Goal: Information Seeking & Learning: Find contact information

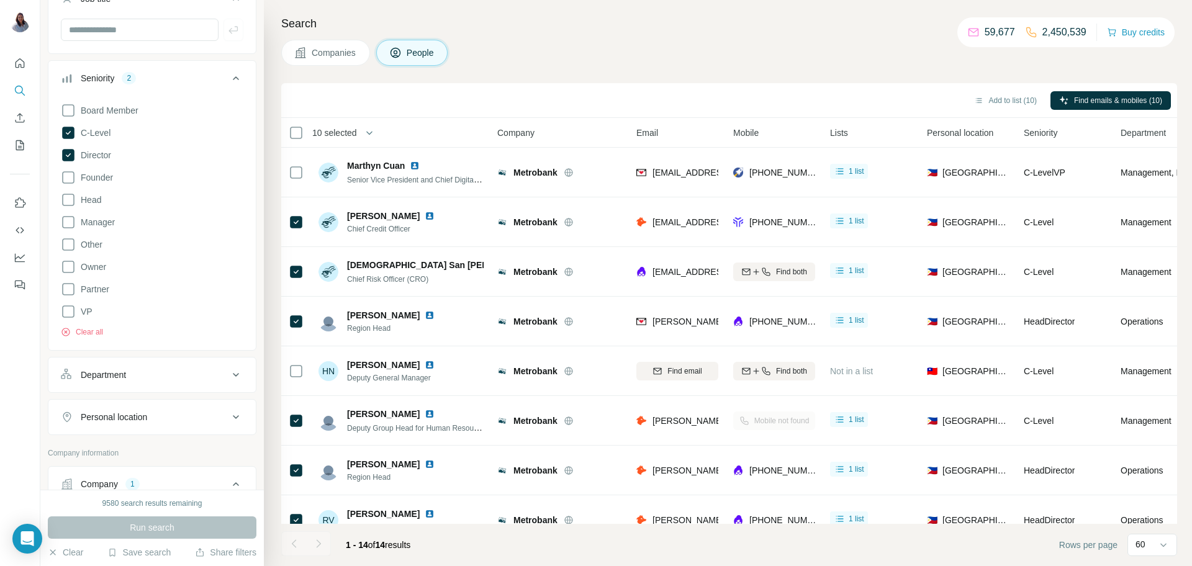
scroll to position [319, 0]
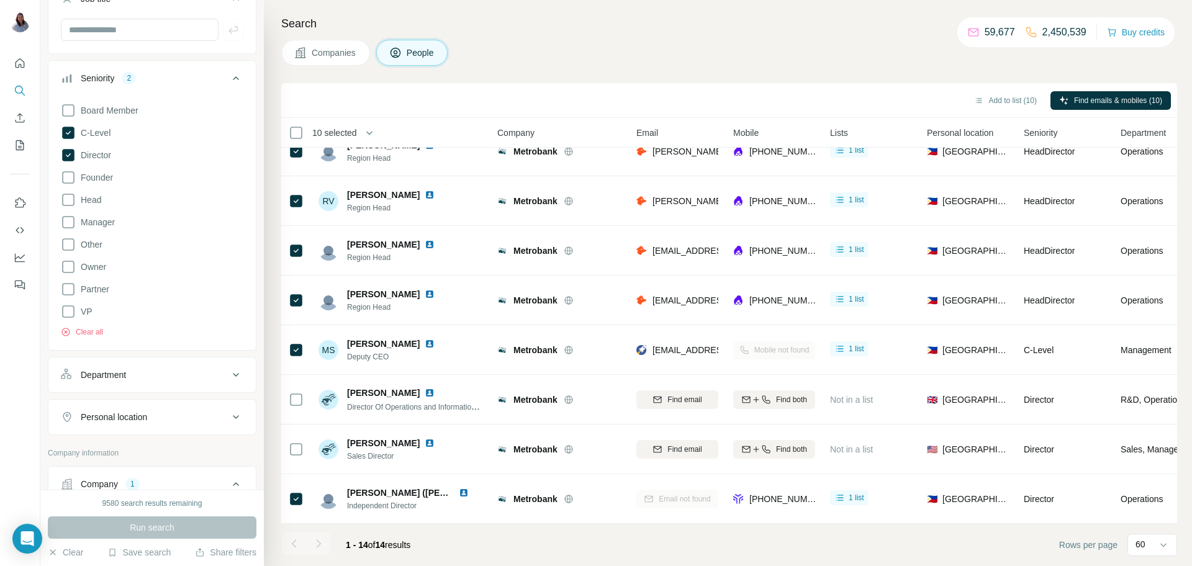
drag, startPoint x: 751, startPoint y: 25, endPoint x: 550, endPoint y: 18, distance: 201.3
click at [749, 25] on h4 "Search" at bounding box center [729, 23] width 896 height 17
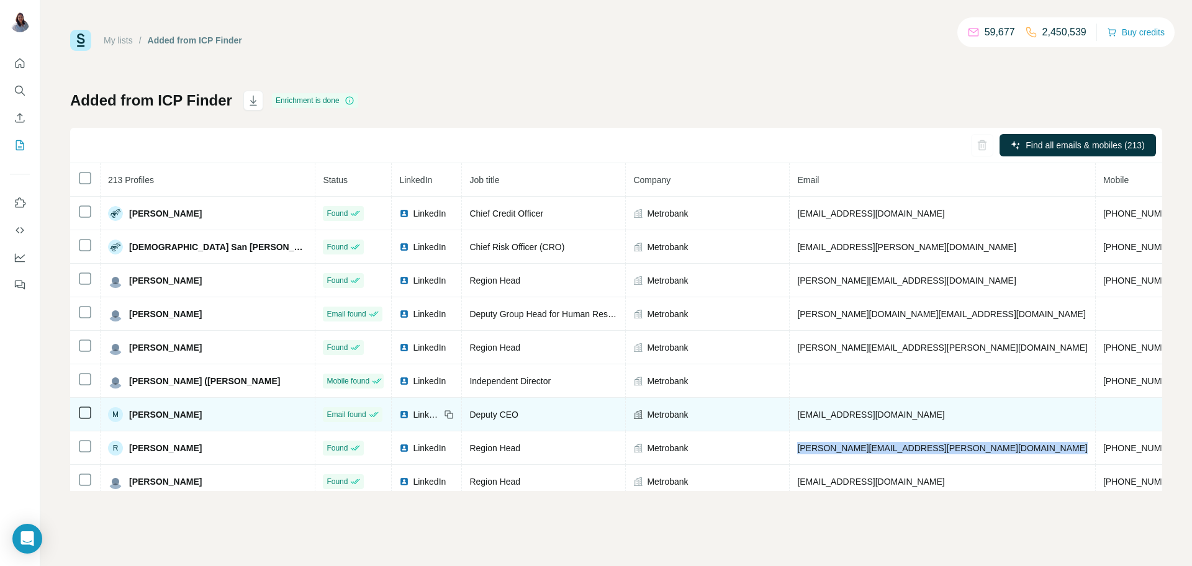
scroll to position [133, 0]
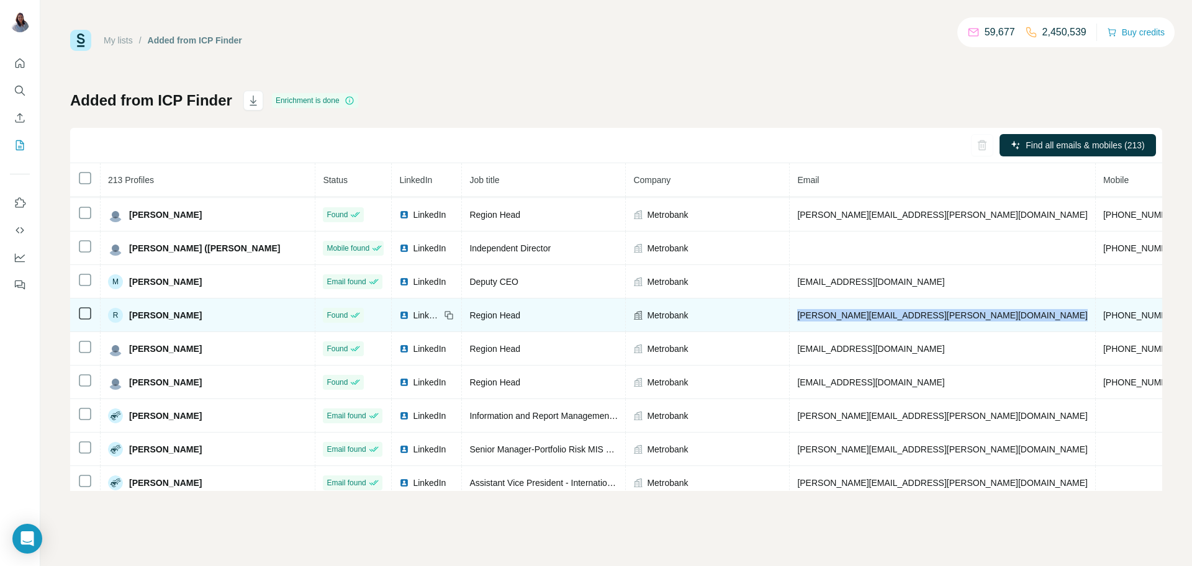
click at [808, 318] on span "randell.victoriano@metrobank.com.ph" at bounding box center [942, 315] width 291 height 10
click at [469, 318] on span "Region Head" at bounding box center [494, 315] width 51 height 10
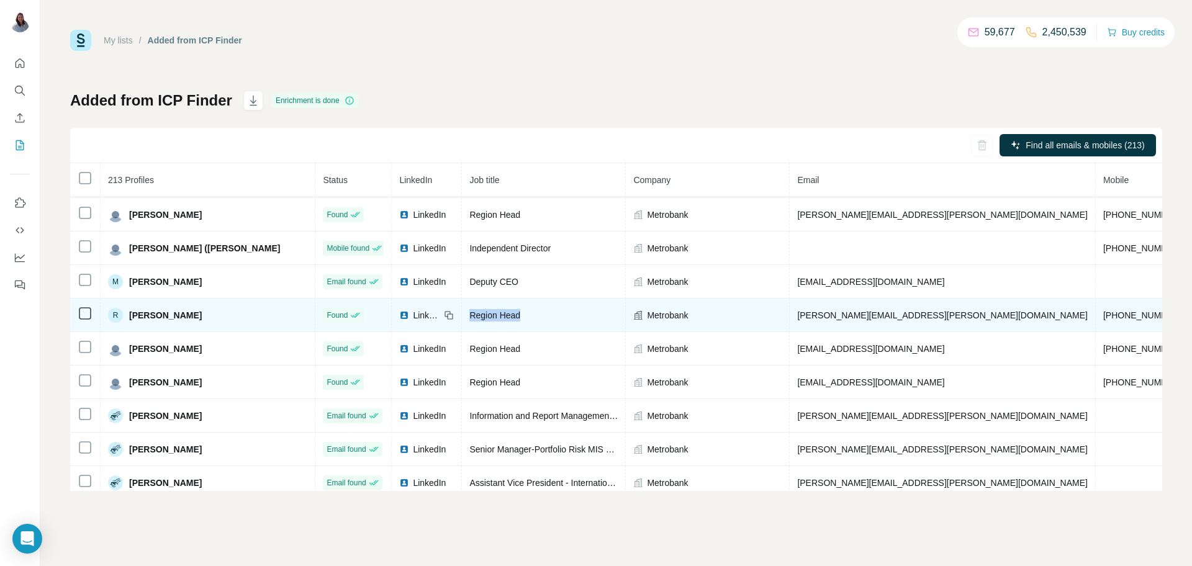
click at [469, 318] on span "Region Head" at bounding box center [494, 315] width 51 height 10
copy tr "Region Head"
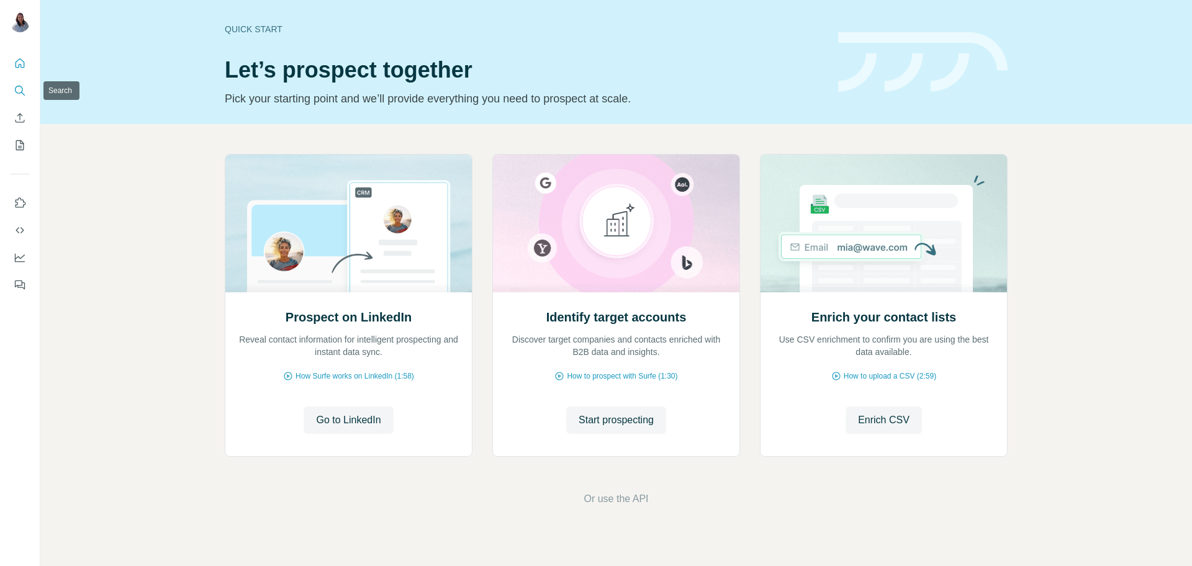
click at [18, 93] on icon "Search" at bounding box center [20, 90] width 12 height 12
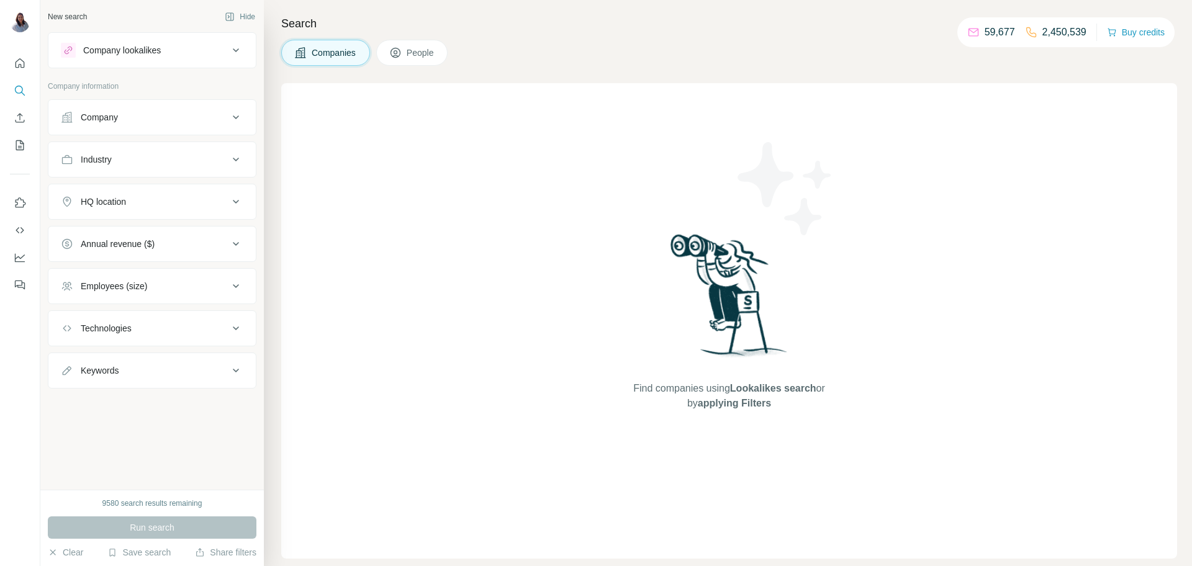
click at [159, 52] on div "Company lookalikes" at bounding box center [122, 50] width 78 height 12
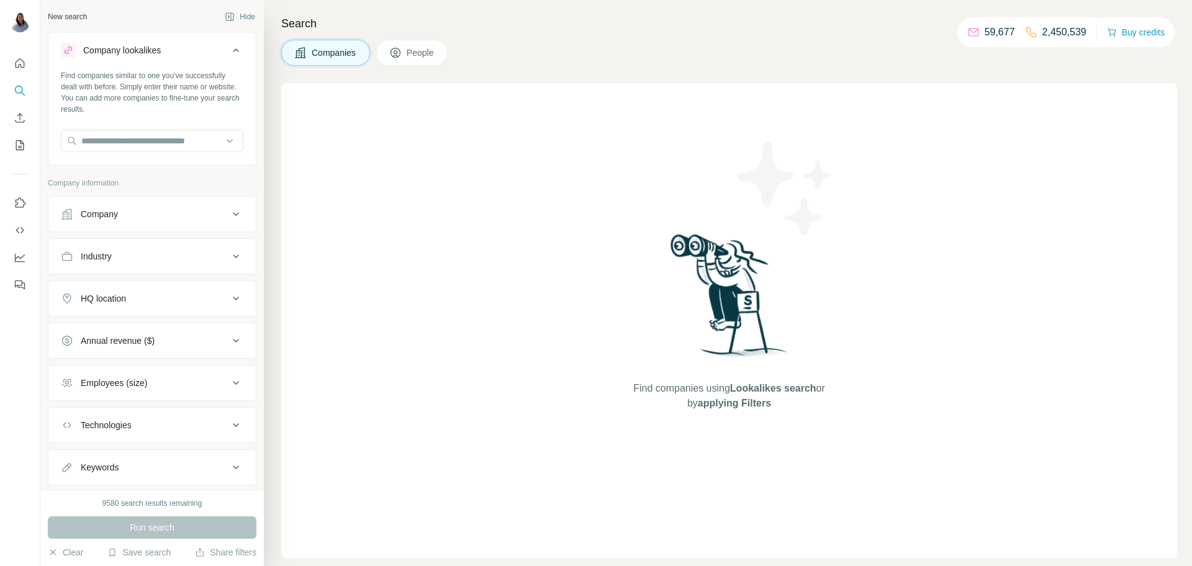
click at [168, 53] on div "Company lookalikes" at bounding box center [145, 50] width 168 height 15
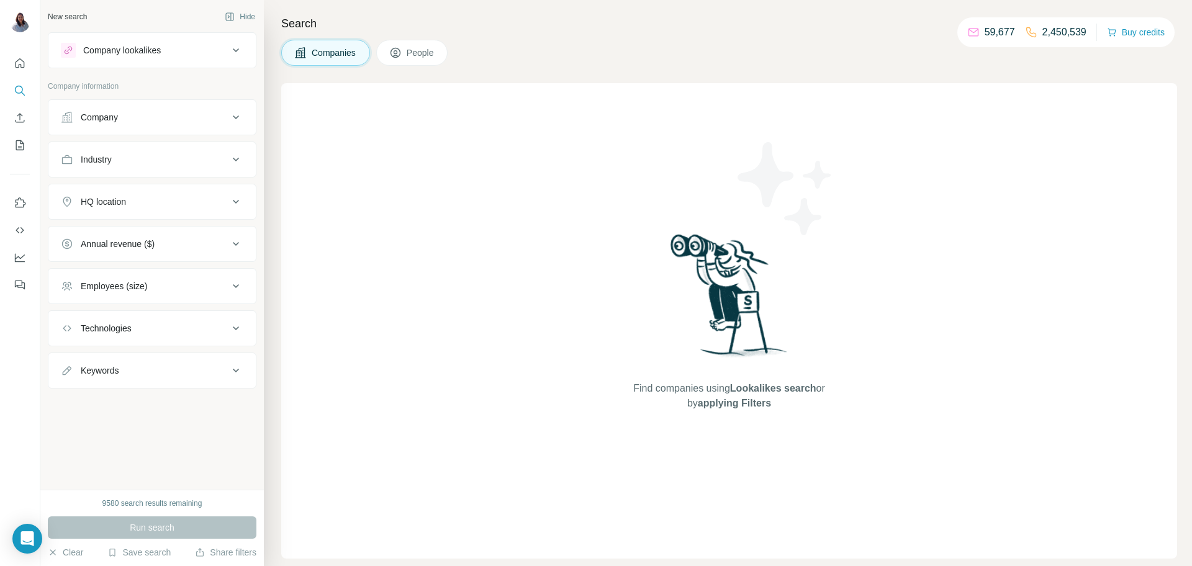
click at [125, 125] on button "Company" at bounding box center [151, 117] width 207 height 30
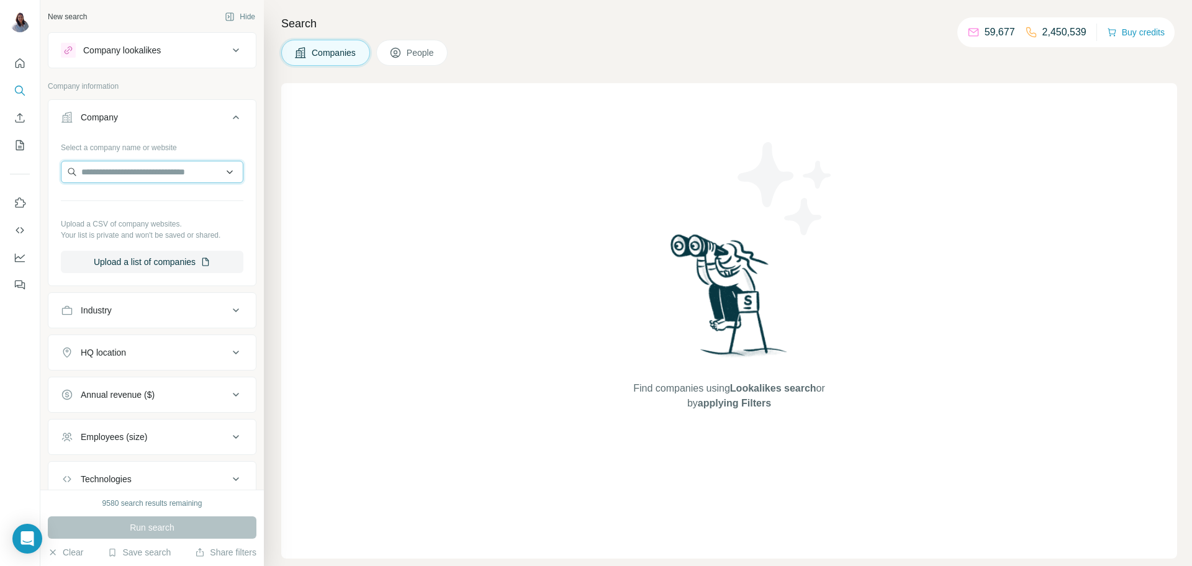
click at [124, 176] on input "text" at bounding box center [152, 172] width 183 height 22
paste input "**********"
drag, startPoint x: 149, startPoint y: 170, endPoint x: 111, endPoint y: 166, distance: 38.1
click at [111, 166] on input "**********" at bounding box center [152, 172] width 183 height 22
type input "**********"
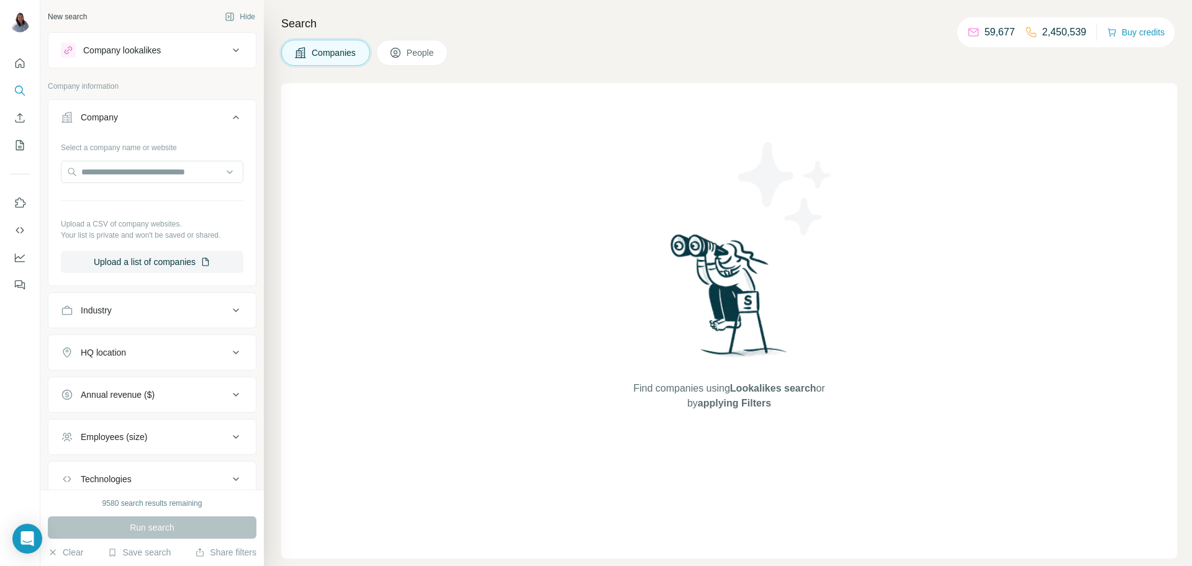
drag, startPoint x: 478, startPoint y: 201, endPoint x: 303, endPoint y: 200, distance: 175.1
click at [478, 199] on div "Find companies using Lookalikes search or by applying Filters" at bounding box center [729, 321] width 896 height 476
click at [183, 173] on input "text" at bounding box center [152, 172] width 183 height 22
paste input "**********"
drag, startPoint x: 180, startPoint y: 174, endPoint x: 0, endPoint y: 177, distance: 180.1
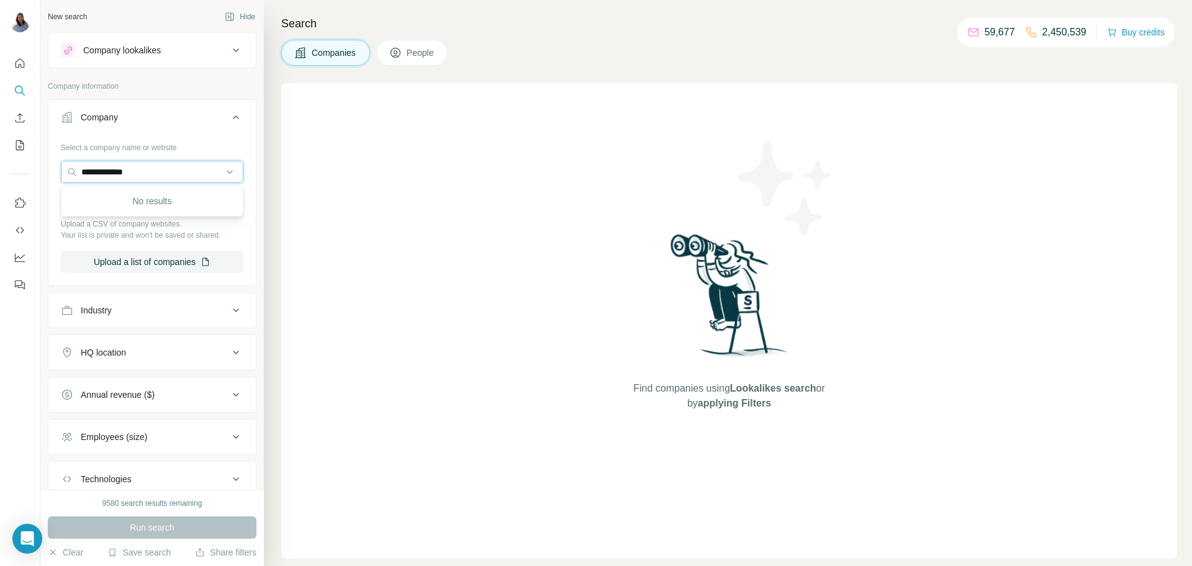
click at [0, 177] on div "**********" at bounding box center [596, 283] width 1192 height 566
paste input "**********"
type input "**********"
click at [16, 93] on icon "Search" at bounding box center [20, 90] width 12 height 12
click at [15, 89] on icon "Search" at bounding box center [19, 90] width 8 height 8
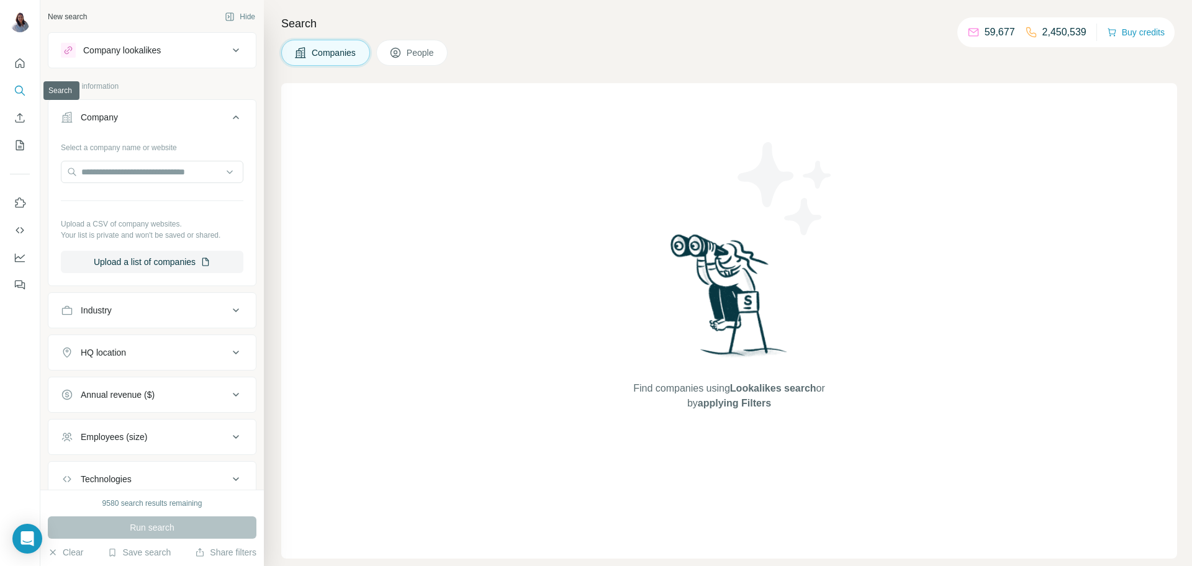
click at [17, 91] on icon "Search" at bounding box center [20, 90] width 12 height 12
click at [108, 174] on input "text" at bounding box center [152, 172] width 183 height 22
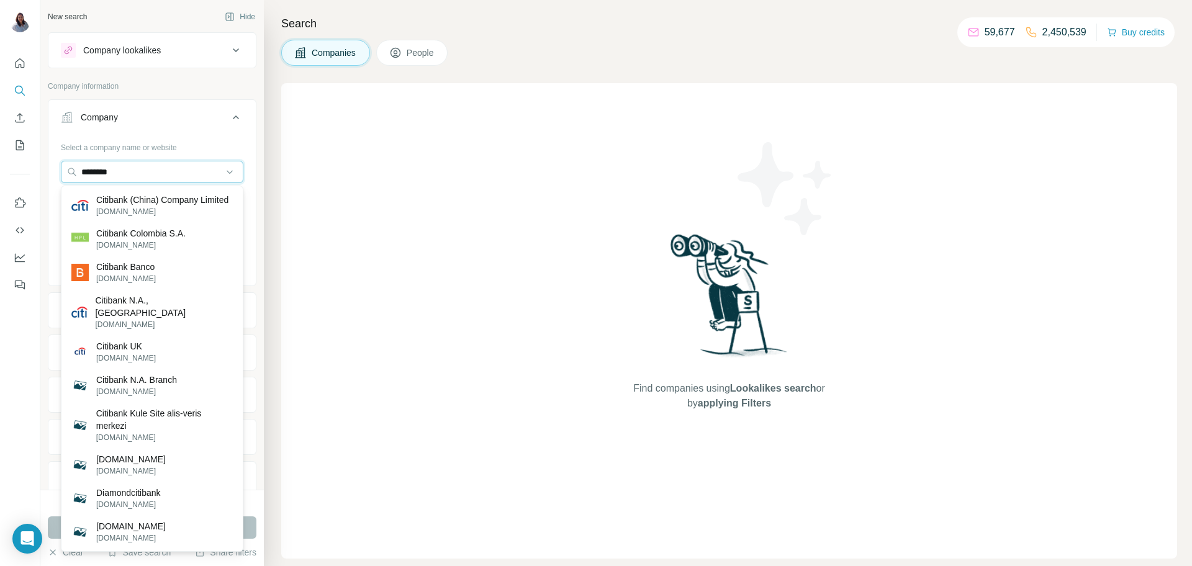
drag, startPoint x: 147, startPoint y: 171, endPoint x: 9, endPoint y: 176, distance: 137.3
click at [9, 176] on div "New search Hide Company lookalikes Company information Company Select a company…" at bounding box center [596, 283] width 1192 height 566
paste input "***"
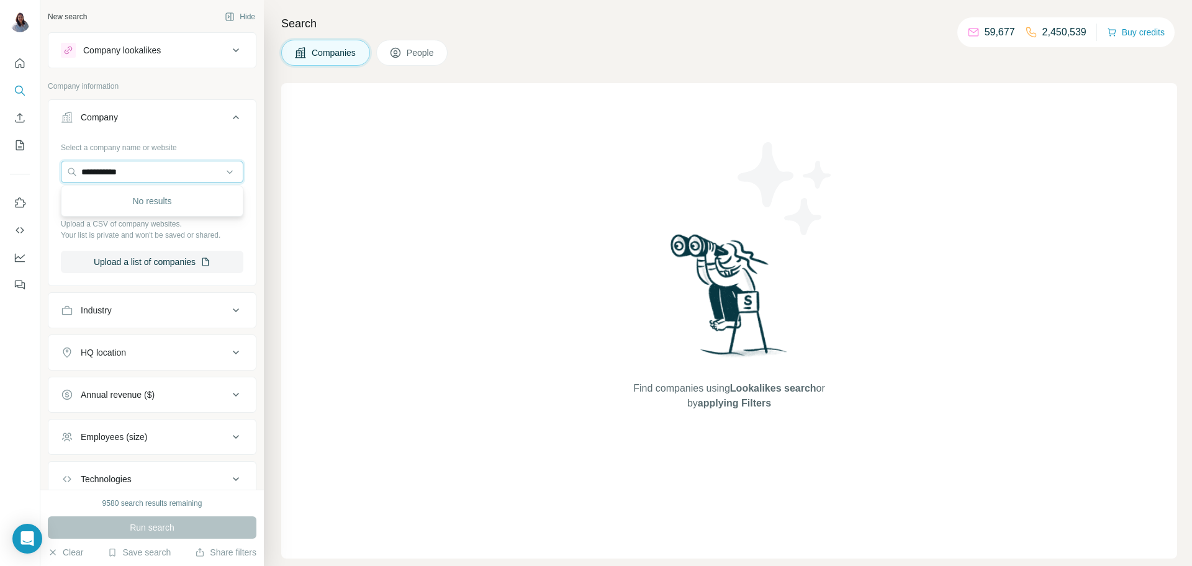
type input "**********"
click at [620, 62] on div "Companies People" at bounding box center [729, 53] width 896 height 26
drag, startPoint x: 135, startPoint y: 187, endPoint x: 140, endPoint y: 179, distance: 9.5
click at [136, 185] on div "Select a company name or website Upload a CSV of company websites. Your list is…" at bounding box center [152, 205] width 183 height 136
click at [144, 171] on input "text" at bounding box center [152, 172] width 183 height 22
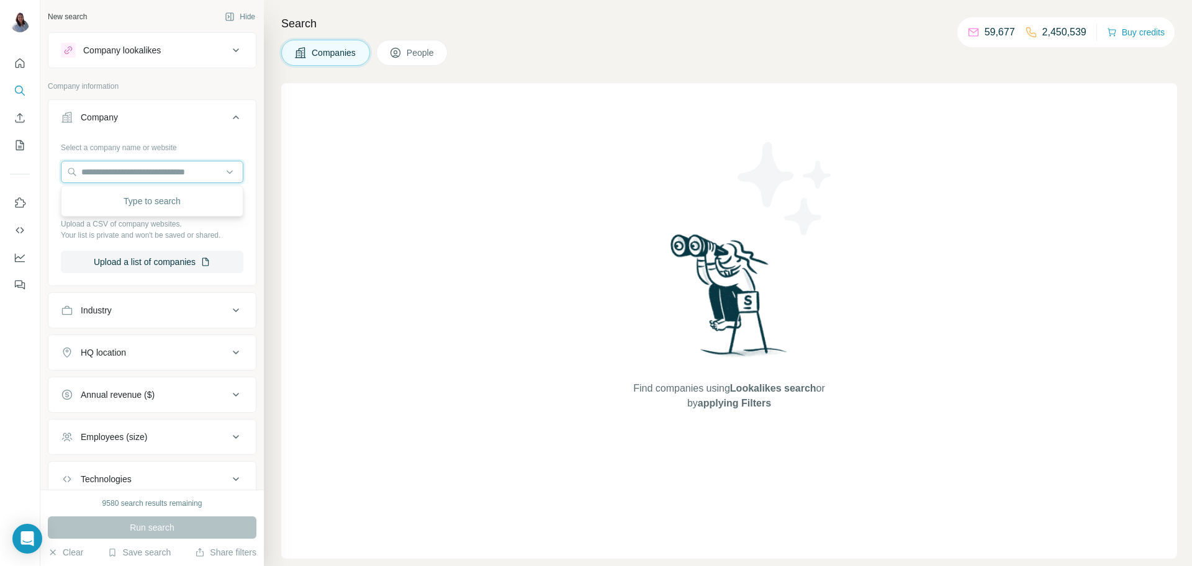
paste input "**********"
drag, startPoint x: 163, startPoint y: 173, endPoint x: 2, endPoint y: 117, distance: 171.1
click at [0, 117] on div "**********" at bounding box center [596, 283] width 1192 height 566
paste input "text"
type input "*"
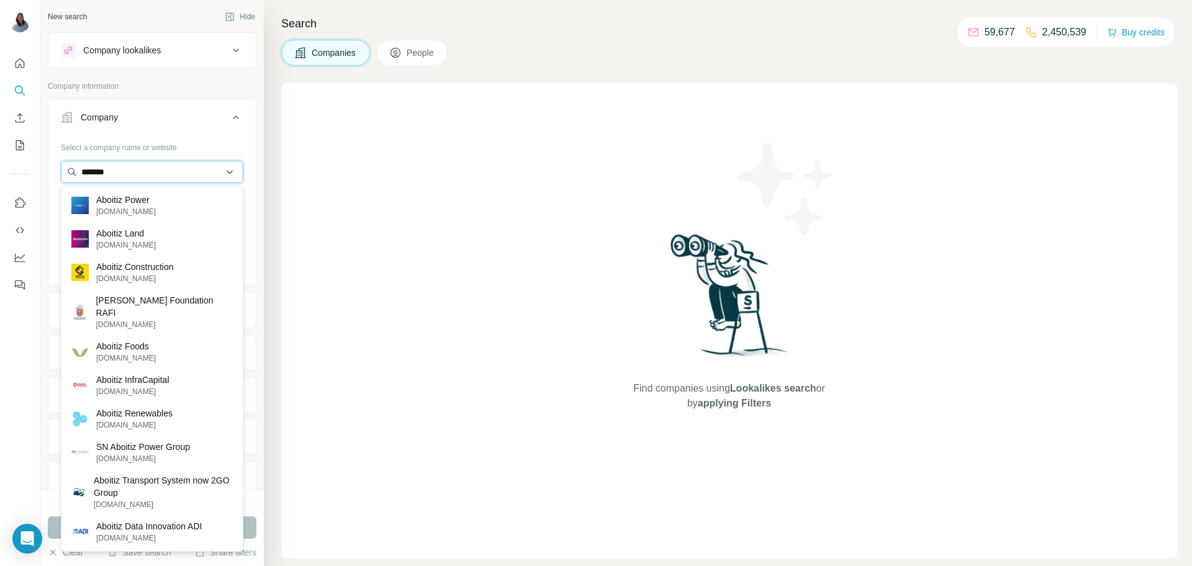
click at [176, 176] on input "*******" at bounding box center [152, 172] width 183 height 22
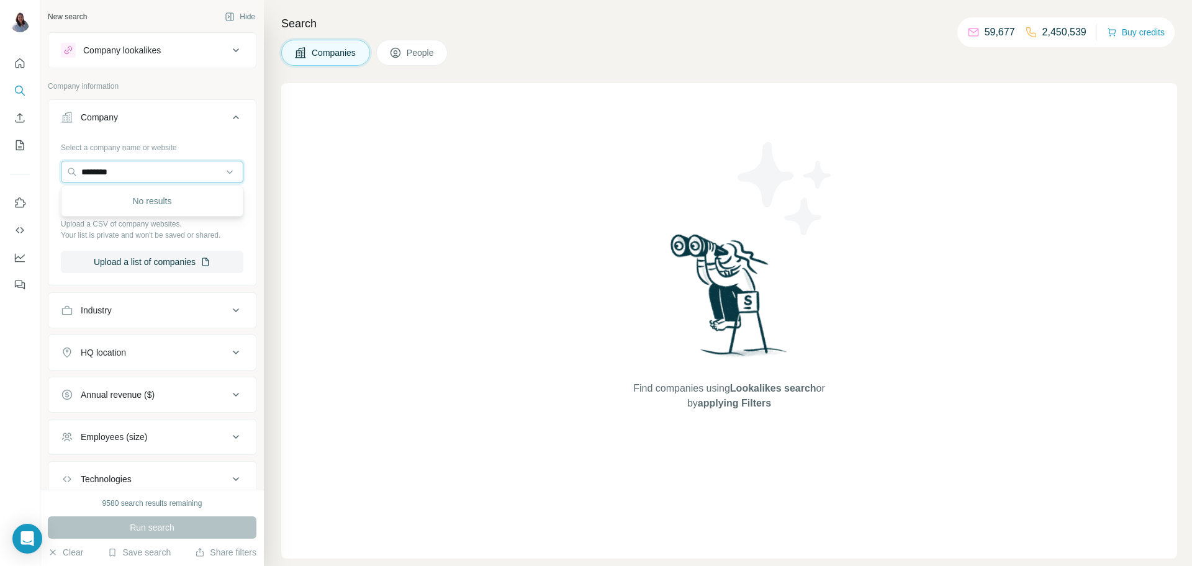
drag, startPoint x: 130, startPoint y: 175, endPoint x: 46, endPoint y: 166, distance: 85.0
click at [42, 169] on div "New search Hide Company lookalikes Company information Company Select a company…" at bounding box center [152, 245] width 224 height 490
paste input "**********"
click at [186, 171] on input "**********" at bounding box center [152, 172] width 183 height 22
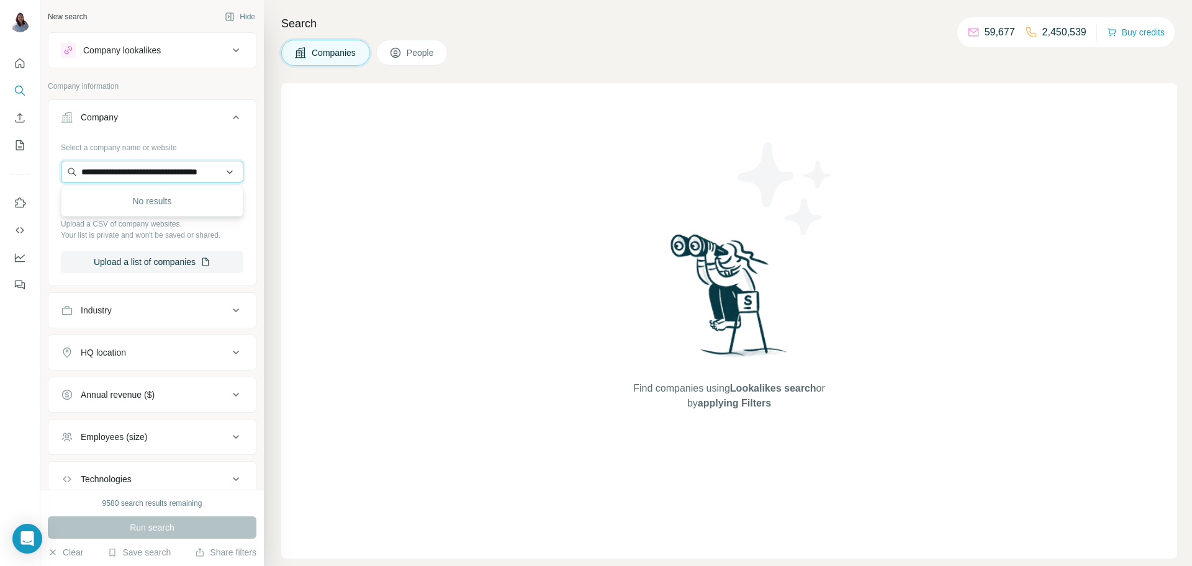
click at [186, 171] on input "**********" at bounding box center [152, 172] width 183 height 22
click at [184, 171] on input "**********" at bounding box center [152, 172] width 183 height 22
click at [116, 174] on input "**********" at bounding box center [152, 172] width 183 height 22
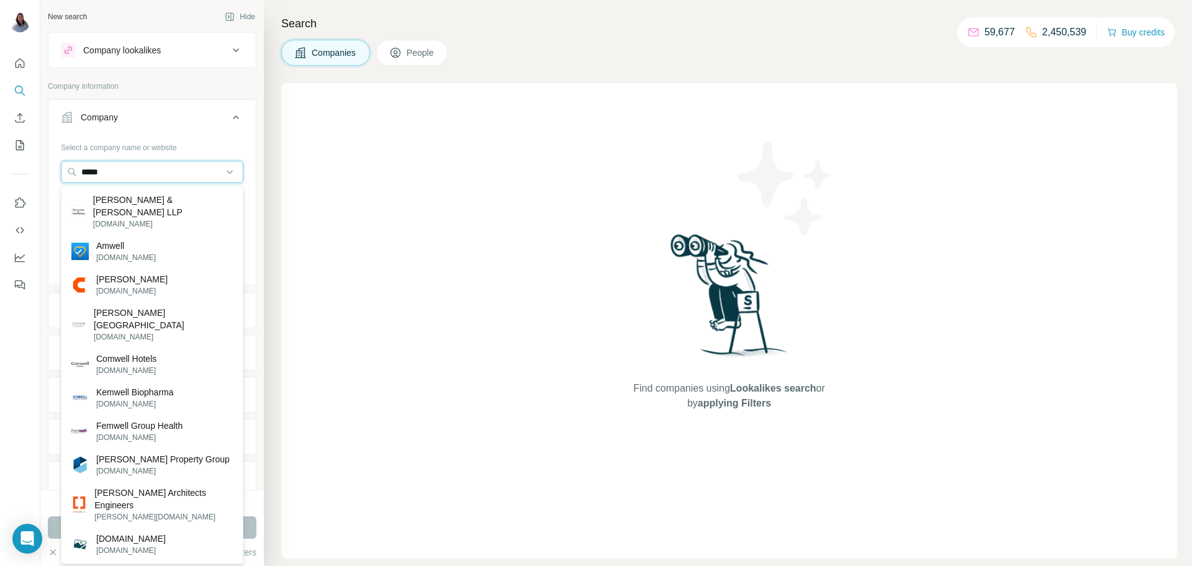
type input "*****"
click at [703, 44] on div "Companies People" at bounding box center [729, 53] width 896 height 26
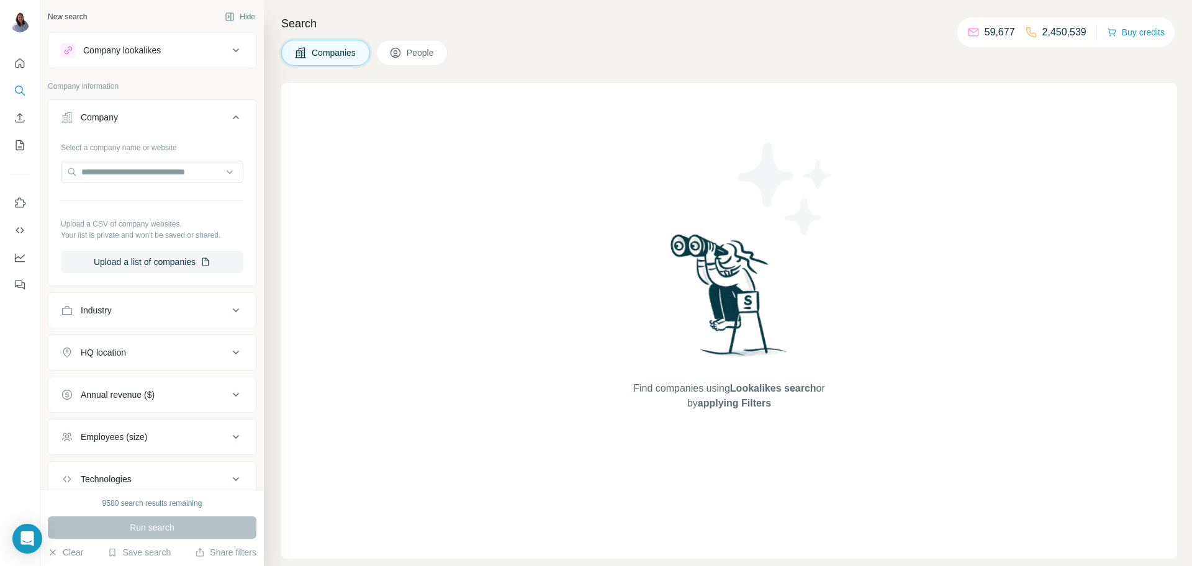
drag, startPoint x: 618, startPoint y: 25, endPoint x: 620, endPoint y: 19, distance: 6.5
click at [618, 25] on h4 "Search" at bounding box center [729, 23] width 896 height 17
click at [138, 165] on input "text" at bounding box center [152, 172] width 183 height 22
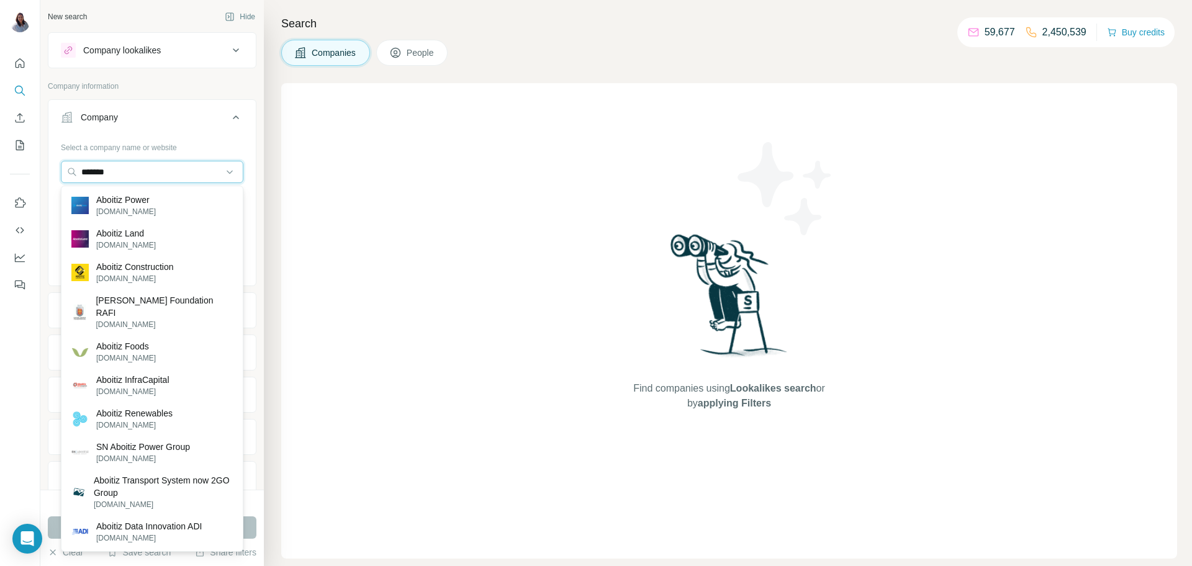
drag, startPoint x: 153, startPoint y: 173, endPoint x: 40, endPoint y: 168, distance: 113.2
click at [40, 168] on div "New search Hide Company lookalikes Company information Company Select a company…" at bounding box center [152, 245] width 224 height 490
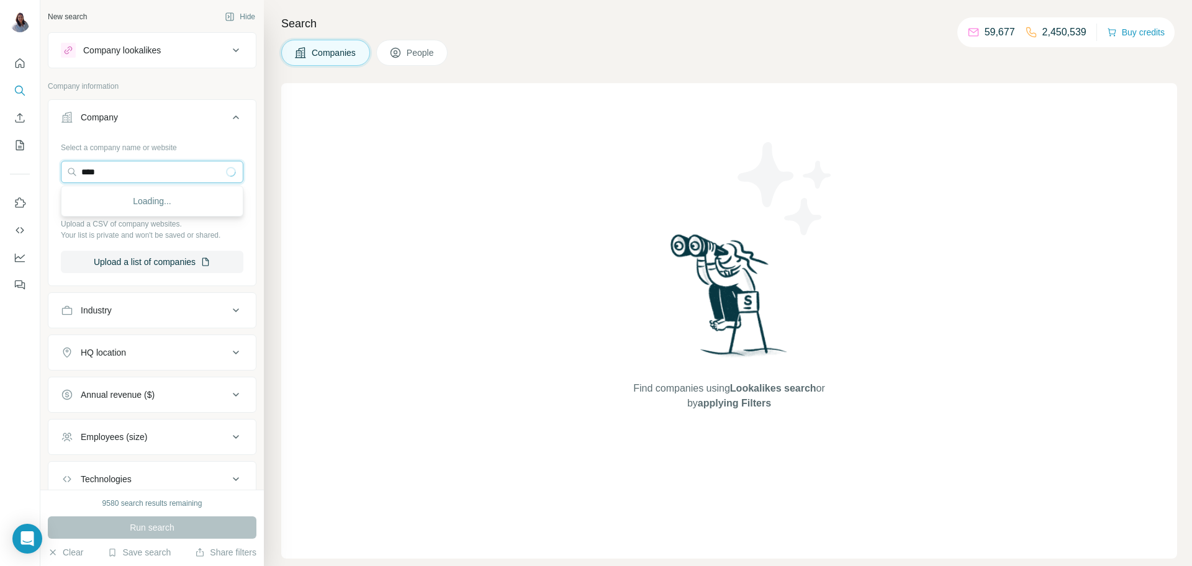
type input "*****"
click at [110, 170] on input "**********" at bounding box center [152, 172] width 183 height 22
drag, startPoint x: 182, startPoint y: 178, endPoint x: 174, endPoint y: 184, distance: 9.7
click at [181, 179] on input "**********" at bounding box center [152, 172] width 183 height 22
type input "**********"
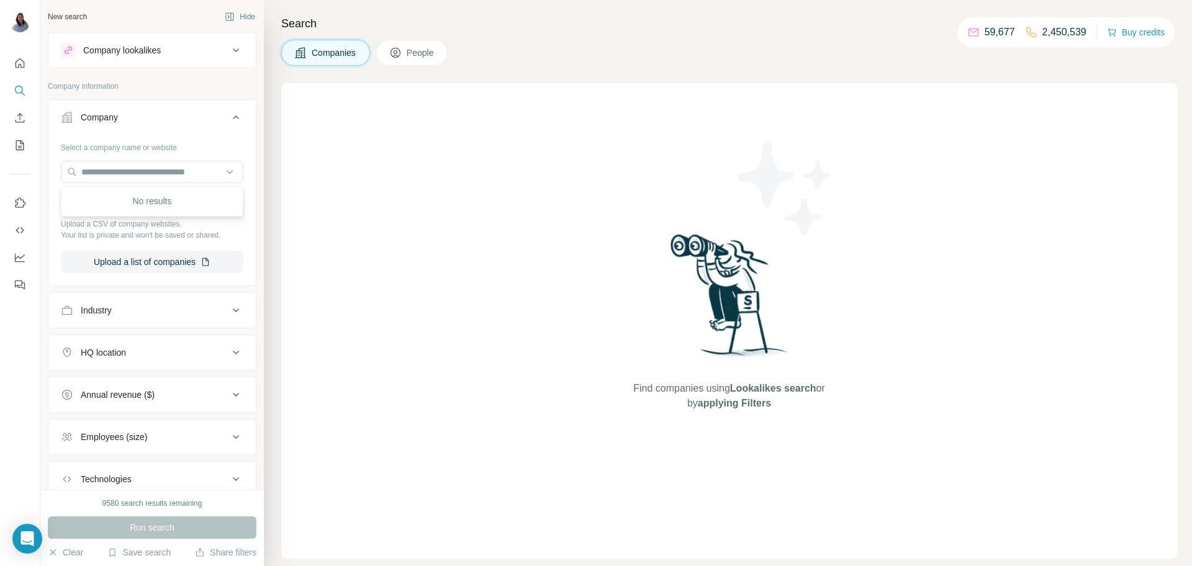
click at [406, 200] on div "Find companies using Lookalikes search or by applying Filters" at bounding box center [729, 321] width 896 height 476
click at [125, 164] on input "text" at bounding box center [152, 172] width 183 height 22
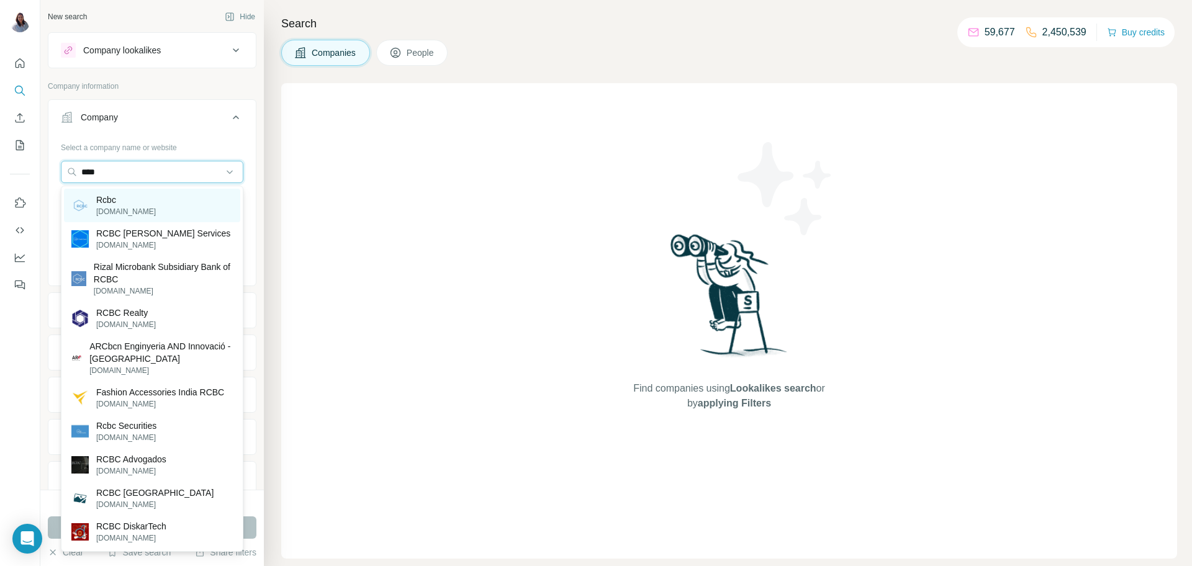
type input "****"
click at [158, 214] on div "Rcbc rcbc.com" at bounding box center [152, 206] width 176 height 34
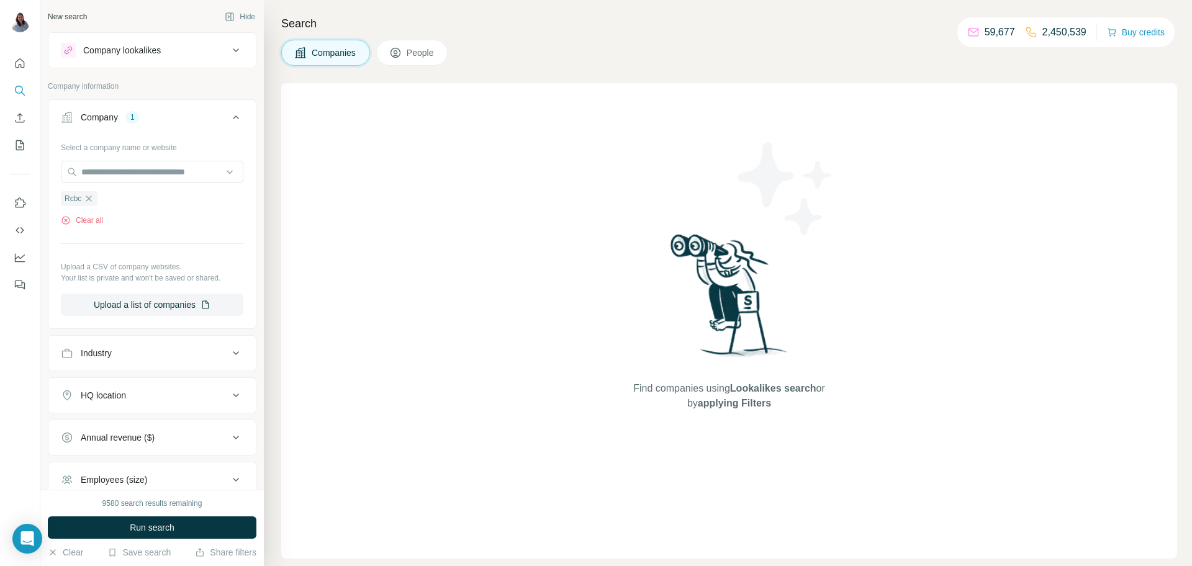
click at [426, 40] on button "People" at bounding box center [412, 53] width 72 height 26
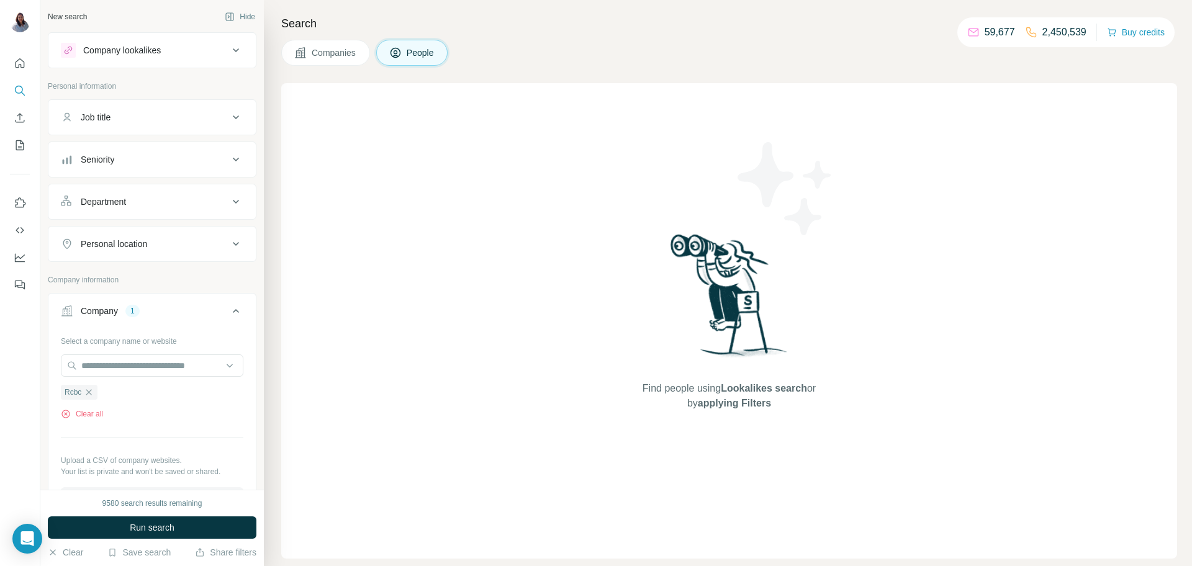
click at [233, 115] on icon at bounding box center [236, 117] width 6 height 4
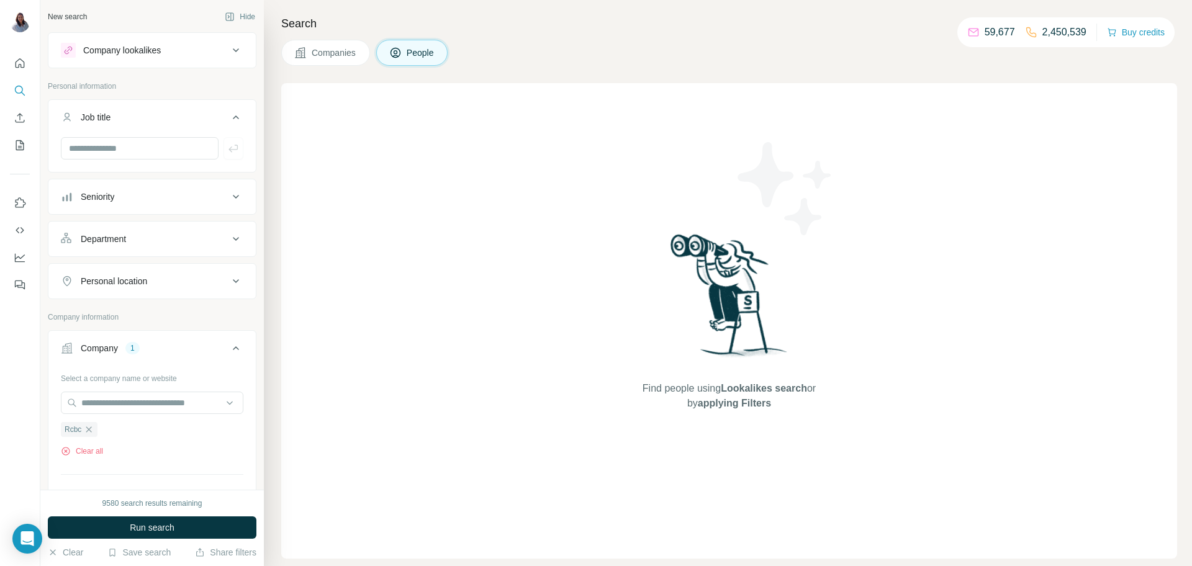
click at [229, 196] on icon at bounding box center [236, 196] width 15 height 15
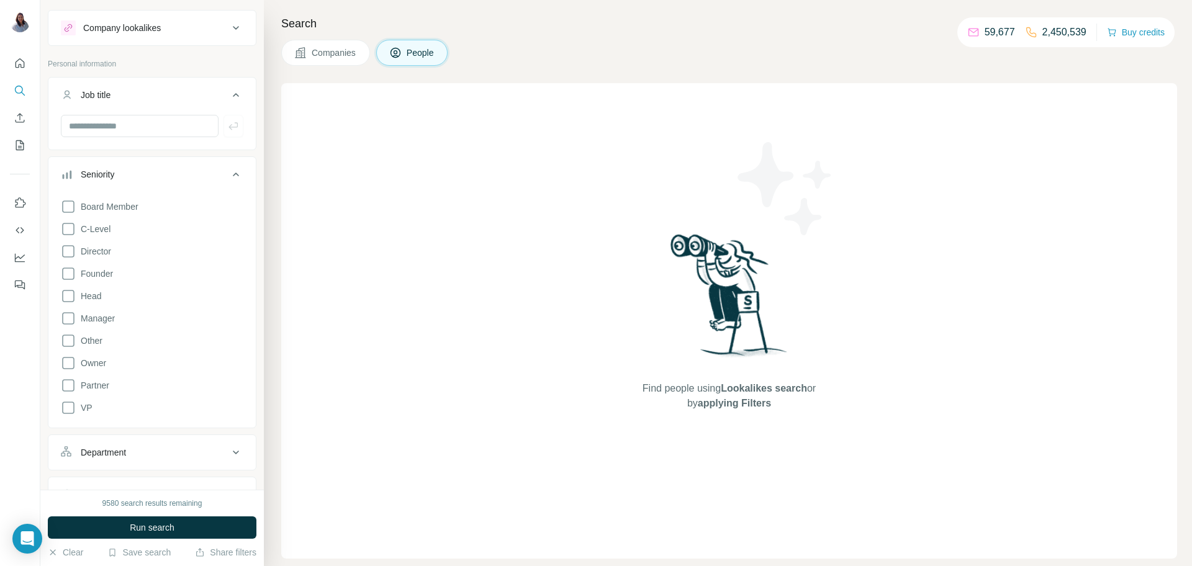
scroll to position [111, 0]
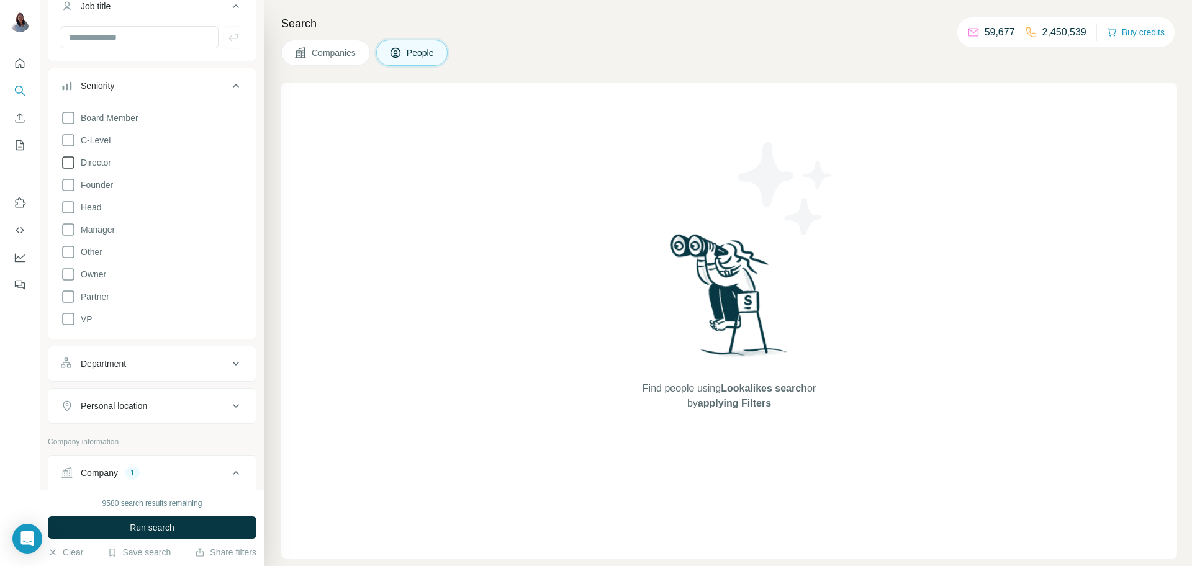
click at [68, 160] on icon at bounding box center [68, 162] width 15 height 15
click at [68, 197] on div "Board Member C-Level Director Founder Head Manager Other Owner Partner VP Clear…" at bounding box center [152, 226] width 183 height 240
click at [71, 230] on icon at bounding box center [68, 229] width 15 height 15
click at [70, 208] on icon at bounding box center [68, 207] width 15 height 15
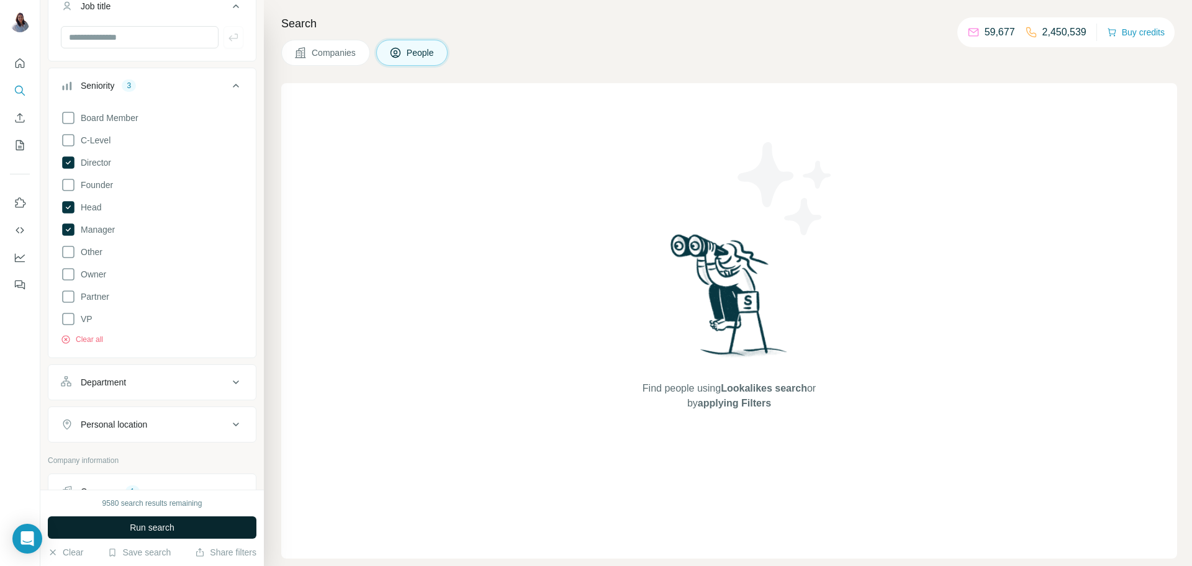
click at [155, 453] on span "Run search" at bounding box center [152, 528] width 45 height 12
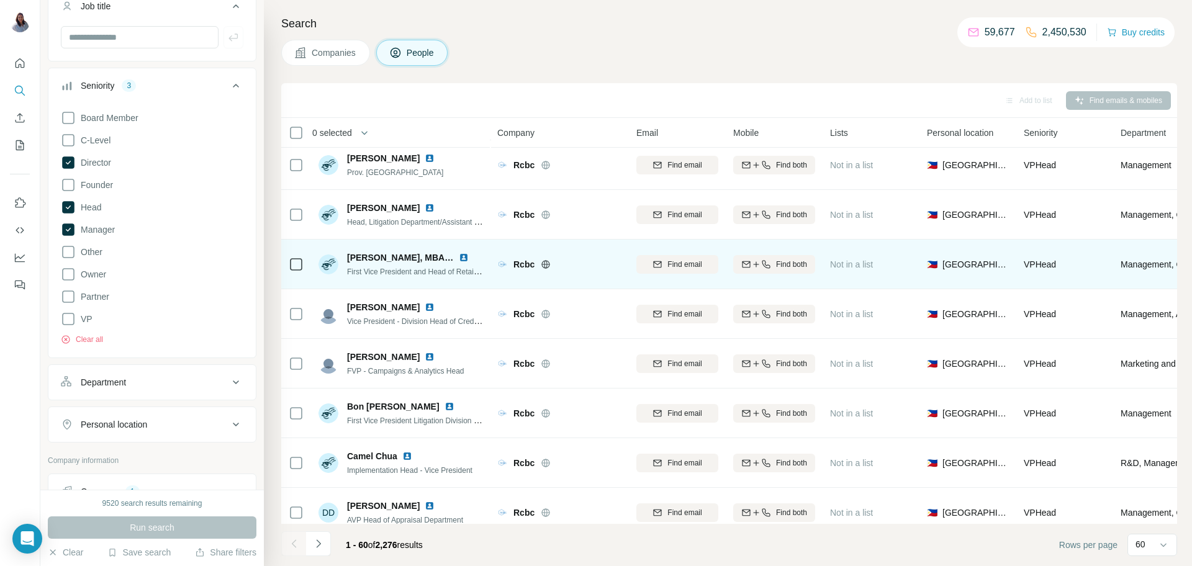
scroll to position [158, 0]
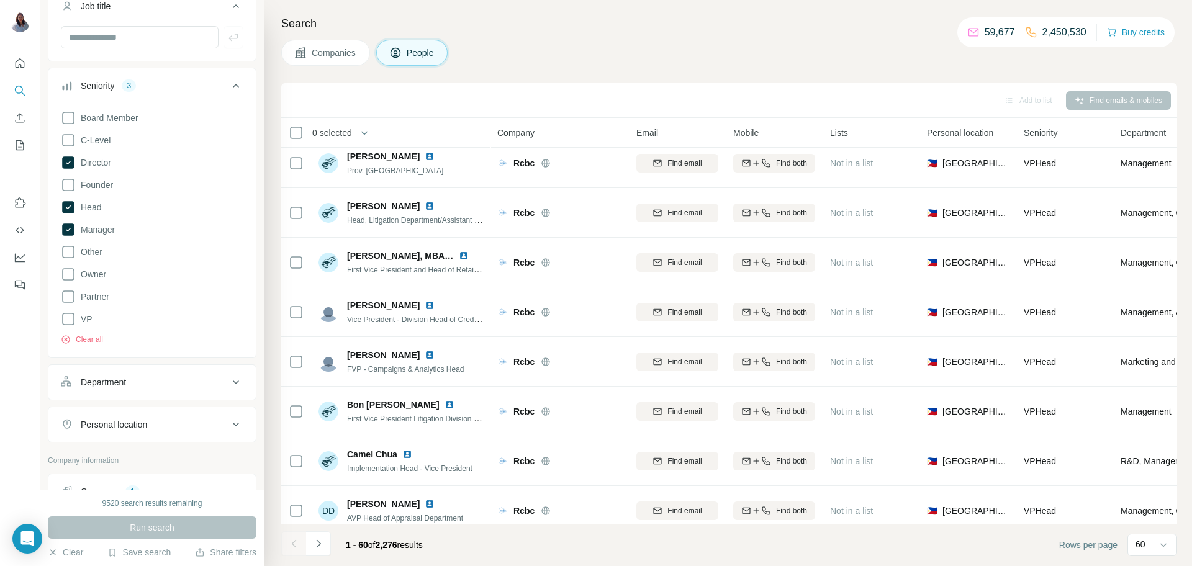
click at [702, 44] on div "Companies People" at bounding box center [729, 53] width 896 height 26
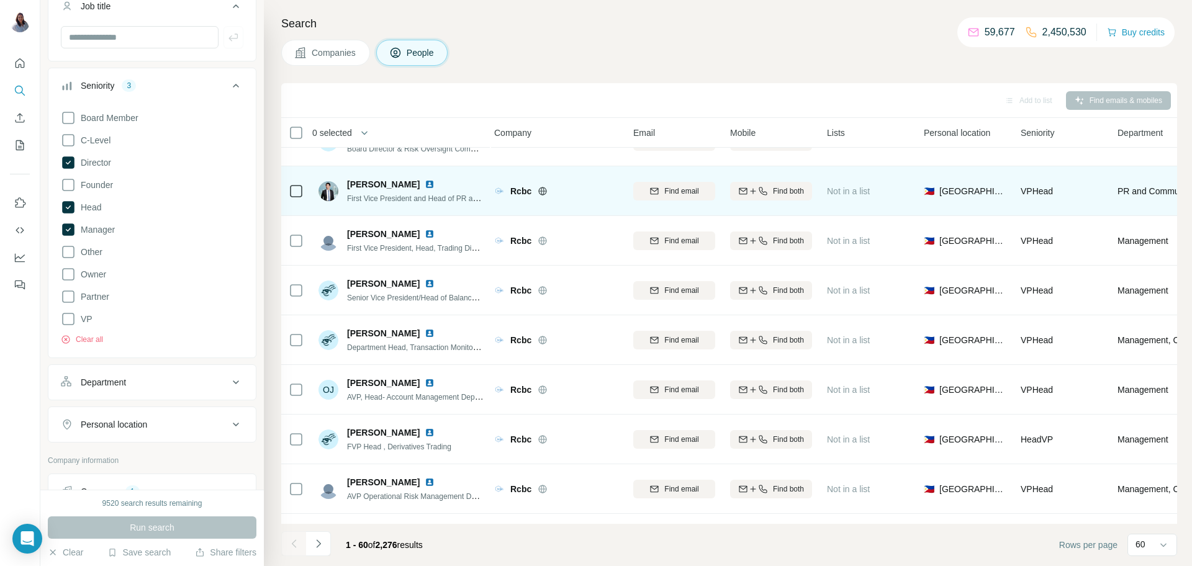
scroll to position [646, 3]
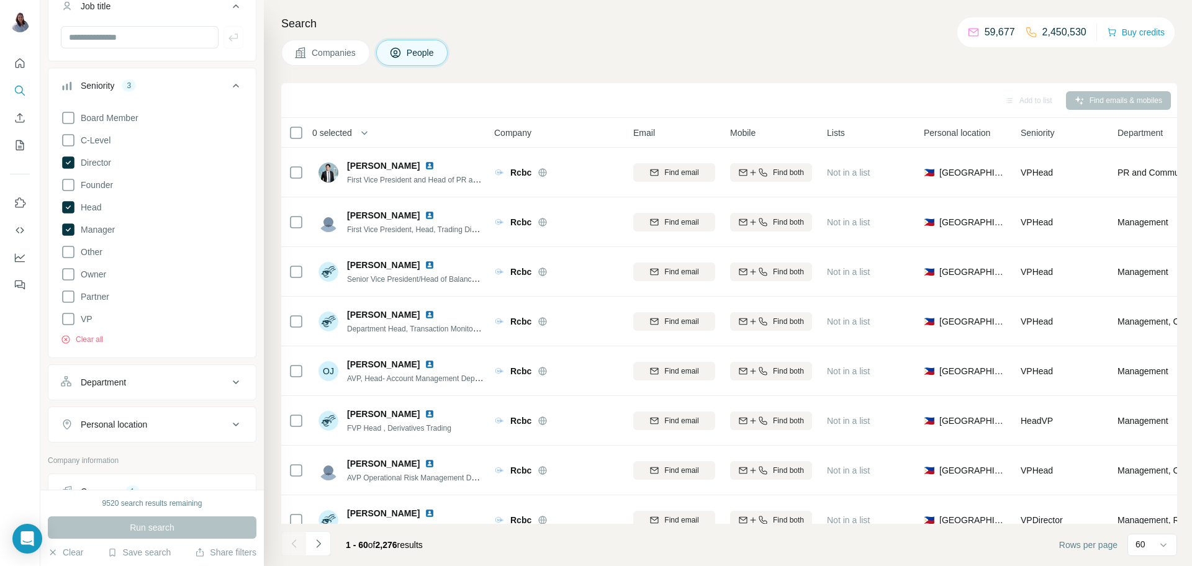
click at [666, 71] on div "Search Companies People Add to list Find emails & mobiles 0 selected People Com…" at bounding box center [728, 283] width 928 height 566
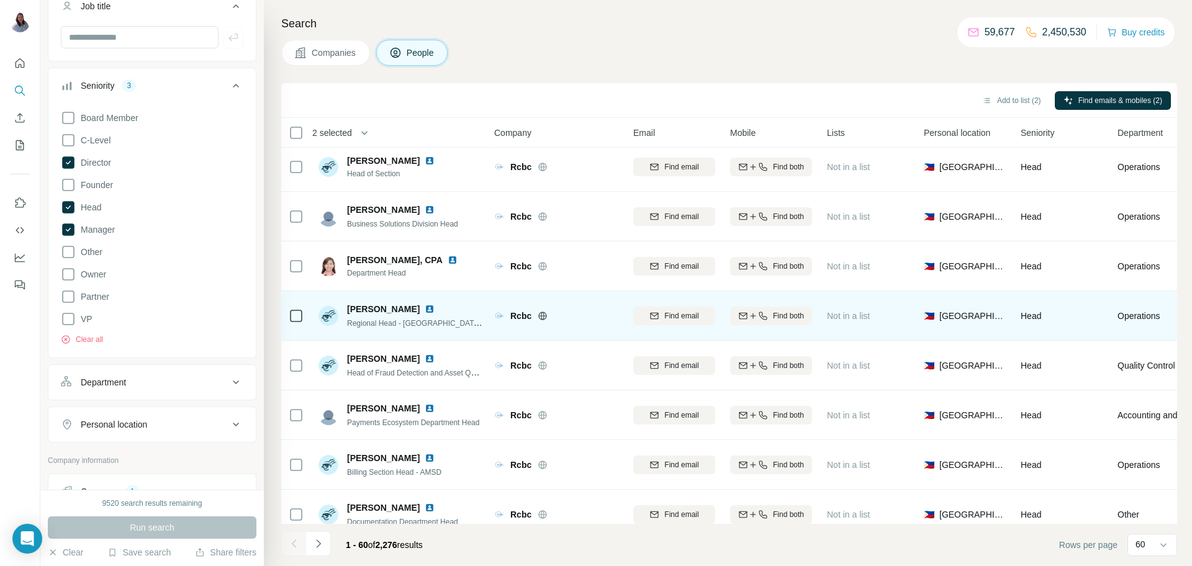
scroll to position [2604, 3]
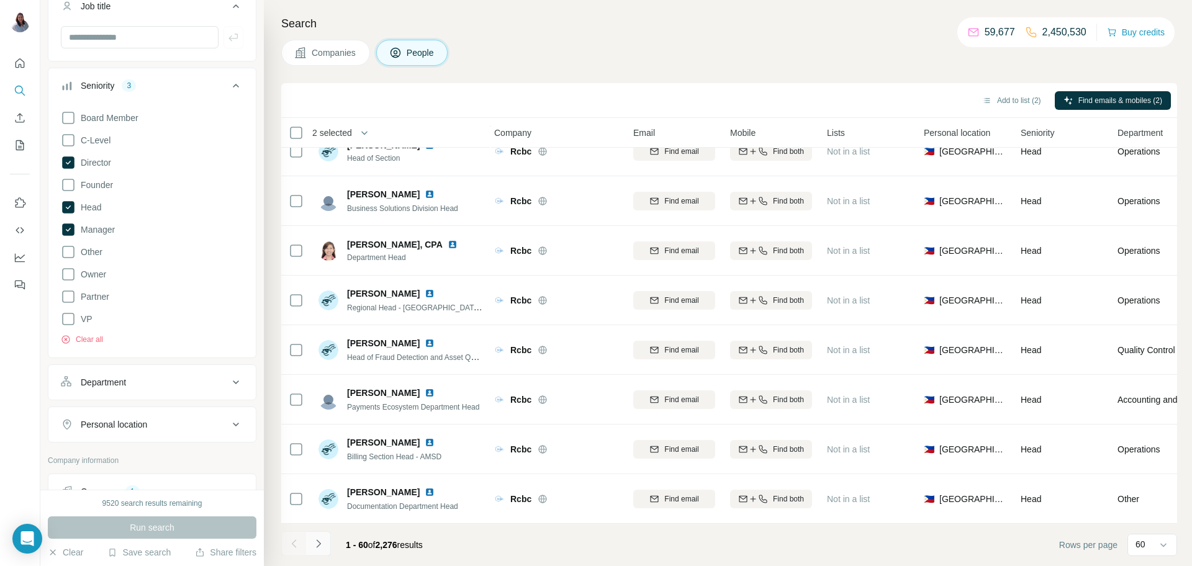
click at [322, 453] on icon "Navigate to next page" at bounding box center [318, 544] width 12 height 12
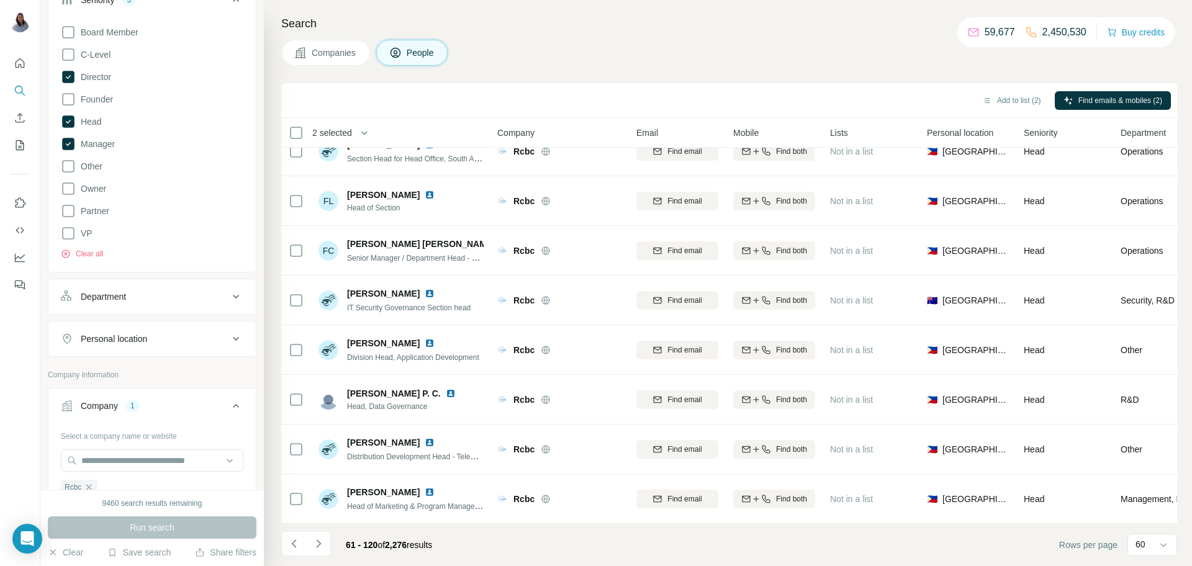
scroll to position [204, 0]
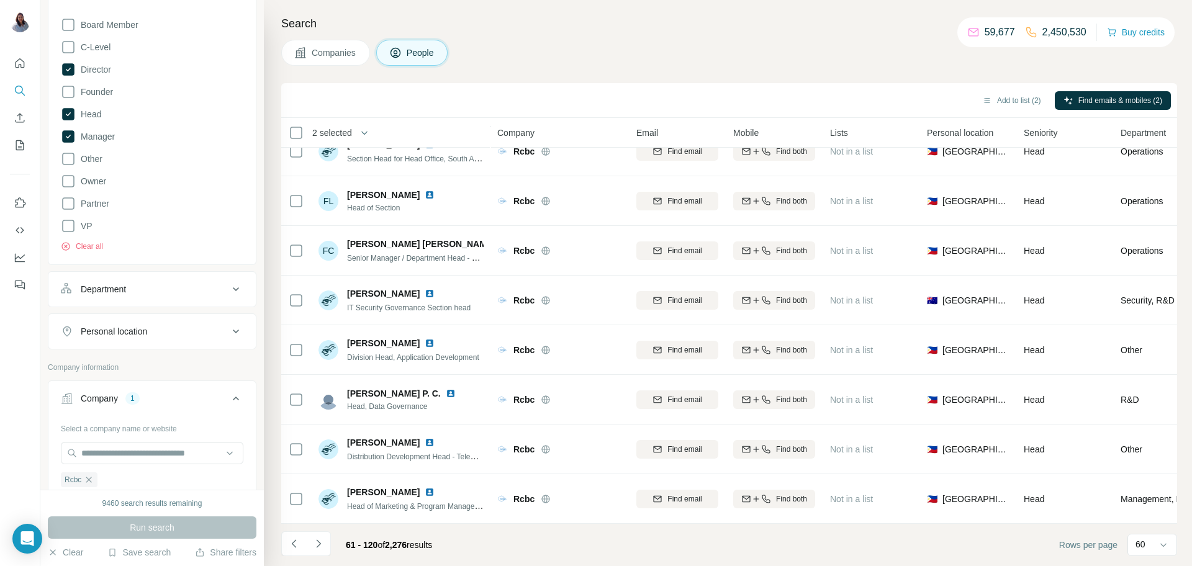
click at [229, 340] on button "Personal location" at bounding box center [151, 332] width 207 height 30
click at [170, 362] on input "text" at bounding box center [152, 362] width 183 height 22
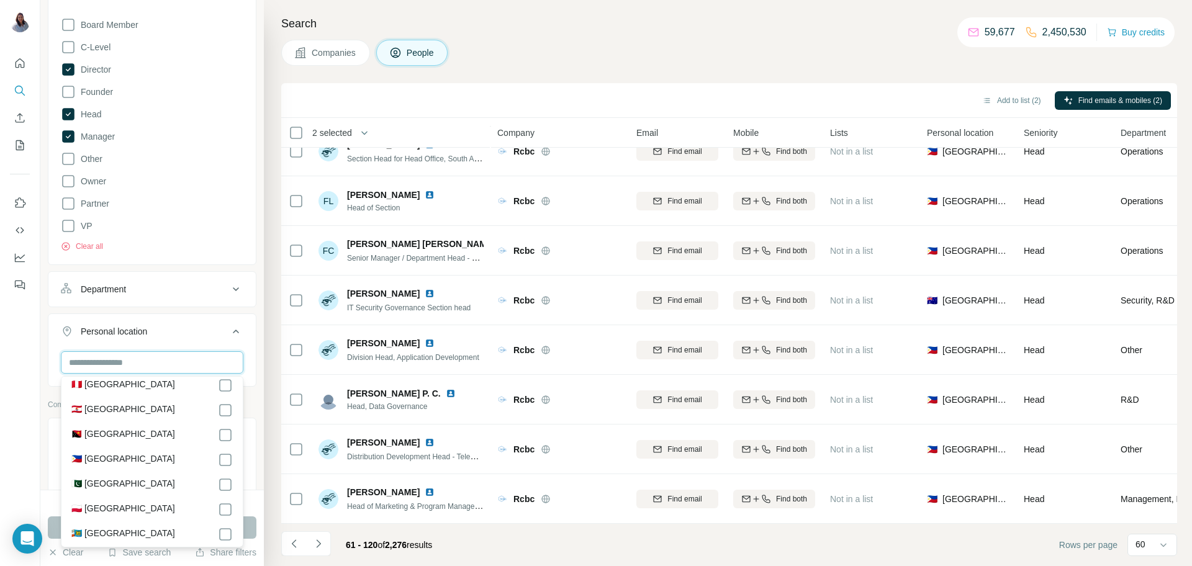
scroll to position [4350, 0]
click at [9, 409] on div at bounding box center [20, 283] width 40 height 566
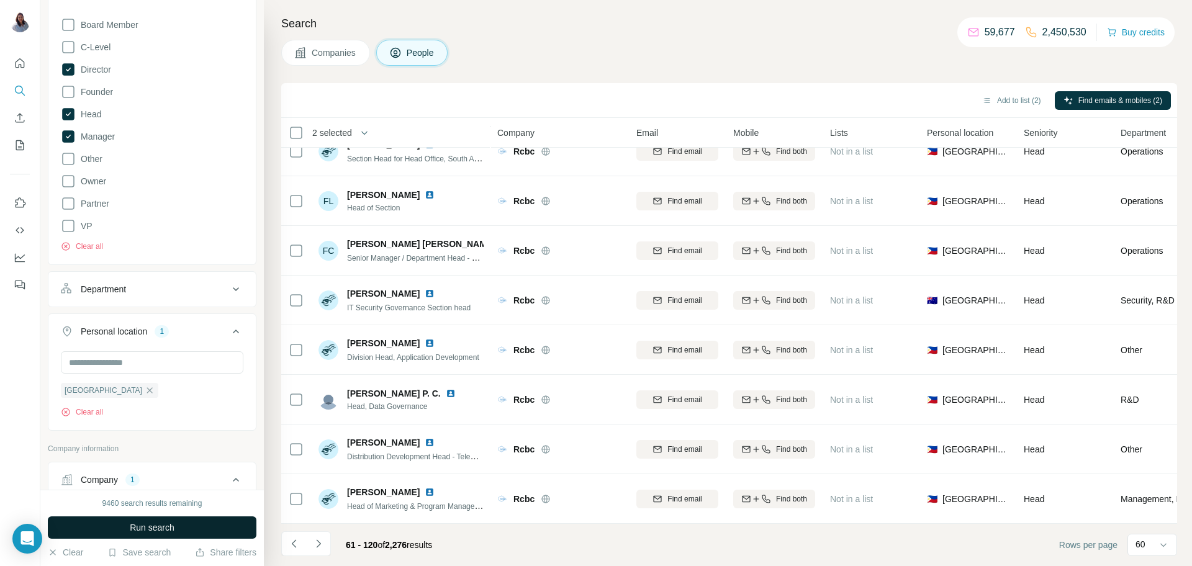
click at [145, 453] on span "Run search" at bounding box center [152, 528] width 45 height 12
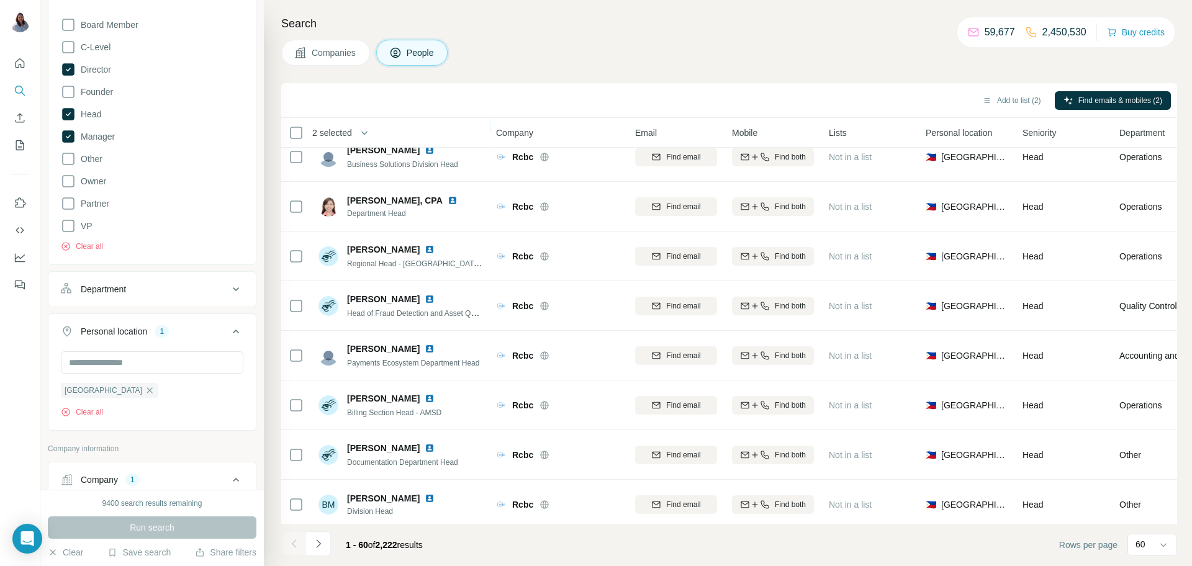
scroll to position [2604, 1]
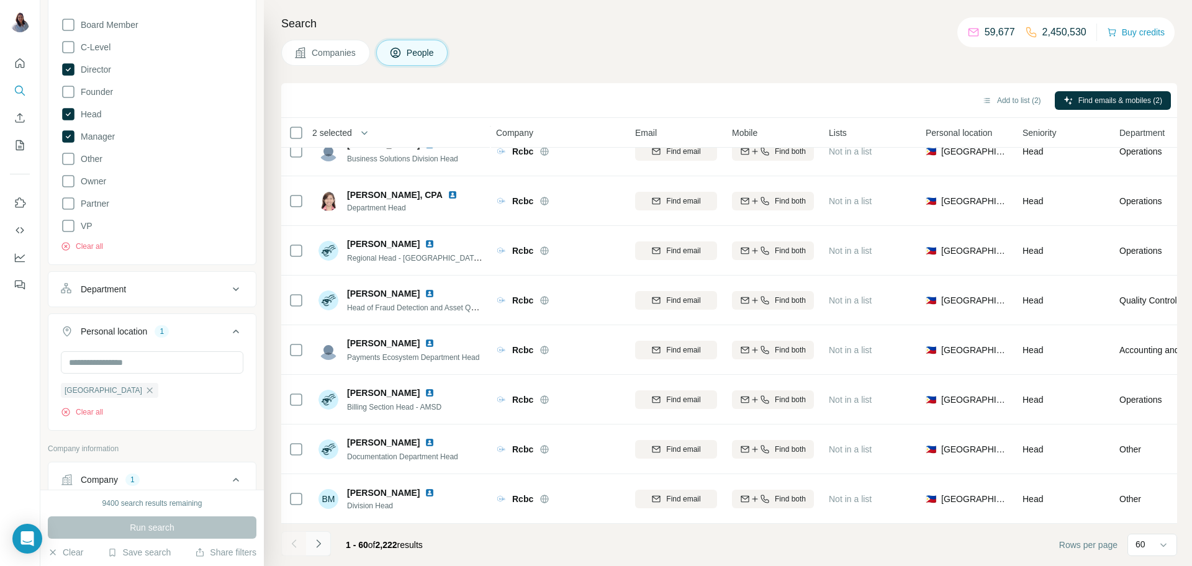
click at [315, 453] on icon "Navigate to next page" at bounding box center [318, 544] width 12 height 12
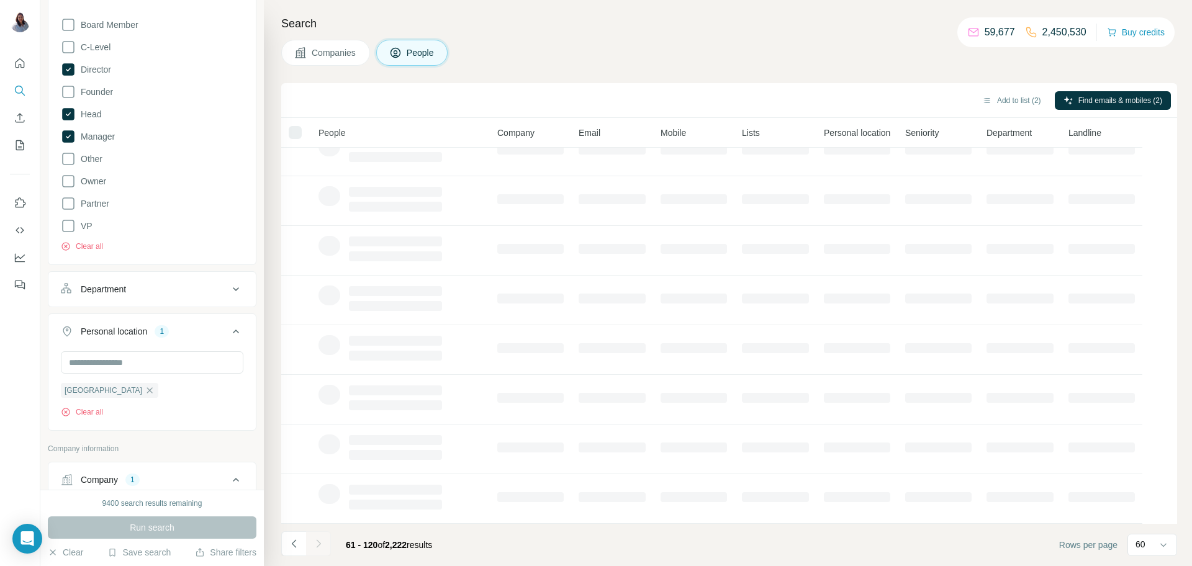
scroll to position [120, 0]
click at [693, 32] on h4 "Search" at bounding box center [729, 23] width 896 height 17
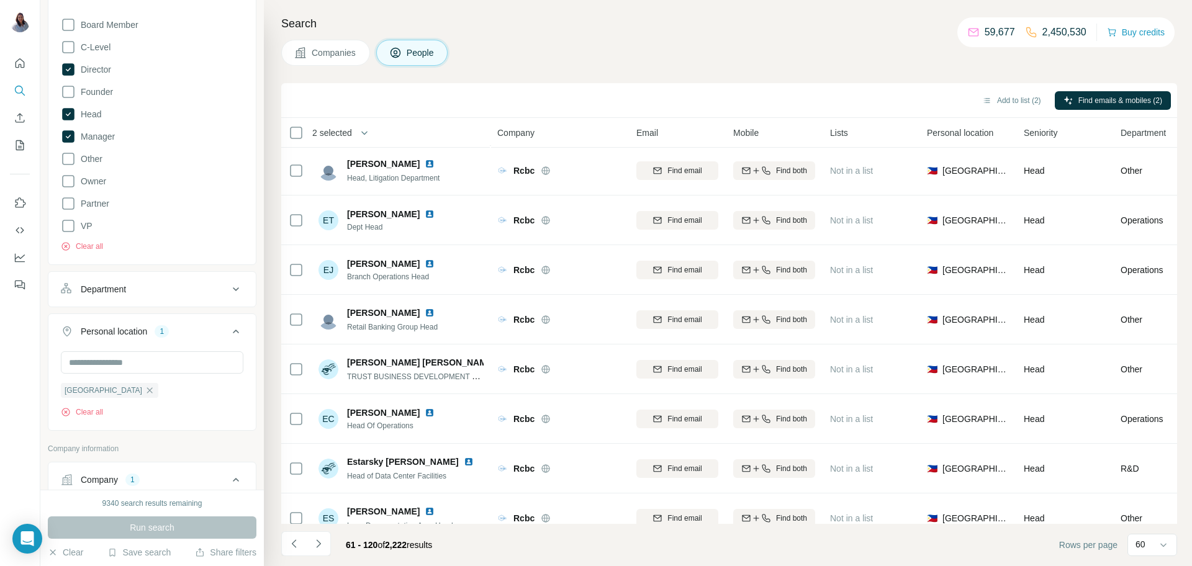
scroll to position [2211, 0]
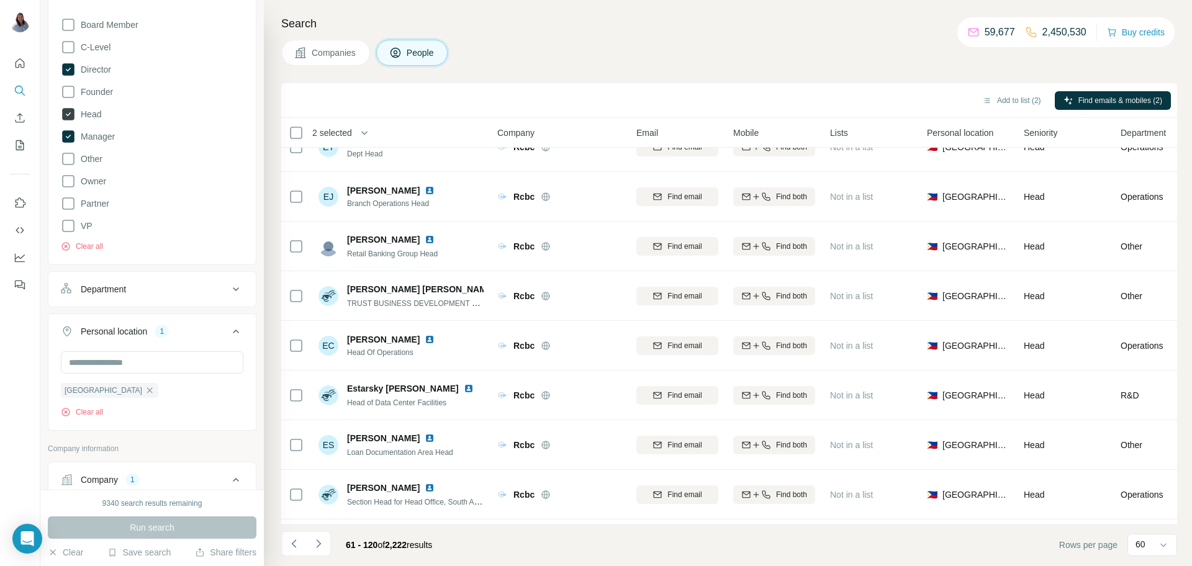
click at [66, 115] on icon at bounding box center [68, 114] width 5 height 4
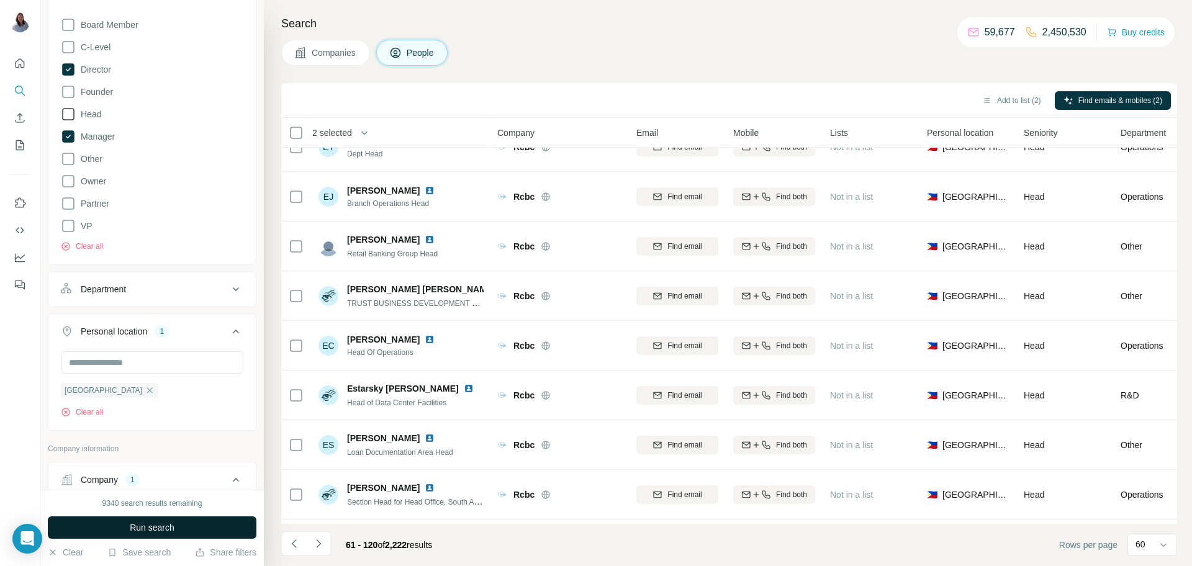
click at [190, 453] on button "Run search" at bounding box center [152, 528] width 209 height 22
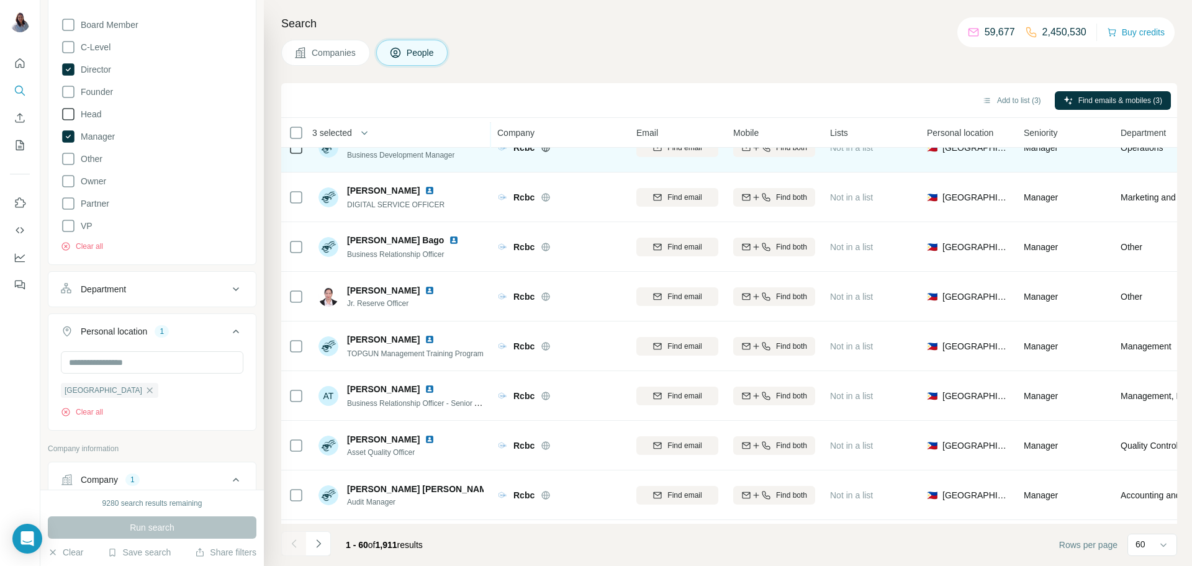
scroll to position [2604, 0]
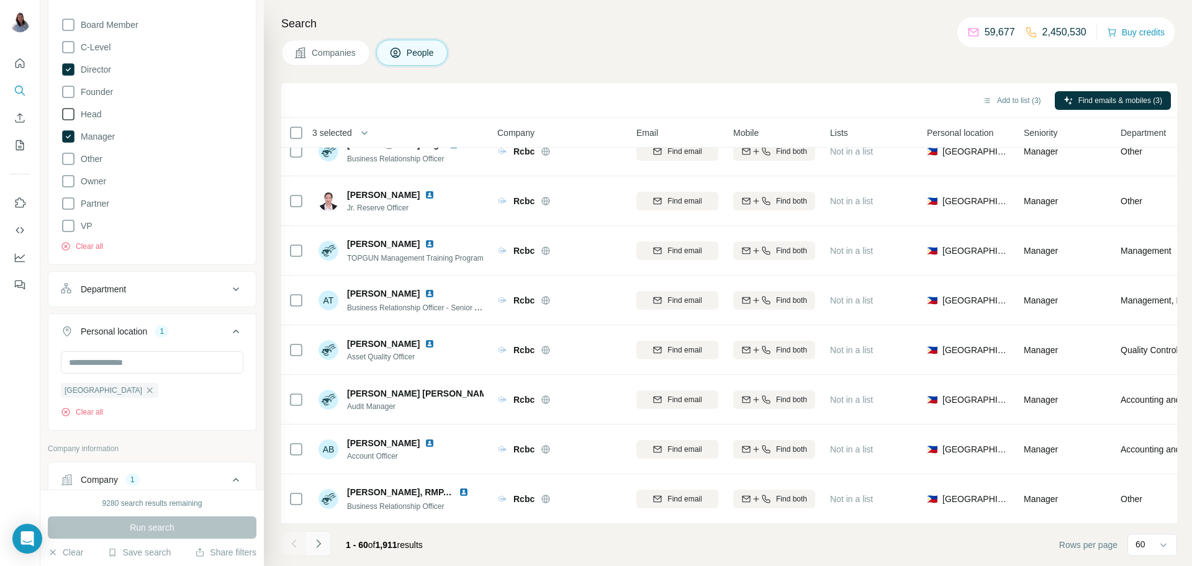
click at [314, 453] on icon "Navigate to next page" at bounding box center [318, 544] width 12 height 12
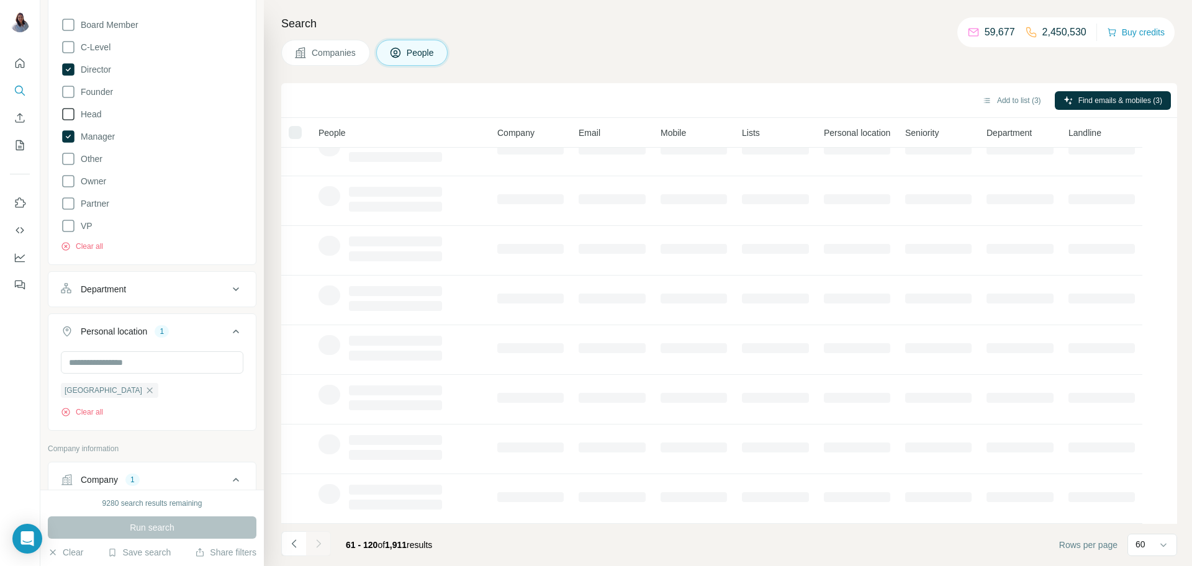
scroll to position [120, 0]
click at [732, 31] on h4 "Search" at bounding box center [729, 23] width 896 height 17
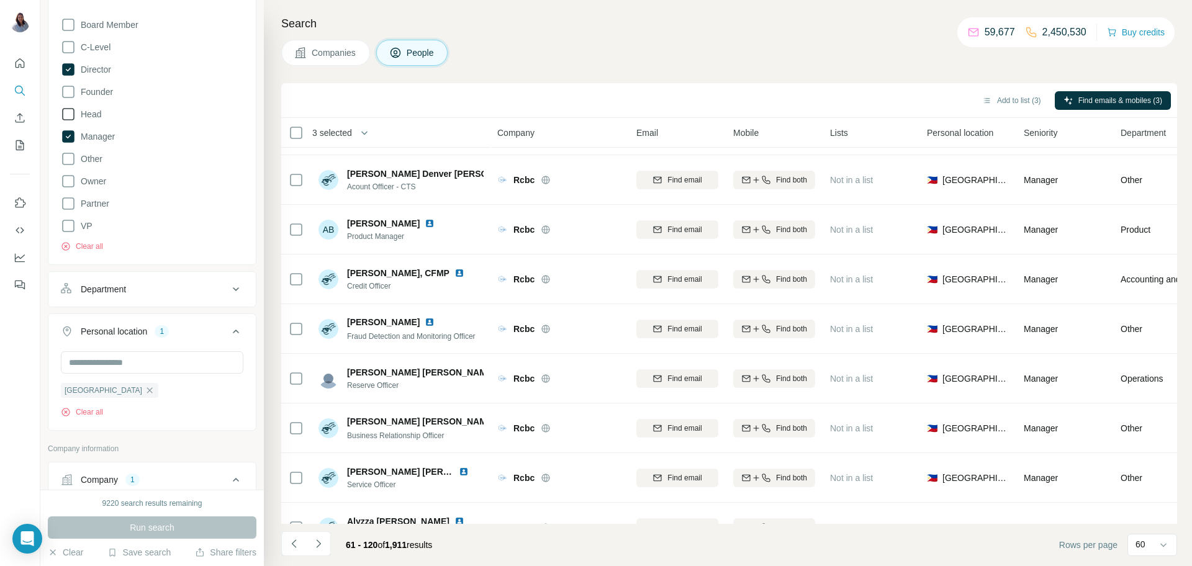
scroll to position [2604, 0]
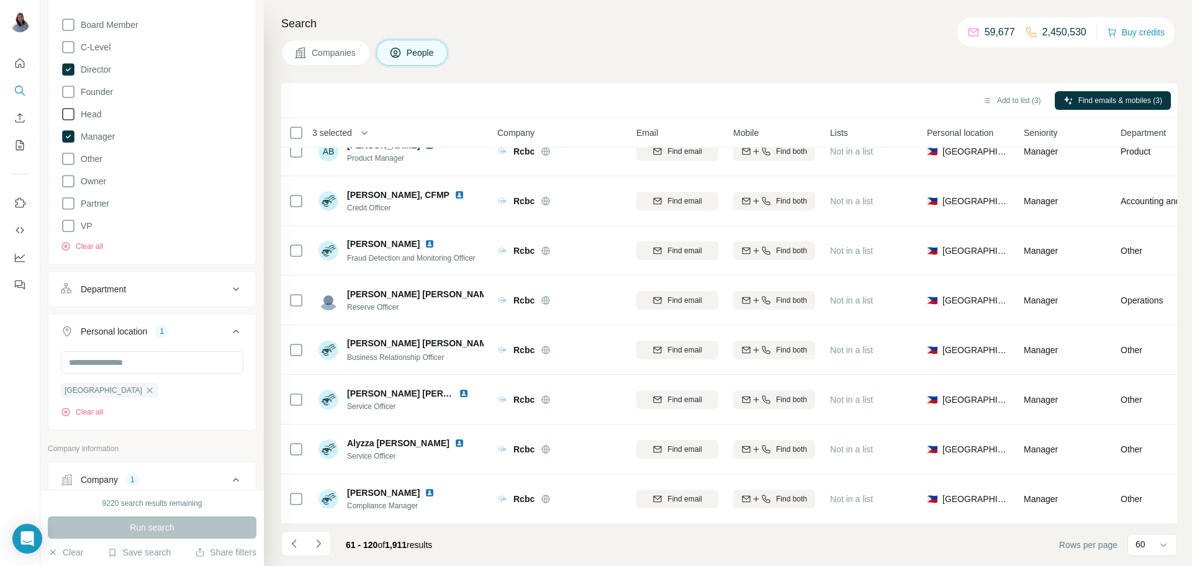
click at [320, 453] on button "Navigate to next page" at bounding box center [318, 544] width 25 height 25
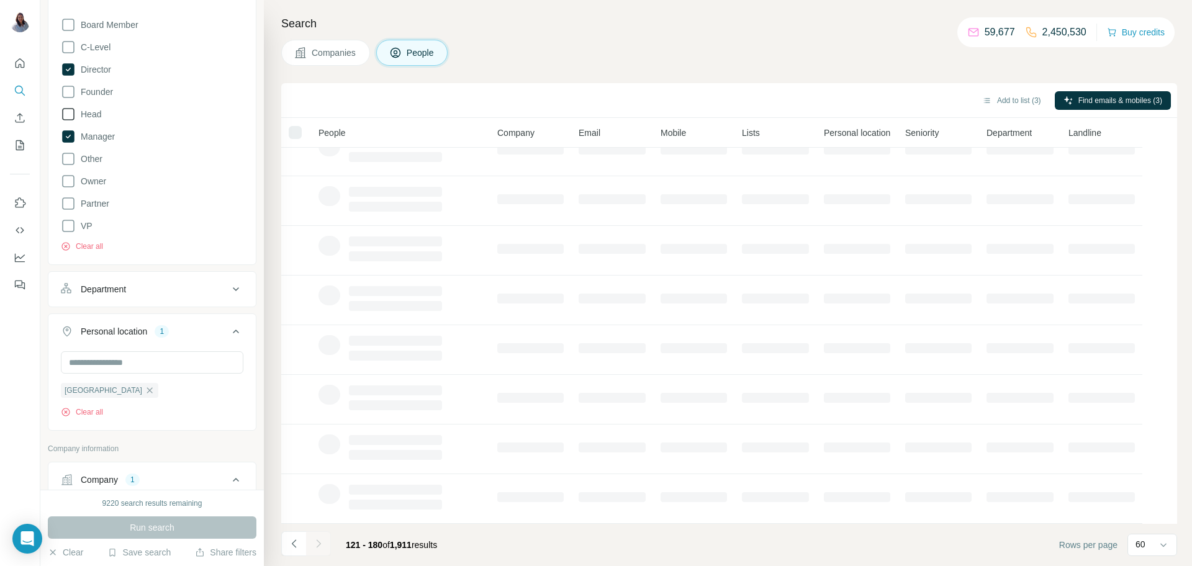
scroll to position [120, 0]
click at [735, 22] on h4 "Search" at bounding box center [729, 23] width 896 height 17
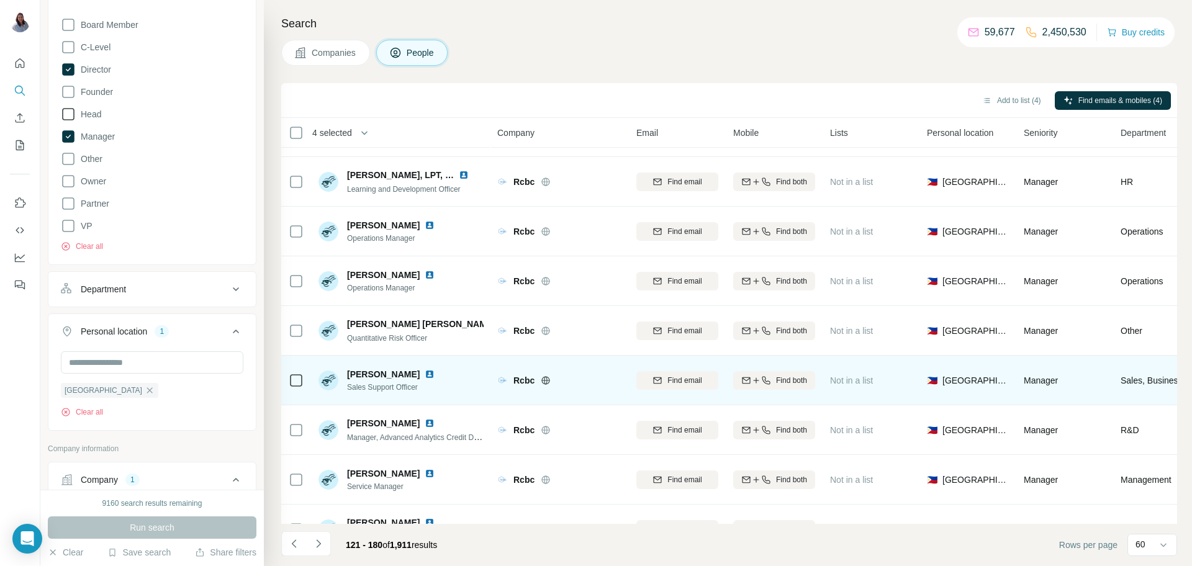
scroll to position [2604, 0]
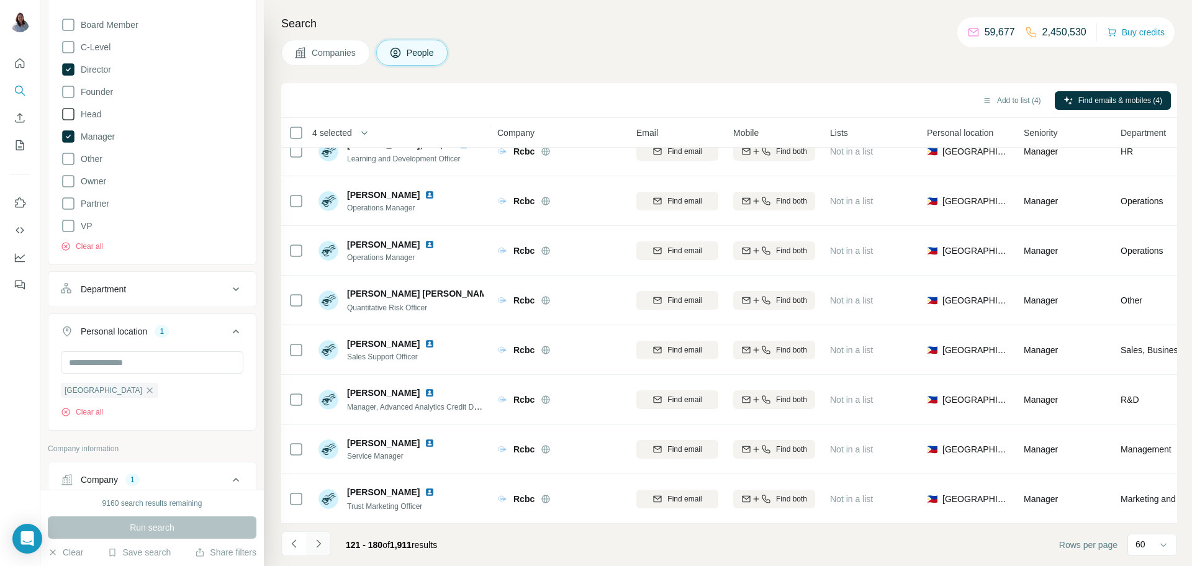
click at [315, 453] on button "Navigate to next page" at bounding box center [318, 544] width 25 height 25
click at [319, 453] on icon "Navigate to next page" at bounding box center [318, 544] width 4 height 8
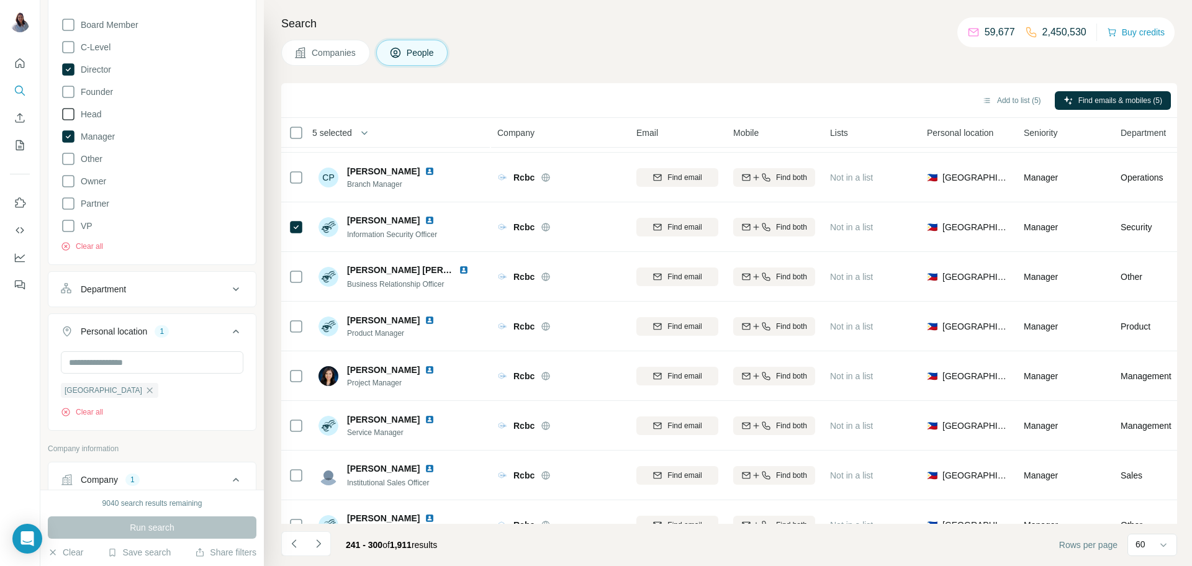
scroll to position [2604, 1]
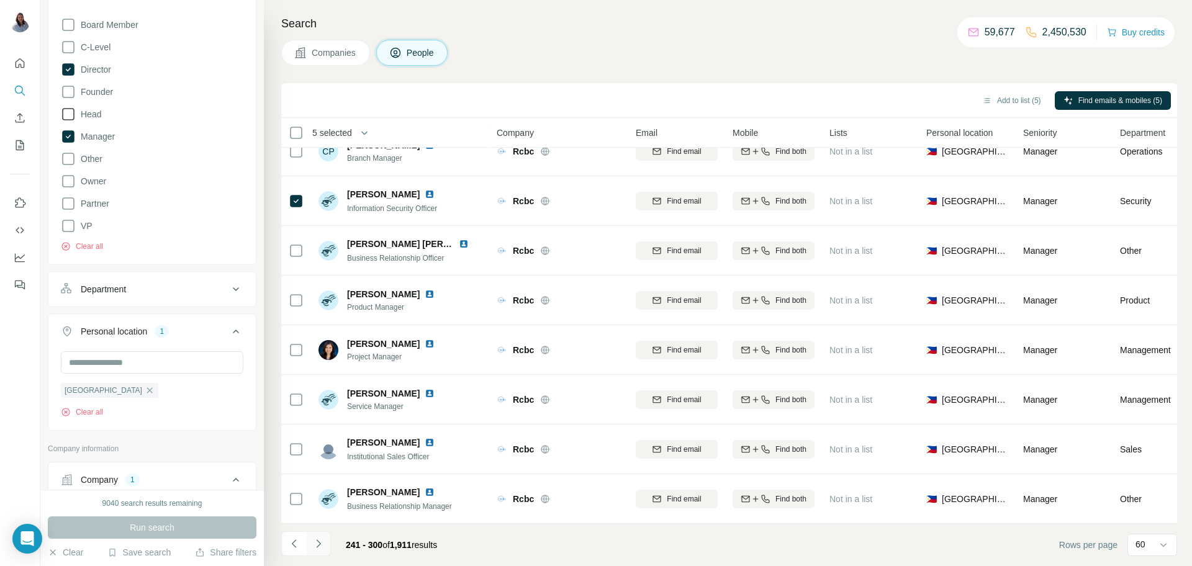
click at [320, 453] on icon "Navigate to next page" at bounding box center [318, 544] width 12 height 12
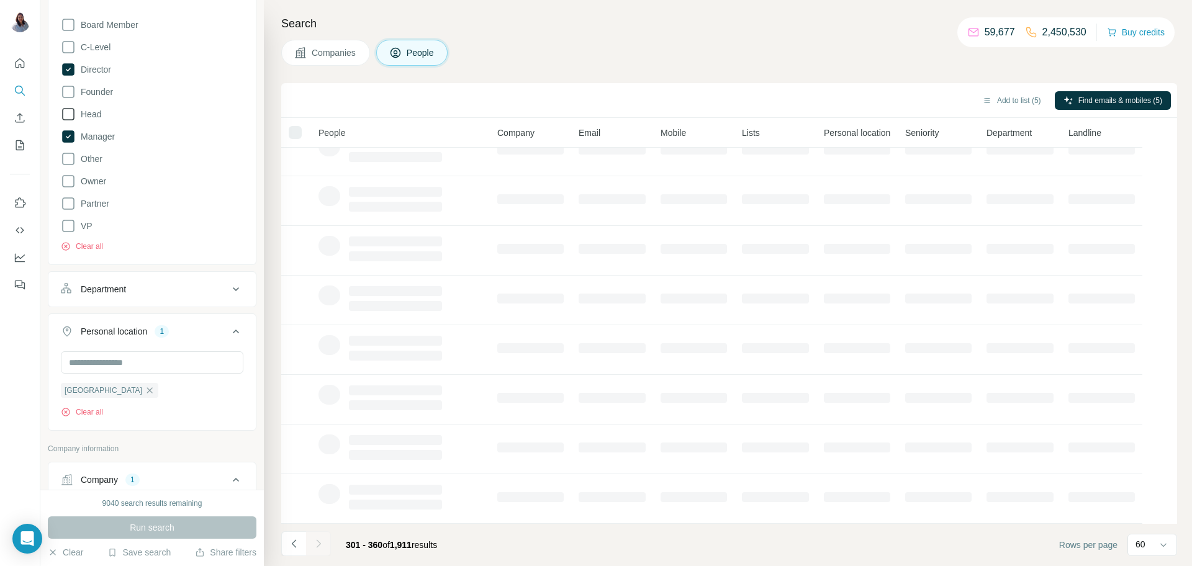
scroll to position [120, 0]
click at [692, 42] on div "Companies People" at bounding box center [729, 53] width 896 height 26
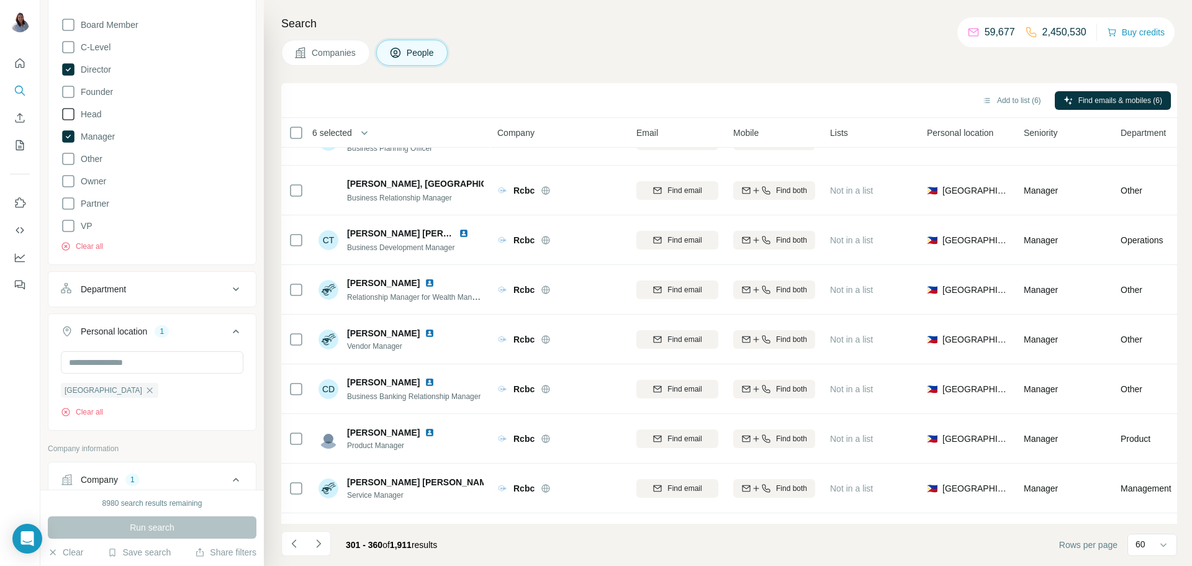
scroll to position [2604, 0]
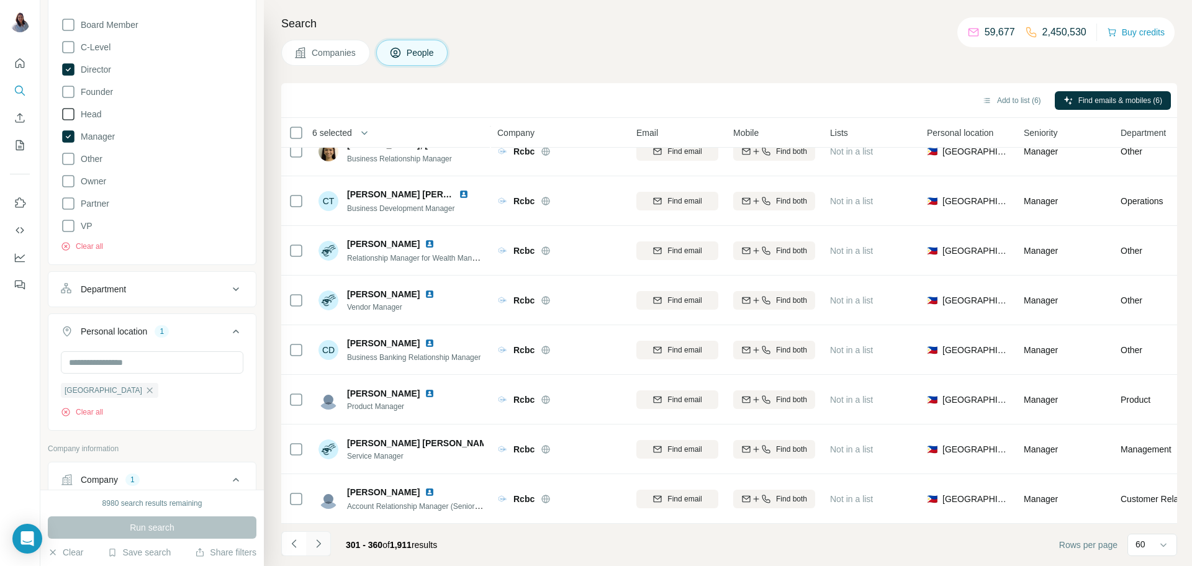
click at [320, 453] on icon "Navigate to next page" at bounding box center [318, 544] width 12 height 12
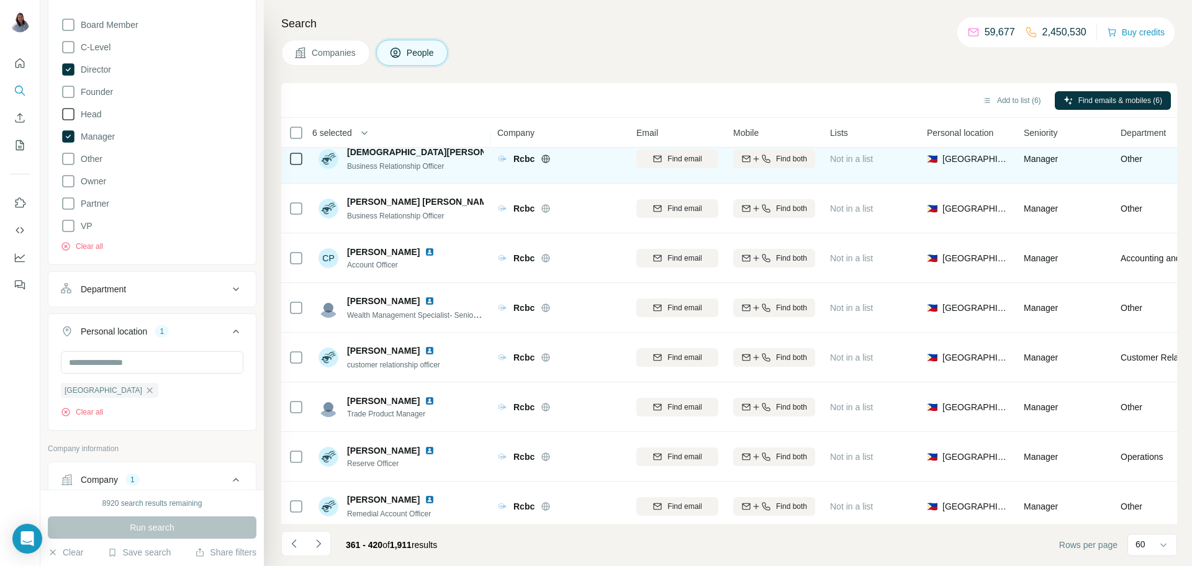
scroll to position [64, 0]
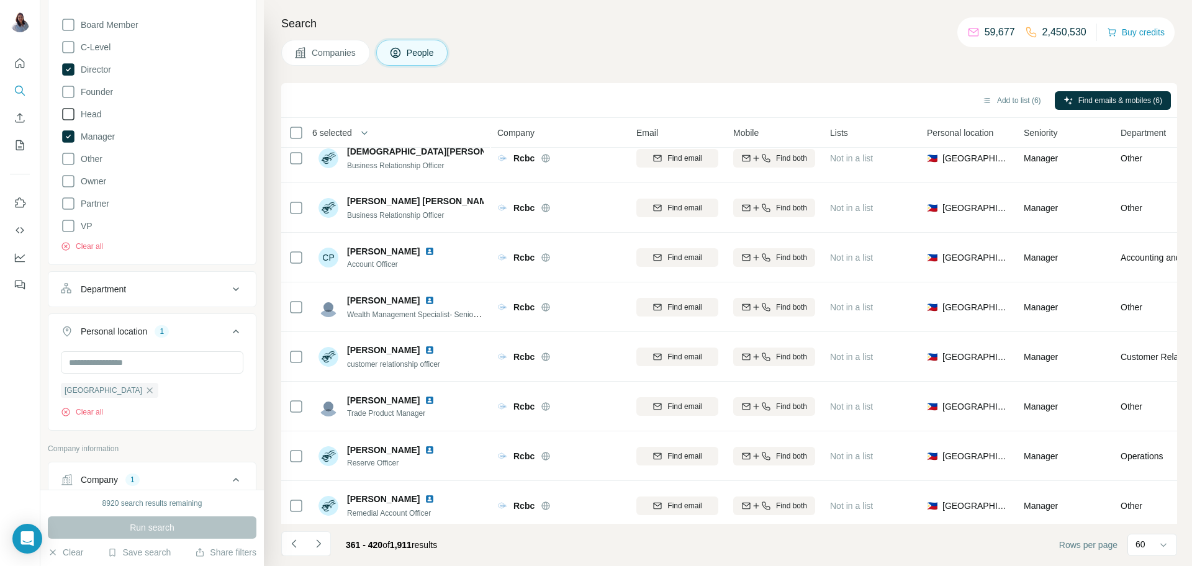
click at [682, 66] on div "Search Companies People Add to list (6) Find emails & mobiles (6) 6 selected Pe…" at bounding box center [728, 283] width 928 height 566
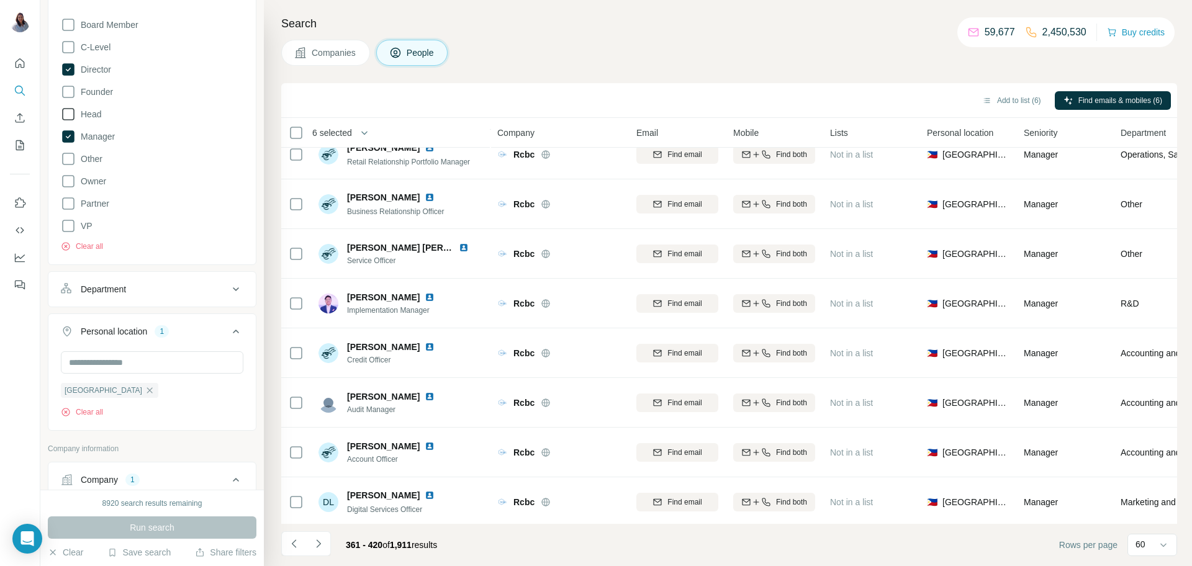
scroll to position [2604, 0]
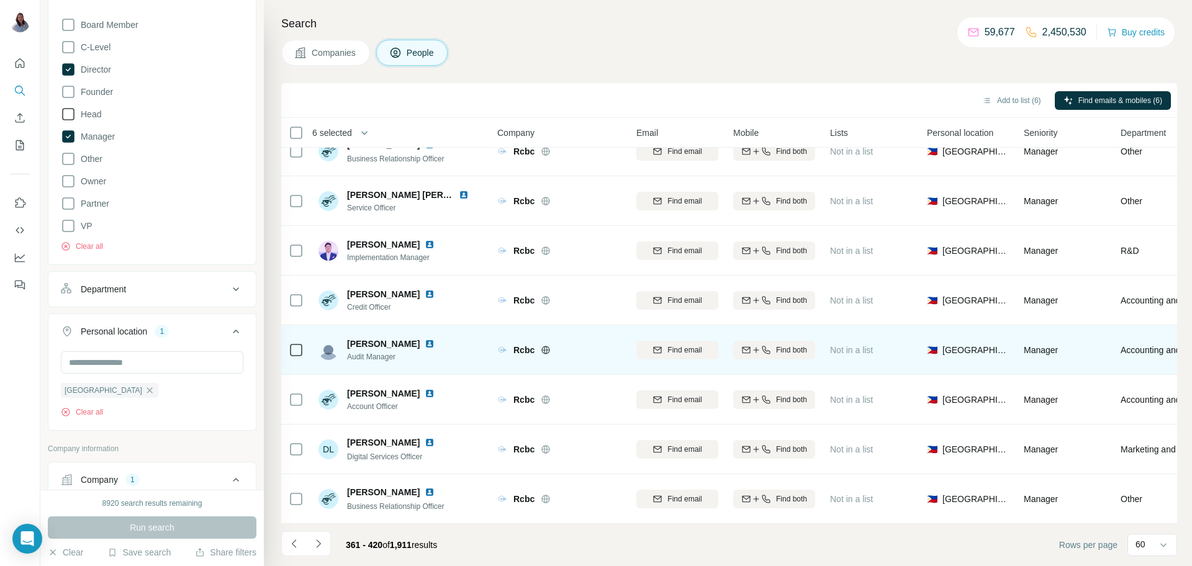
click at [456, 365] on div "Daniel Evangelista Audit Manager" at bounding box center [401, 350] width 165 height 34
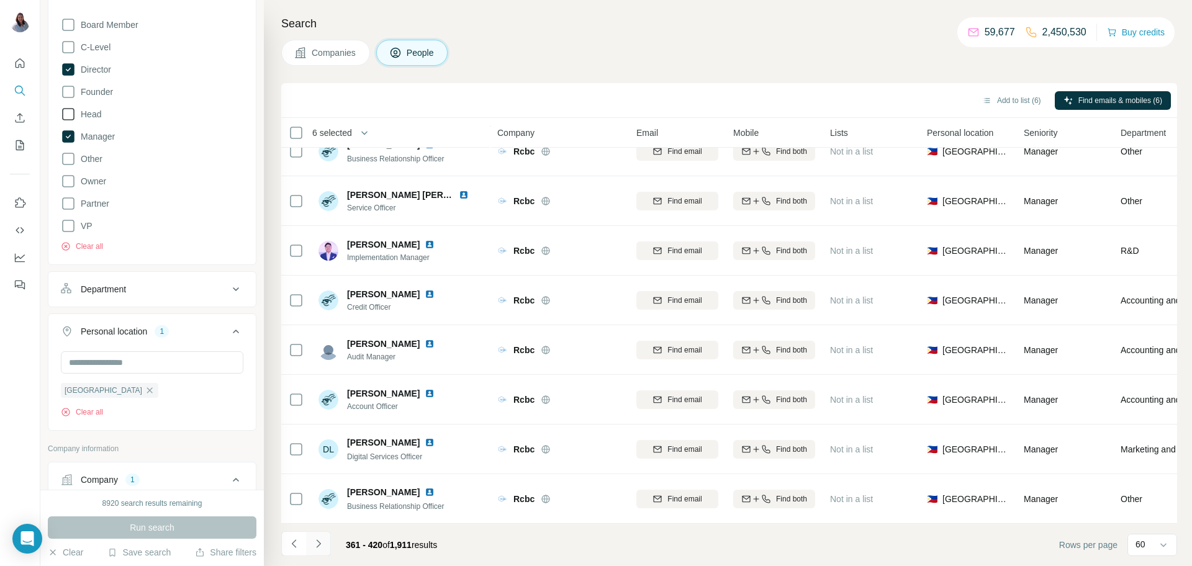
click at [311, 453] on button "Navigate to next page" at bounding box center [318, 544] width 25 height 25
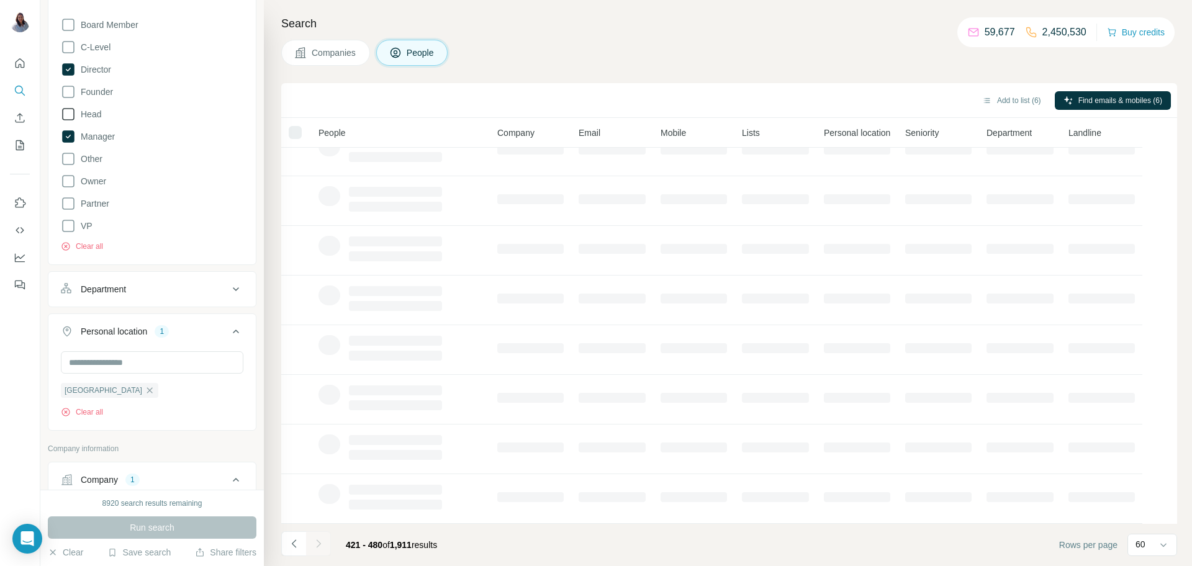
scroll to position [120, 0]
click at [624, 273] on td at bounding box center [611, 251] width 81 height 50
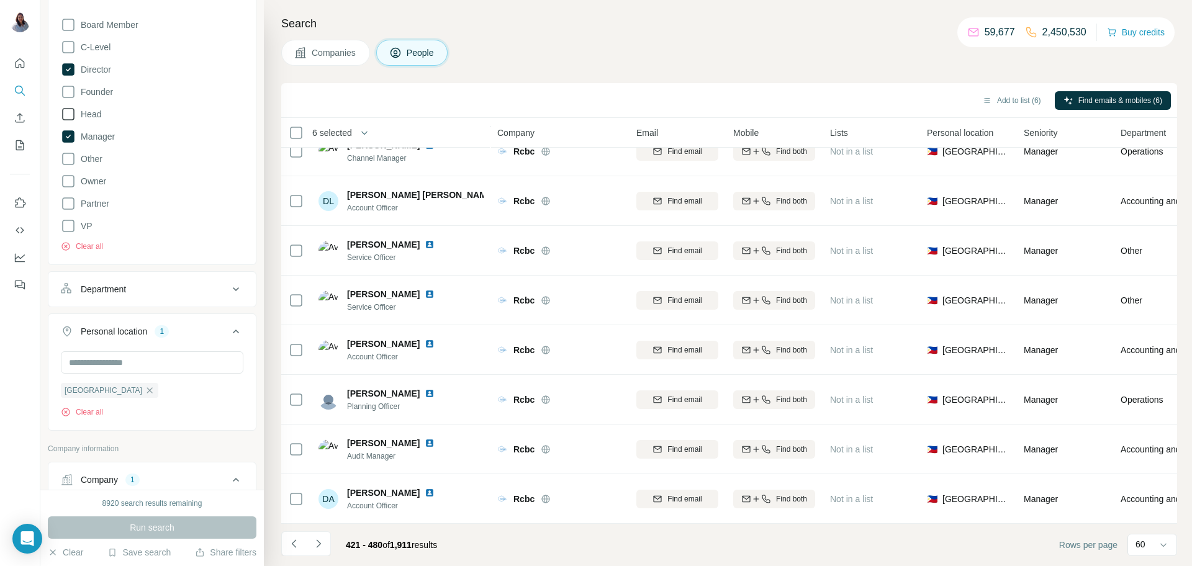
scroll to position [2604, 0]
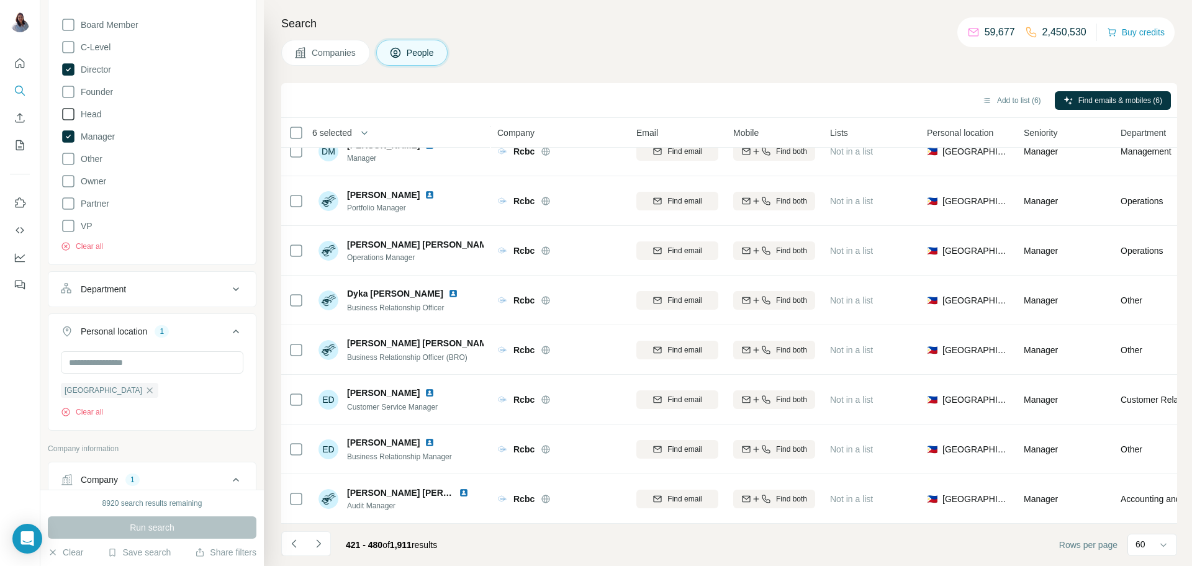
click at [586, 29] on h4 "Search" at bounding box center [729, 23] width 896 height 17
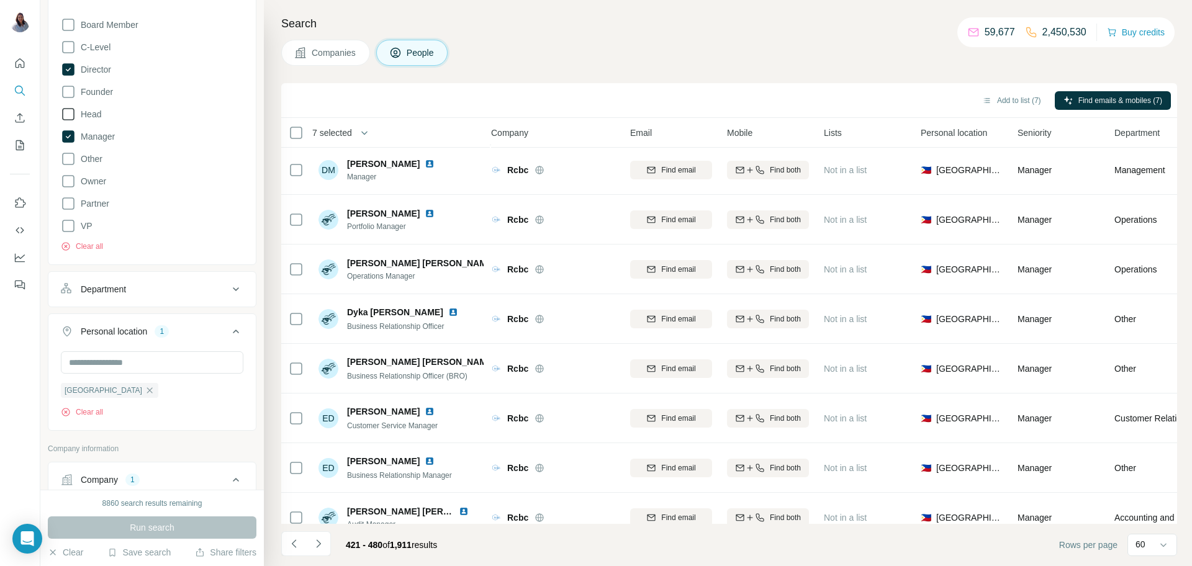
scroll to position [2604, 6]
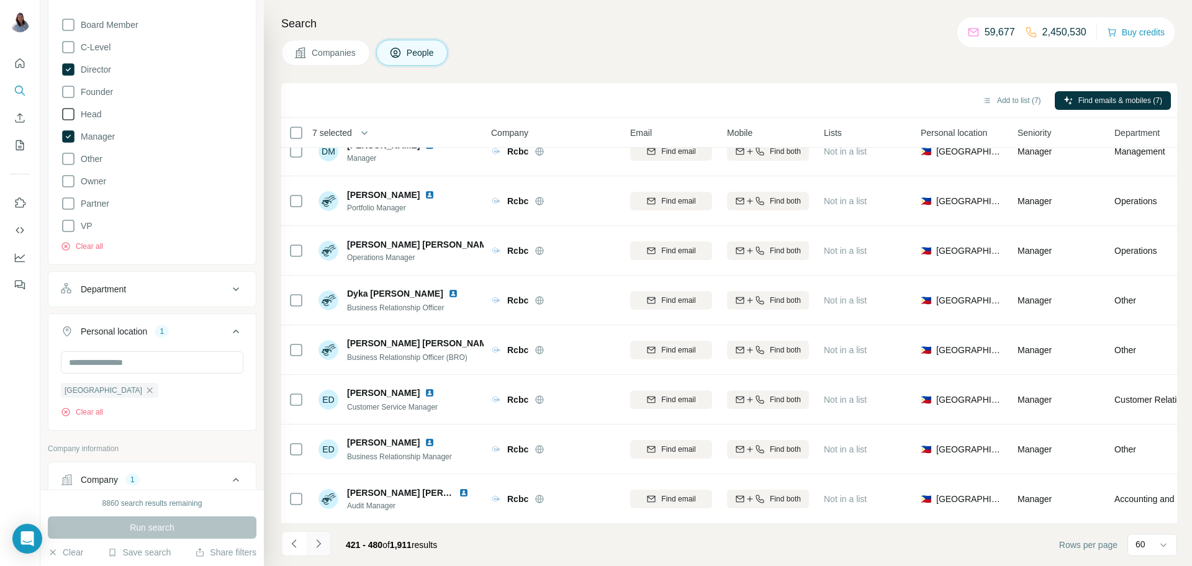
click at [321, 453] on icon "Navigate to next page" at bounding box center [318, 544] width 12 height 12
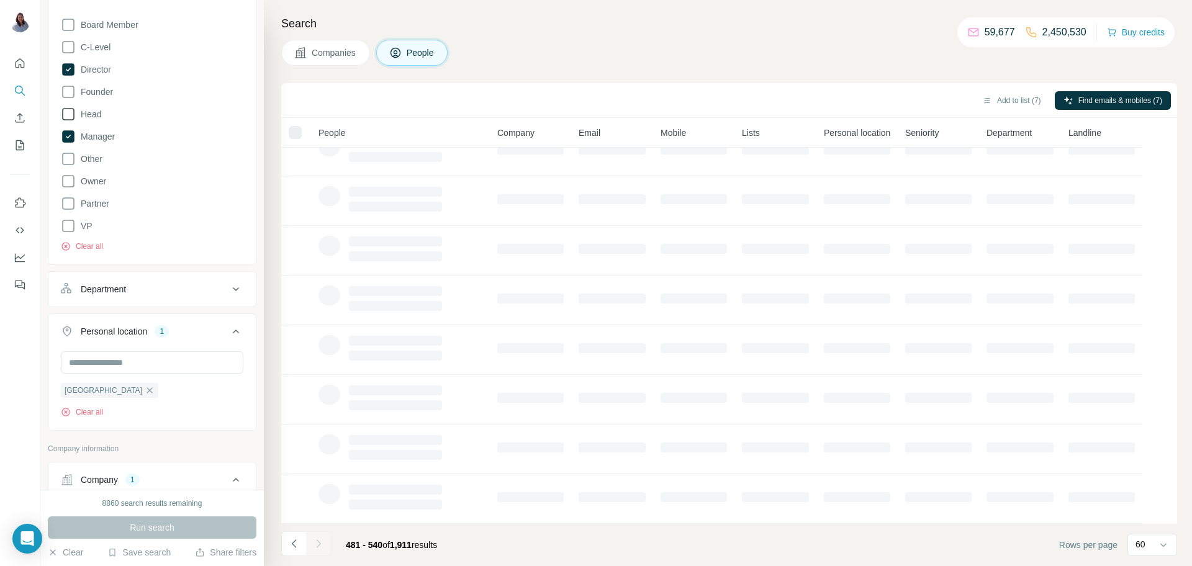
scroll to position [120, 0]
click at [766, 51] on div "Companies People" at bounding box center [729, 53] width 896 height 26
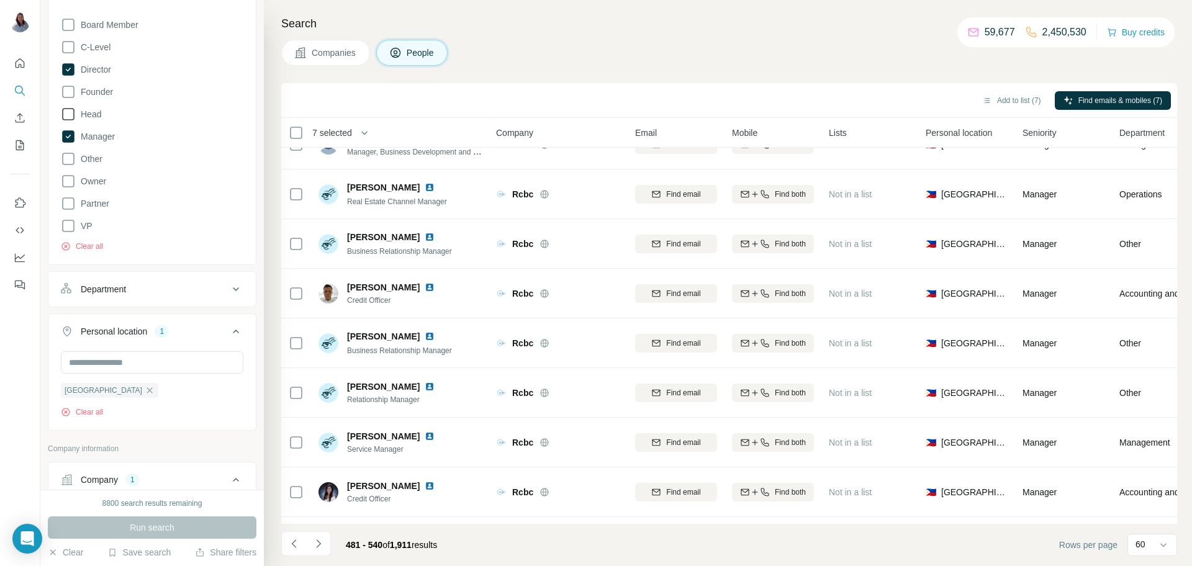
scroll to position [1685, 1]
click at [699, 38] on div "Search Companies People Add to list (7) Find emails & mobiles (7) 7 selected Pe…" at bounding box center [728, 283] width 928 height 566
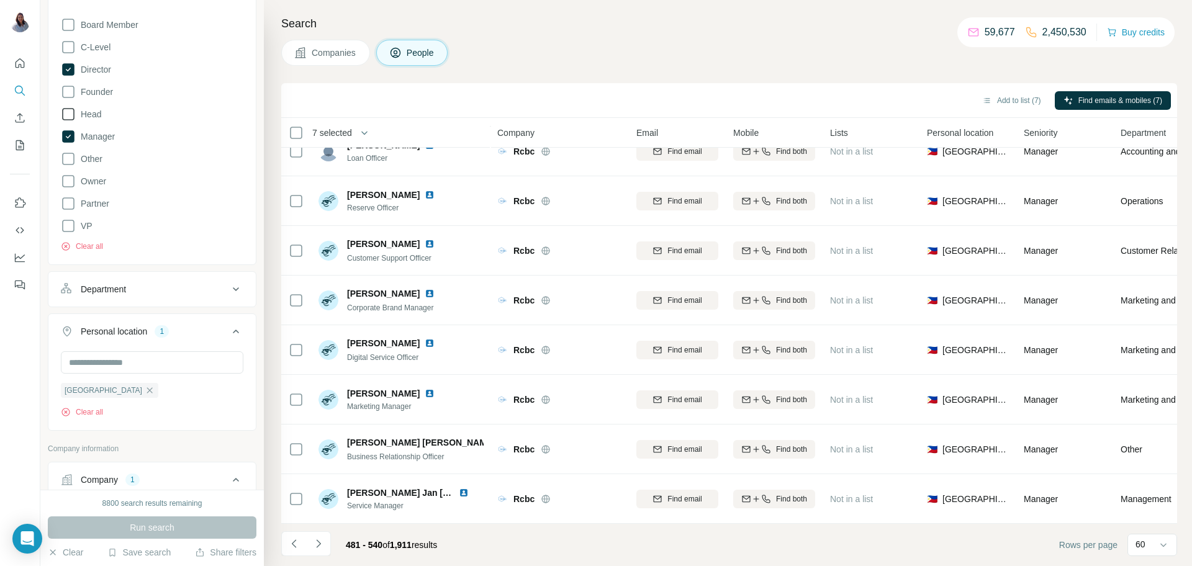
scroll to position [2604, 1]
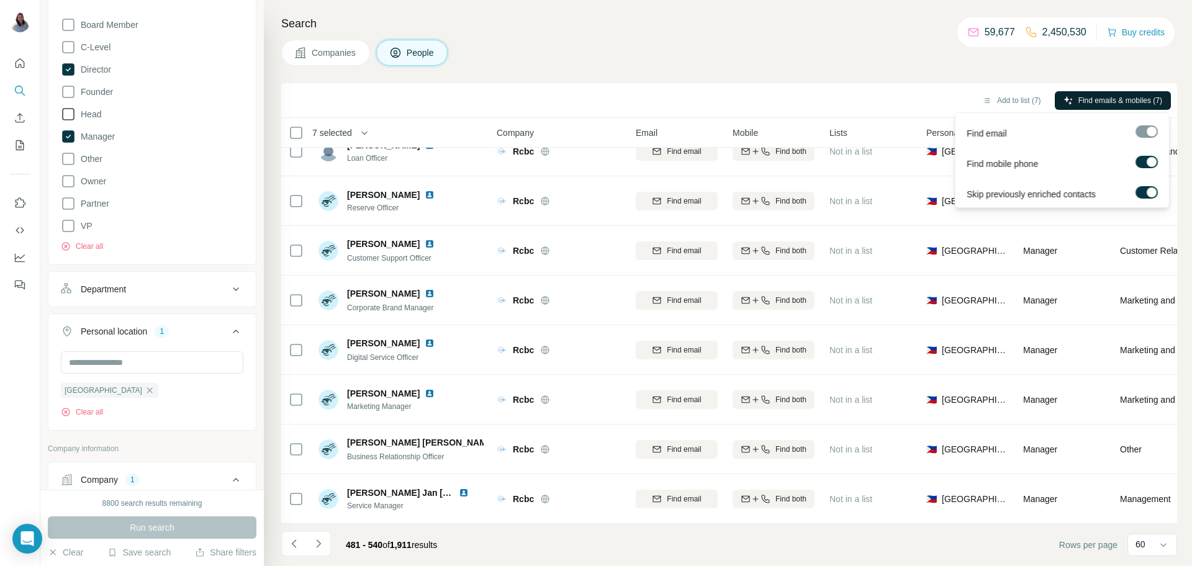
click at [953, 101] on span "Find emails & mobiles (7)" at bounding box center [1121, 100] width 84 height 11
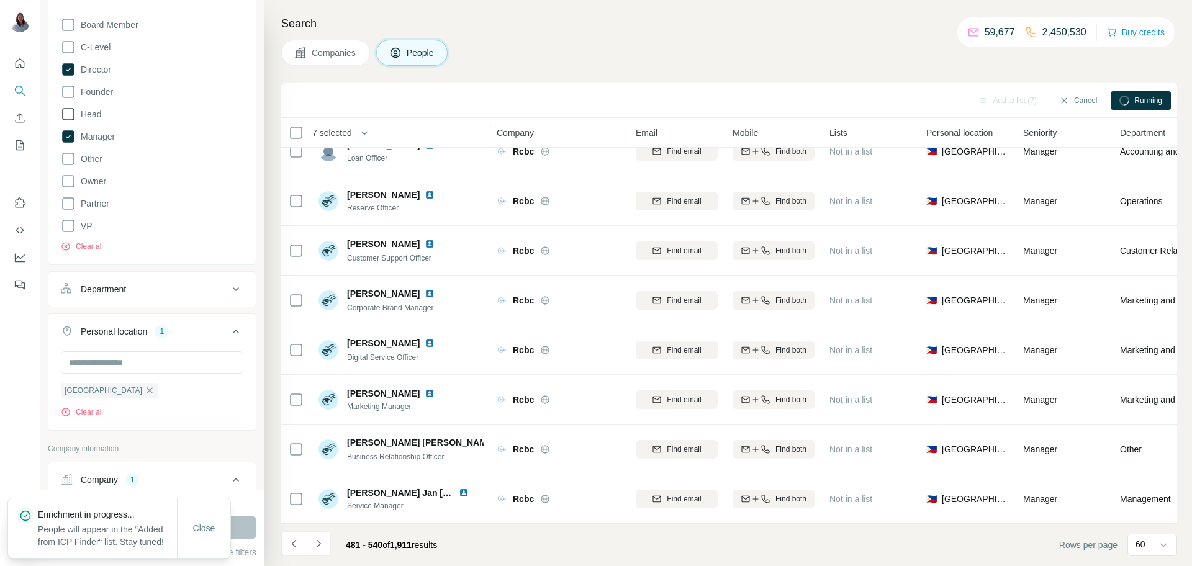
click at [709, 25] on h4 "Search" at bounding box center [729, 23] width 896 height 17
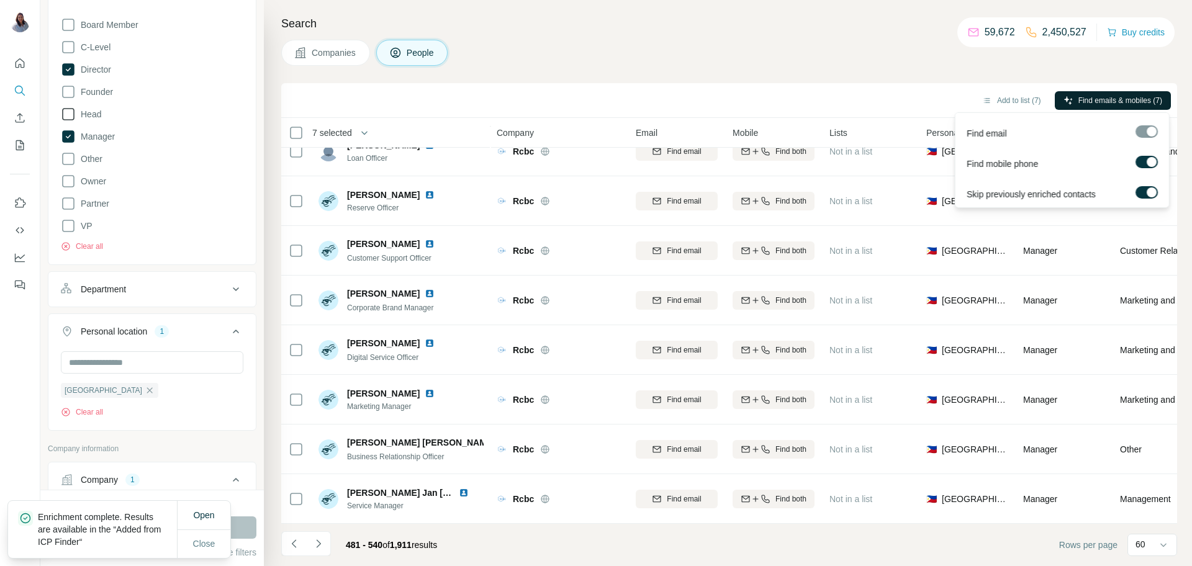
click at [953, 107] on button "Find emails & mobiles (7)" at bounding box center [1113, 100] width 116 height 19
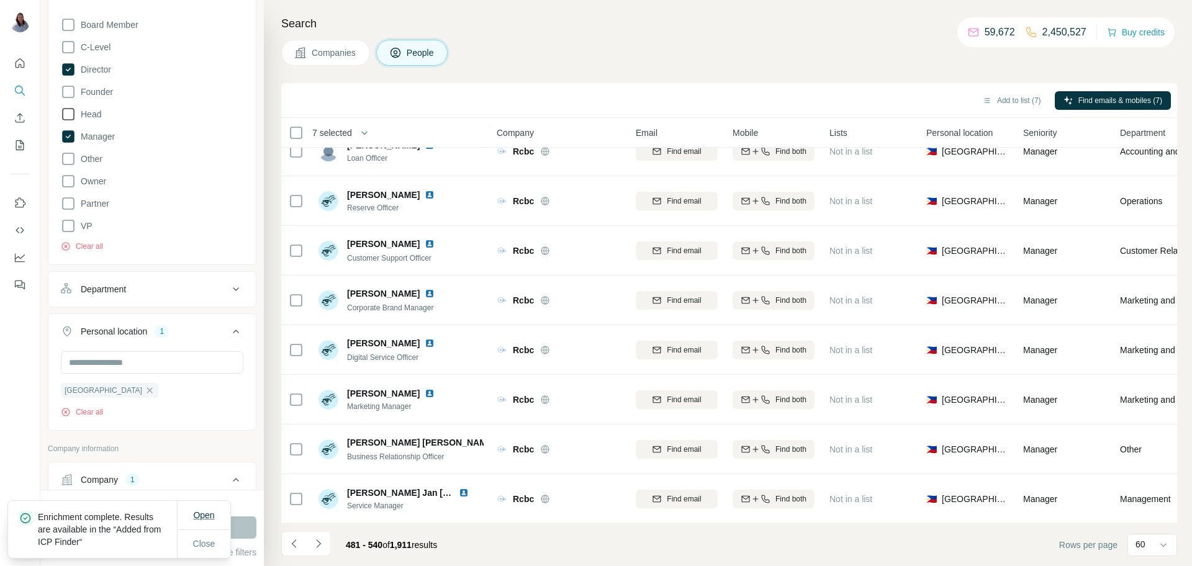
click at [202, 453] on span "Open" at bounding box center [203, 515] width 21 height 10
click at [593, 44] on div "Companies People" at bounding box center [729, 53] width 896 height 26
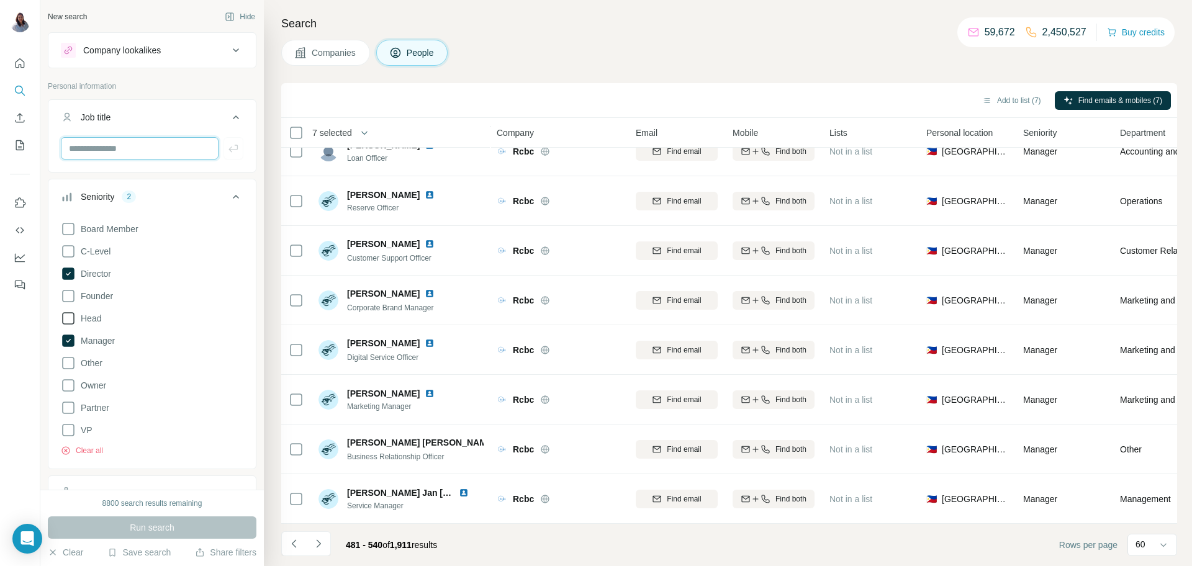
click at [88, 145] on input "text" at bounding box center [140, 148] width 158 height 22
click at [60, 453] on button "Clear" at bounding box center [65, 552] width 35 height 12
click at [373, 50] on div "Companies People" at bounding box center [364, 53] width 166 height 26
click at [346, 44] on button "Companies" at bounding box center [325, 53] width 89 height 26
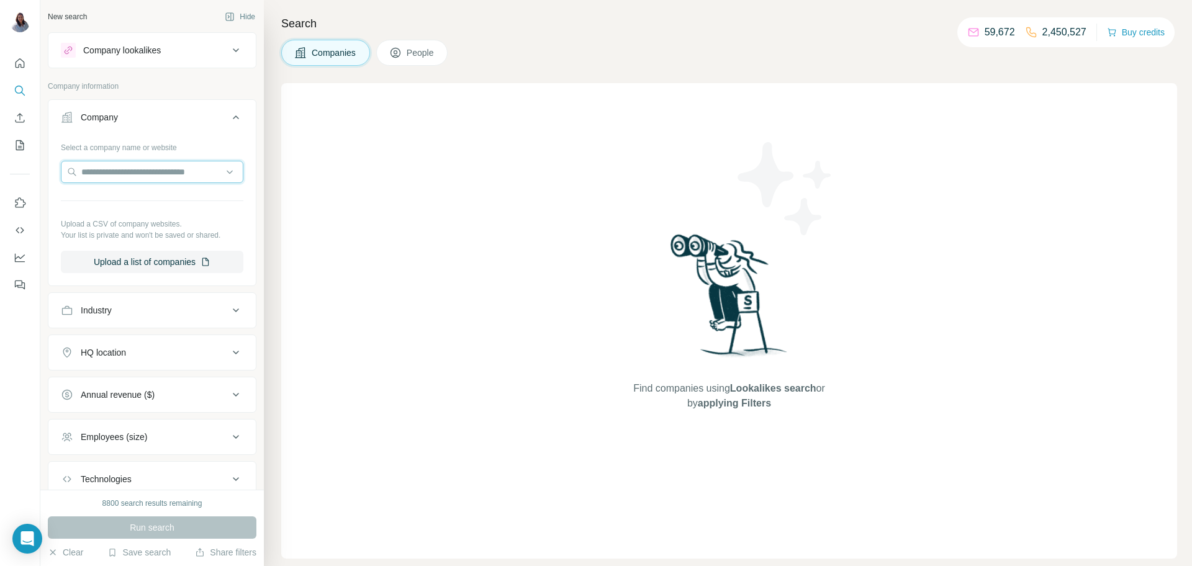
drag, startPoint x: 150, startPoint y: 174, endPoint x: 88, endPoint y: 299, distance: 139.1
click at [148, 176] on input "text" at bounding box center [152, 172] width 183 height 22
click at [405, 211] on div "Find companies using Lookalikes search or by applying Filters" at bounding box center [729, 321] width 896 height 476
click at [151, 166] on input "text" at bounding box center [152, 172] width 183 height 22
paste input "**********"
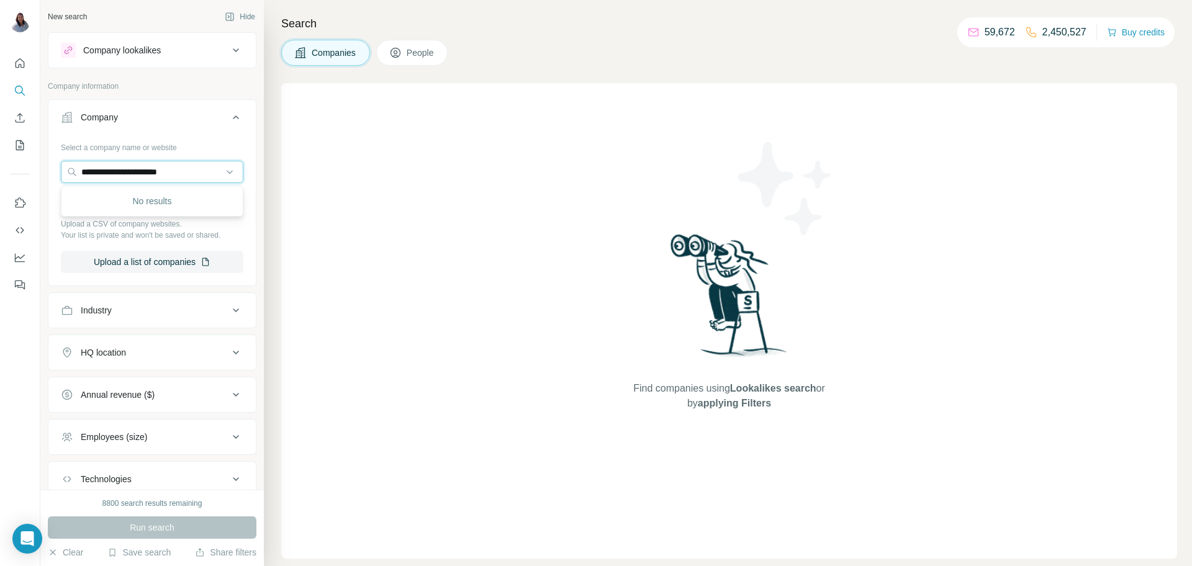
type input "**********"
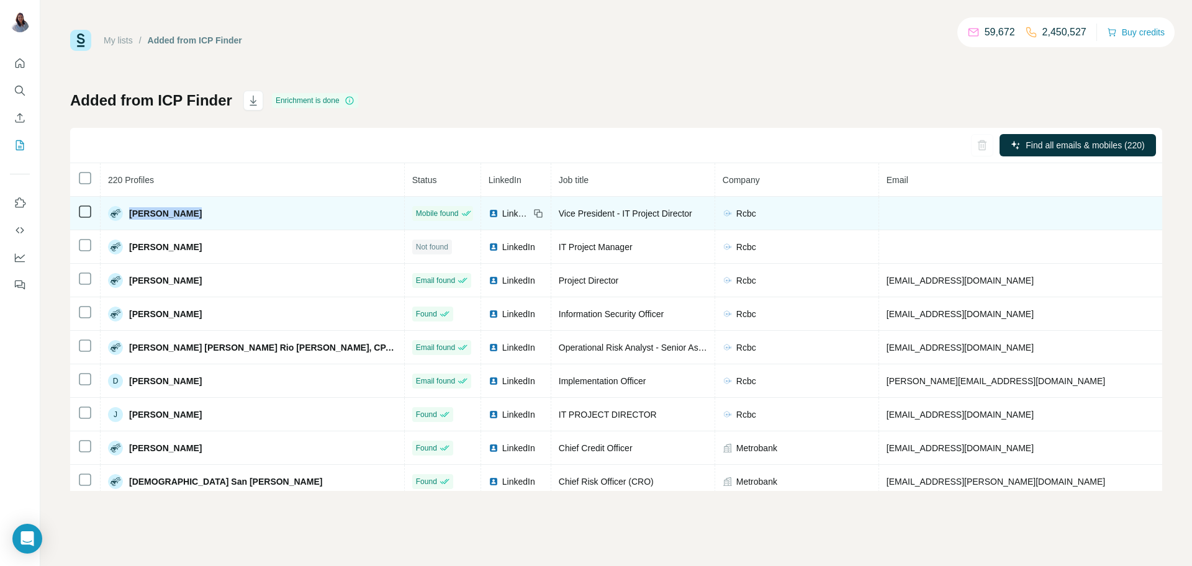
drag, startPoint x: 188, startPoint y: 215, endPoint x: 132, endPoint y: 219, distance: 55.4
click at [132, 219] on div "[PERSON_NAME]" at bounding box center [252, 213] width 289 height 15
copy span "[PERSON_NAME]"
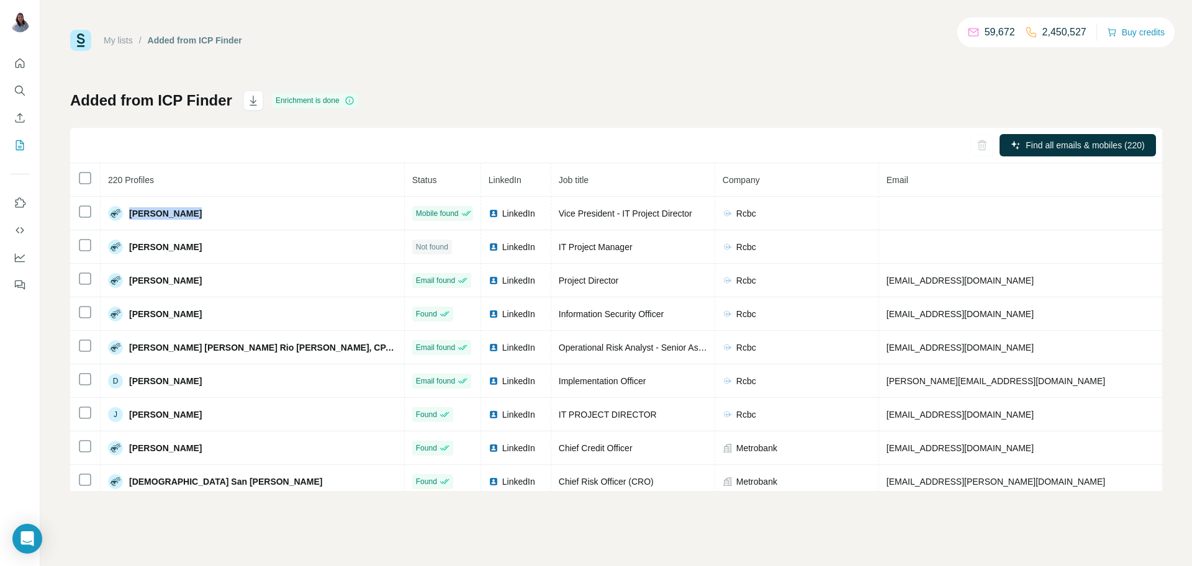
copy span "[PERSON_NAME]"
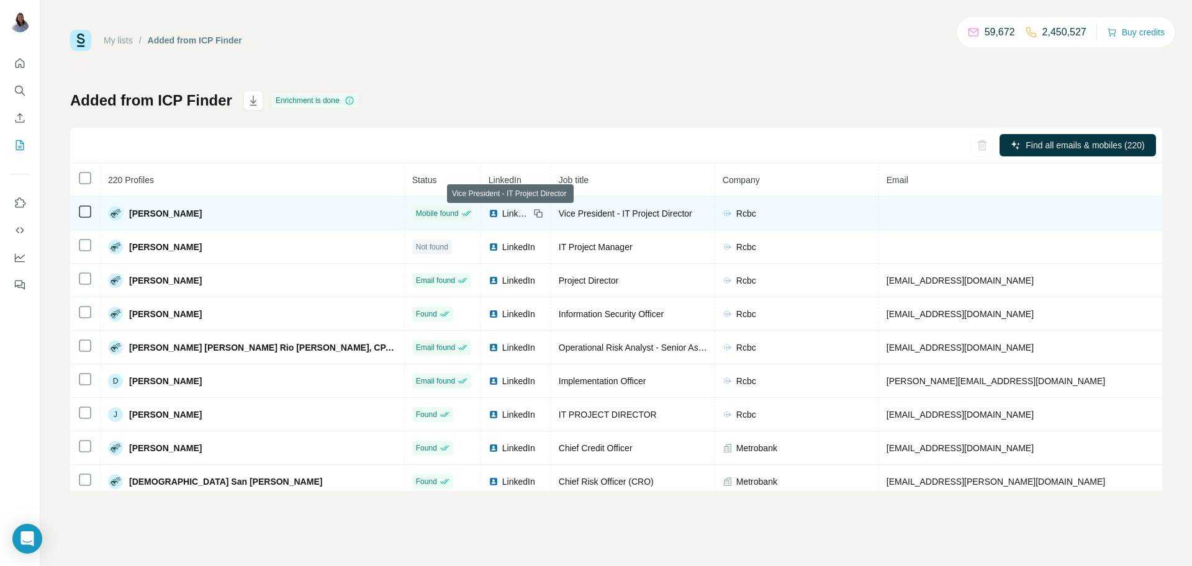
click at [559, 215] on span "Vice President - IT Project Director" at bounding box center [626, 214] width 134 height 10
copy span "Vice President - IT Project Director"
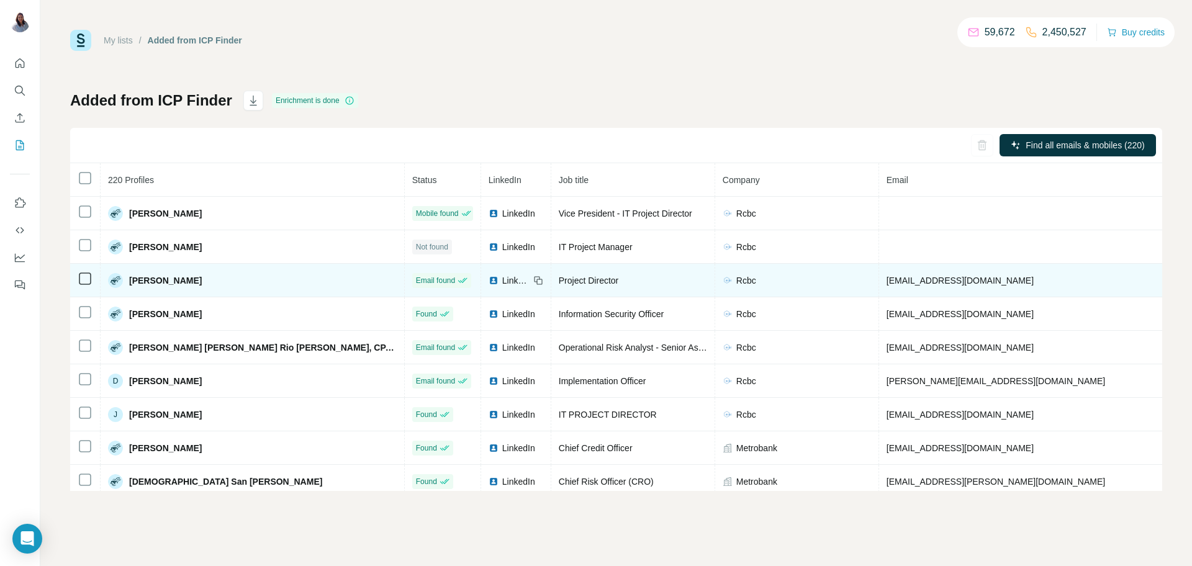
click at [168, 278] on span "Bernadete Akim" at bounding box center [165, 280] width 73 height 12
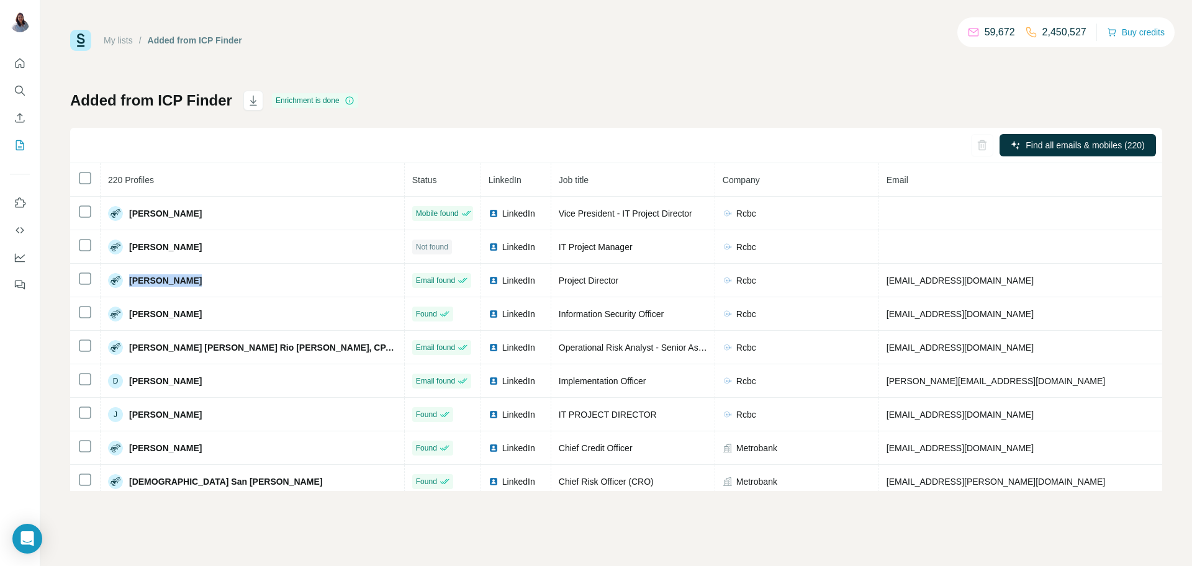
copy span "Bernadete Akim"
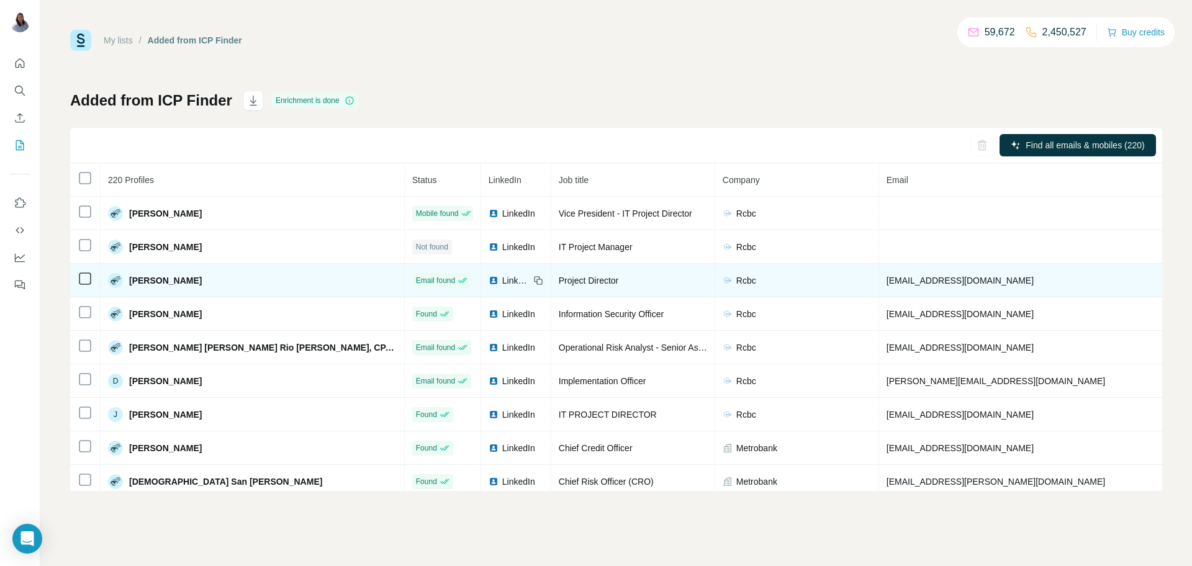
click at [559, 278] on span "Project Director" at bounding box center [589, 281] width 60 height 10
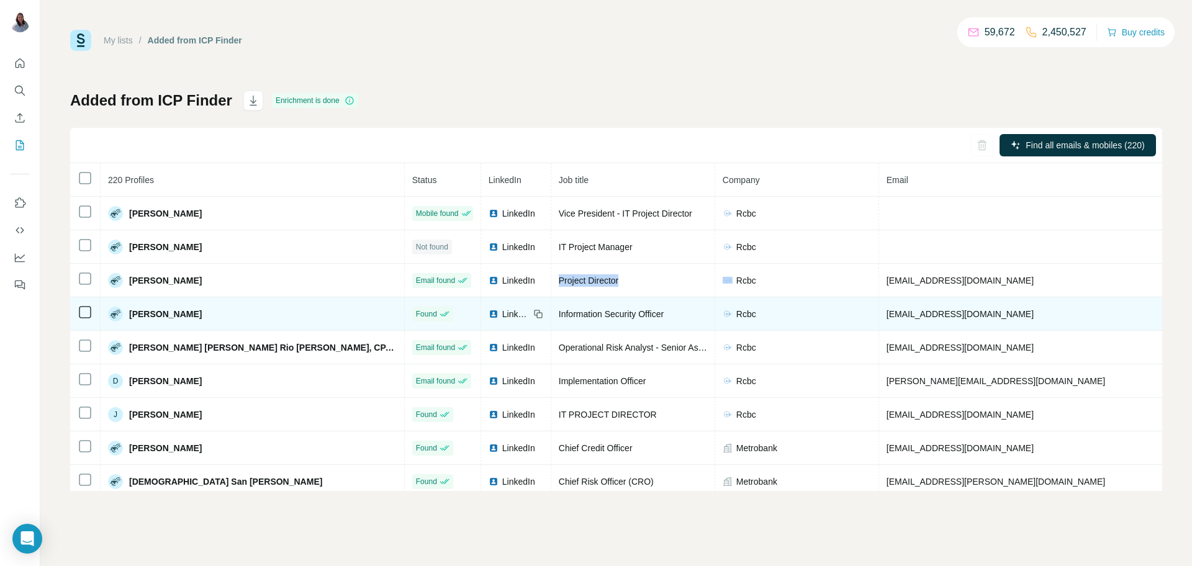
copy span "Project Director"
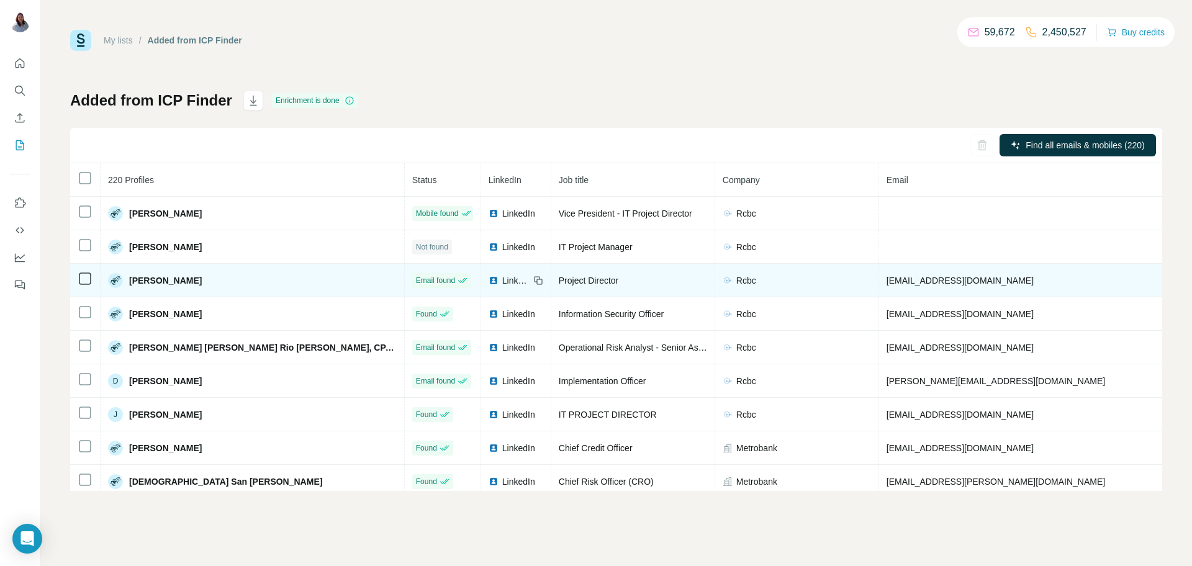
click at [887, 277] on span "bakim@rcbc.com" at bounding box center [960, 281] width 147 height 10
copy span "bakim@rcbc.com"
click at [168, 281] on span "Bernadete Akim" at bounding box center [165, 280] width 73 height 12
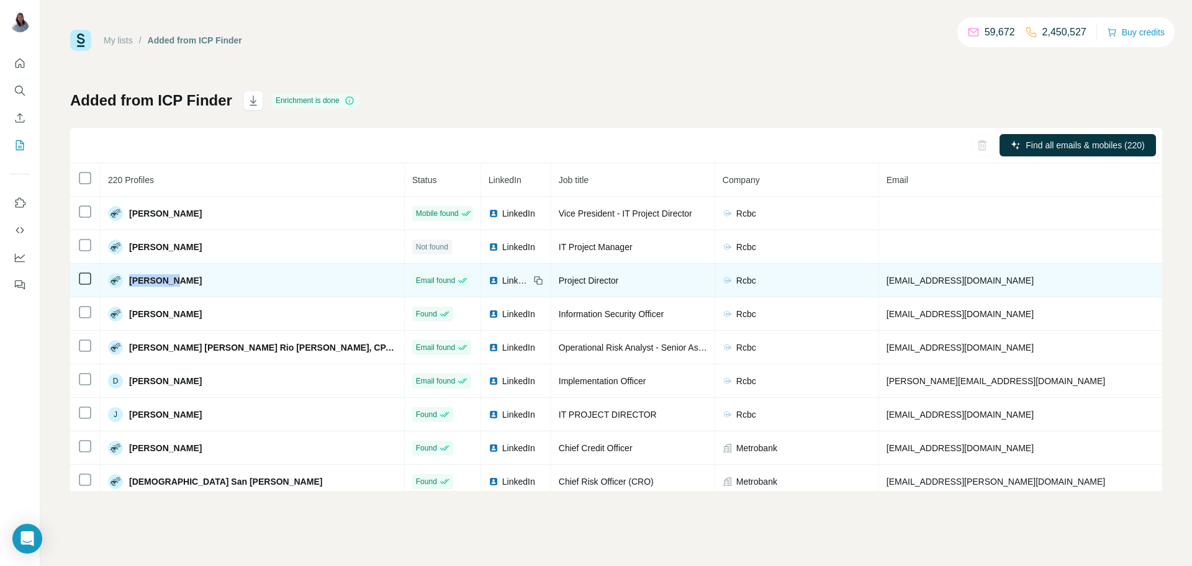
click at [168, 281] on span "Bernadete Akim" at bounding box center [165, 280] width 73 height 12
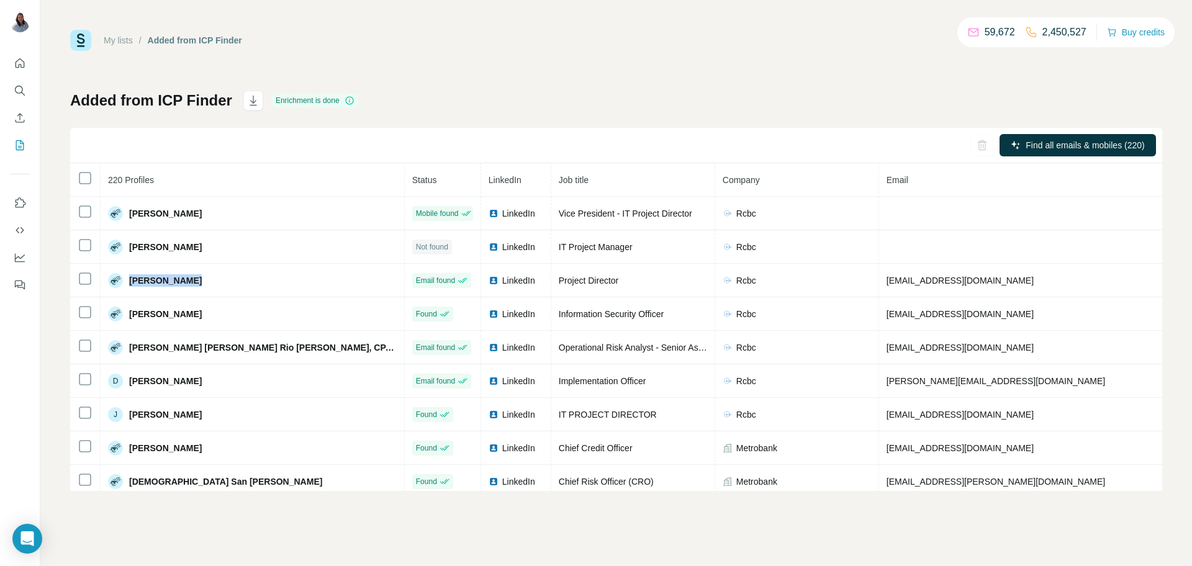
copy span "Bernadete Akim"
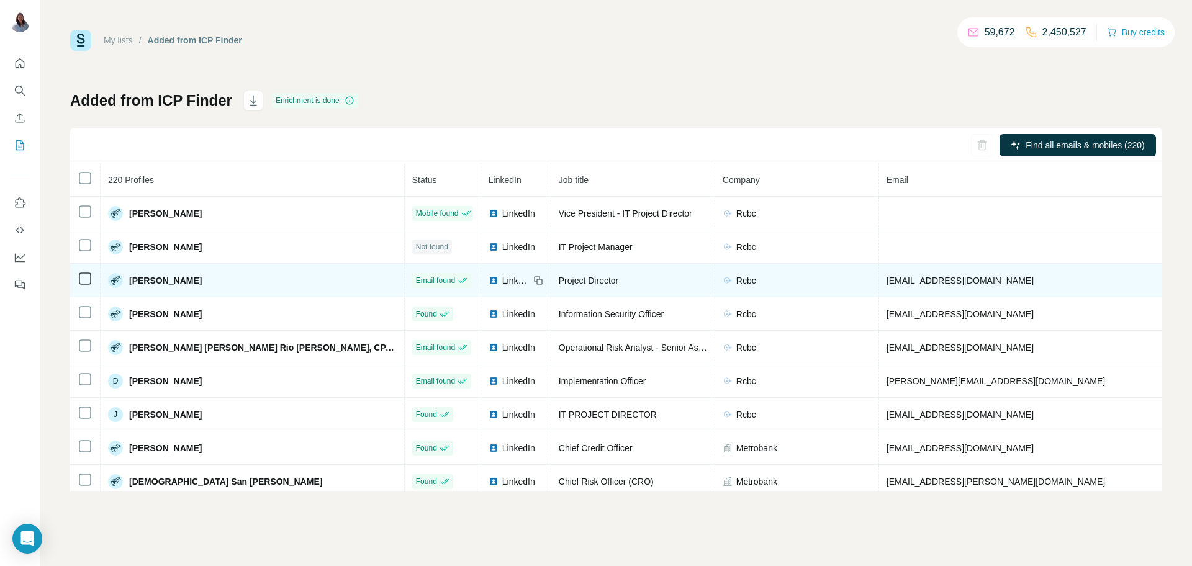
click at [559, 282] on span "Project Director" at bounding box center [589, 281] width 60 height 10
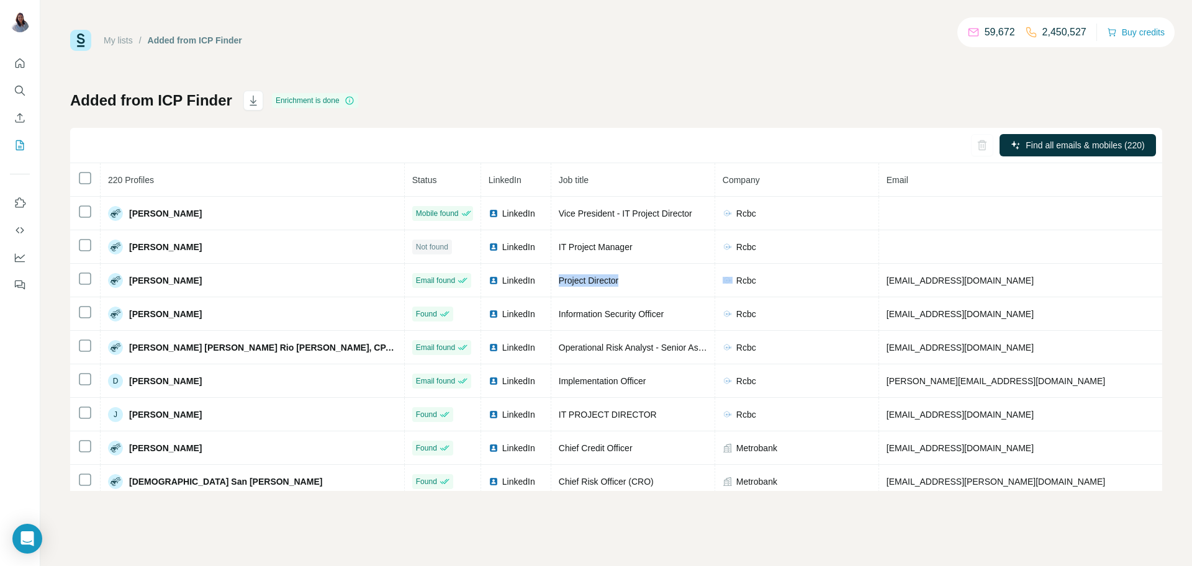
copy span "Project Director"
click at [704, 63] on div "My lists / Added from ICP Finder 59,672 2,450,527 Buy credits Added from ICP Fi…" at bounding box center [616, 260] width 1092 height 461
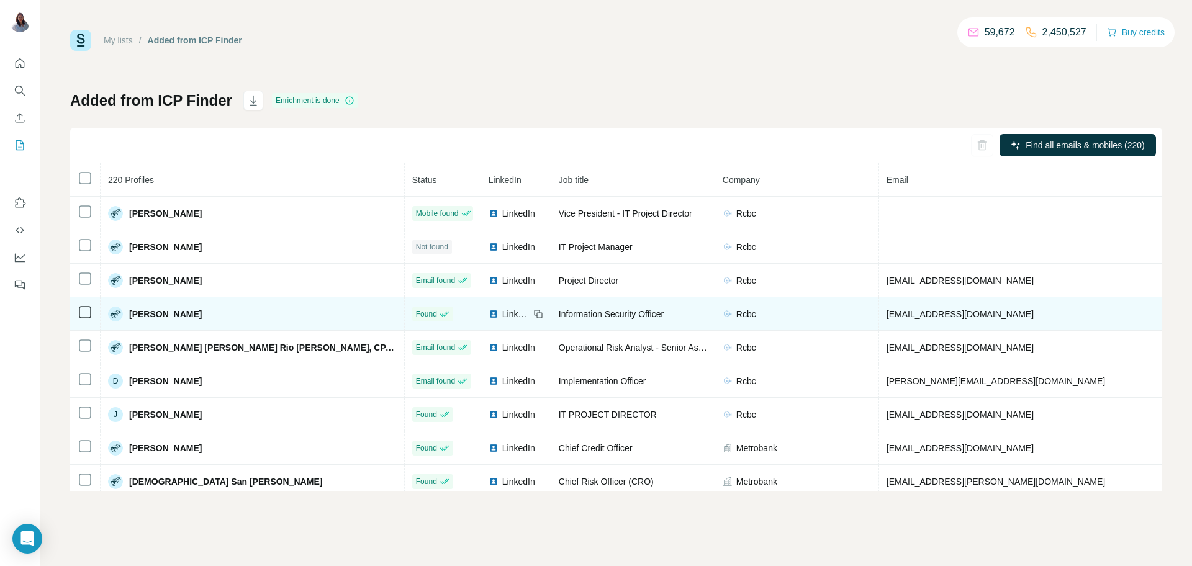
click at [170, 319] on span "Carlos Tengkiat" at bounding box center [165, 314] width 73 height 12
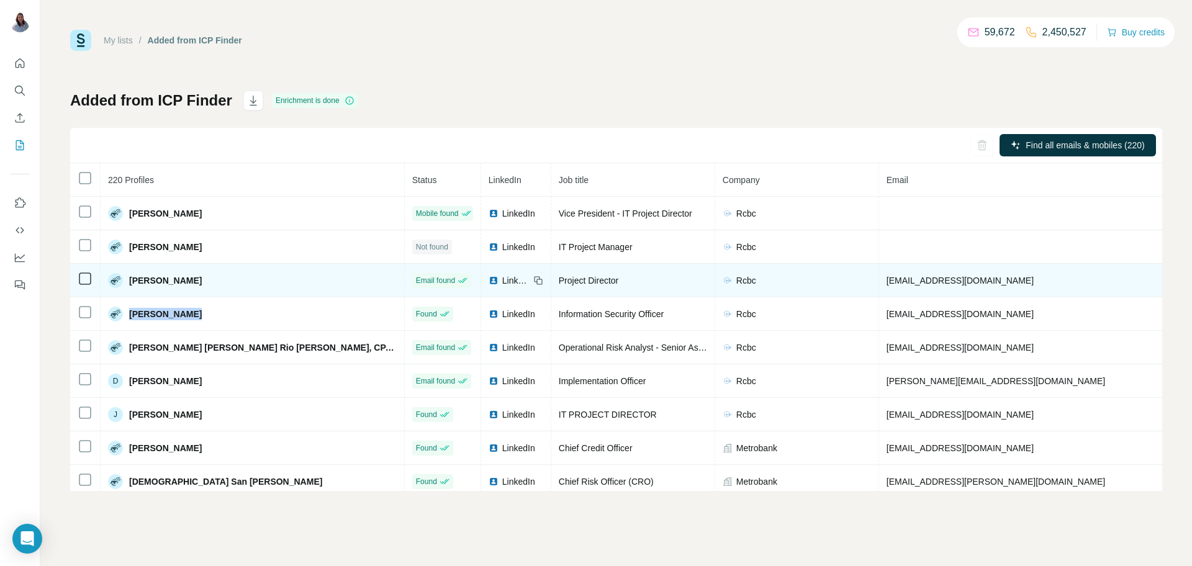
copy span "Carlos Tengkiat"
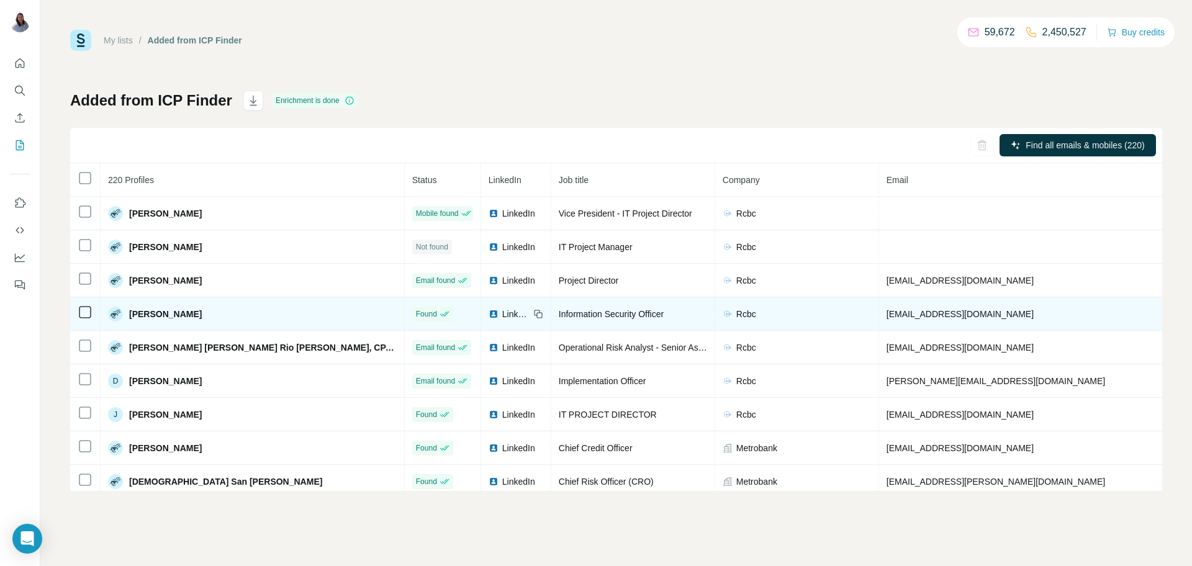
click at [879, 324] on td "ctengkiat@rcbc.com" at bounding box center [1032, 314] width 306 height 34
click at [887, 315] on span "ctengkiat@rcbc.com" at bounding box center [960, 314] width 147 height 10
copy span "ctengkiat@rcbc.com"
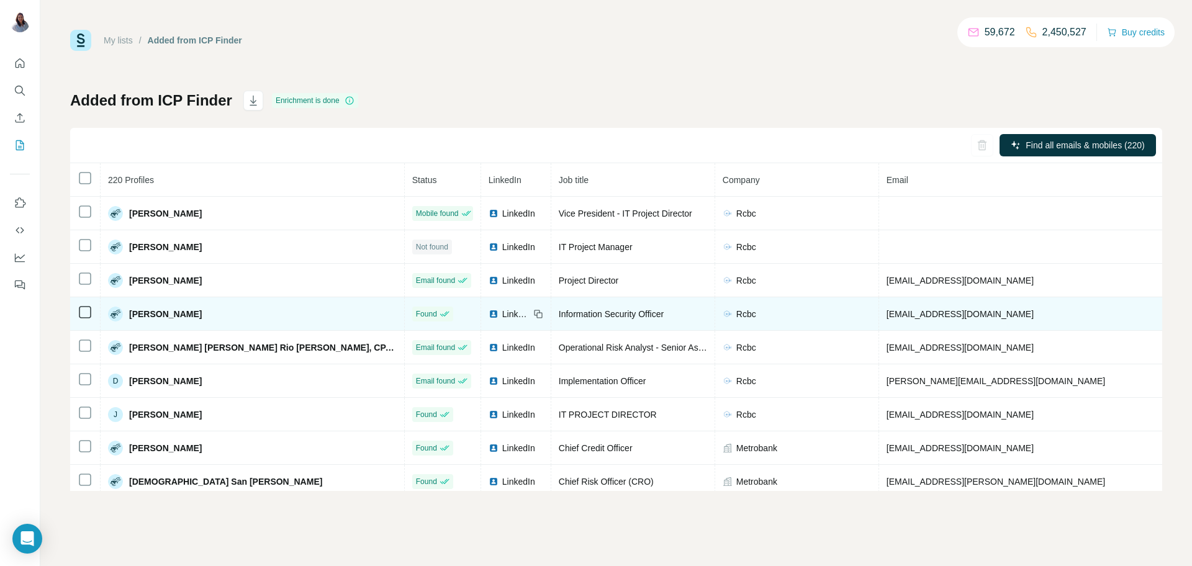
click at [188, 313] on span "Carlos Tengkiat" at bounding box center [165, 314] width 73 height 12
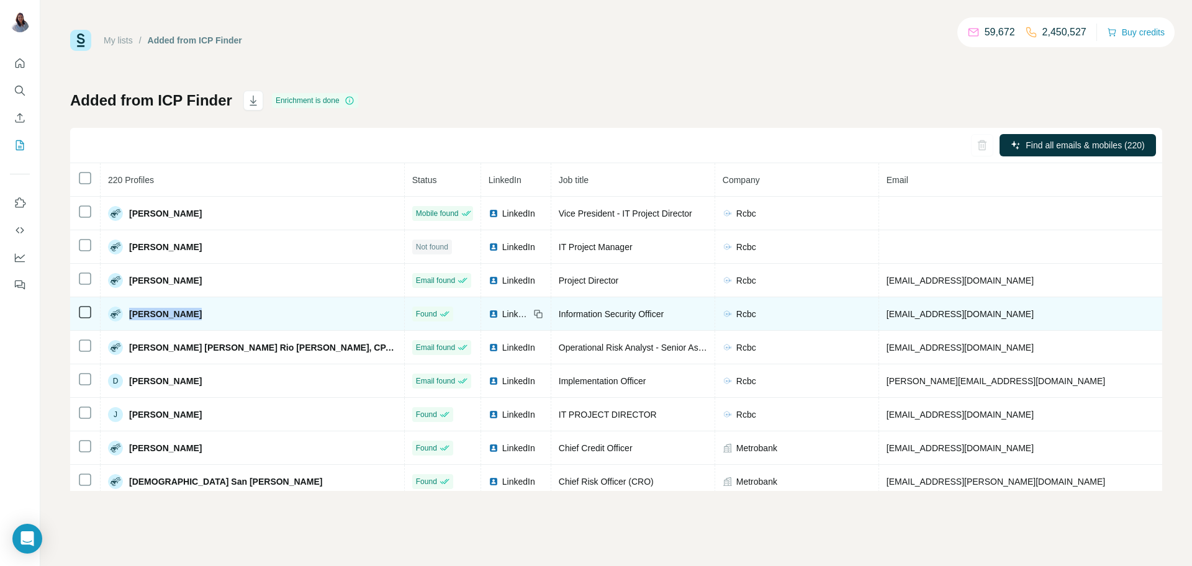
click at [188, 313] on span "Carlos Tengkiat" at bounding box center [165, 314] width 73 height 12
click at [559, 315] on span "Information Security Officer" at bounding box center [611, 314] width 105 height 10
click at [887, 313] on span "ctengkiat@rcbc.com" at bounding box center [960, 314] width 147 height 10
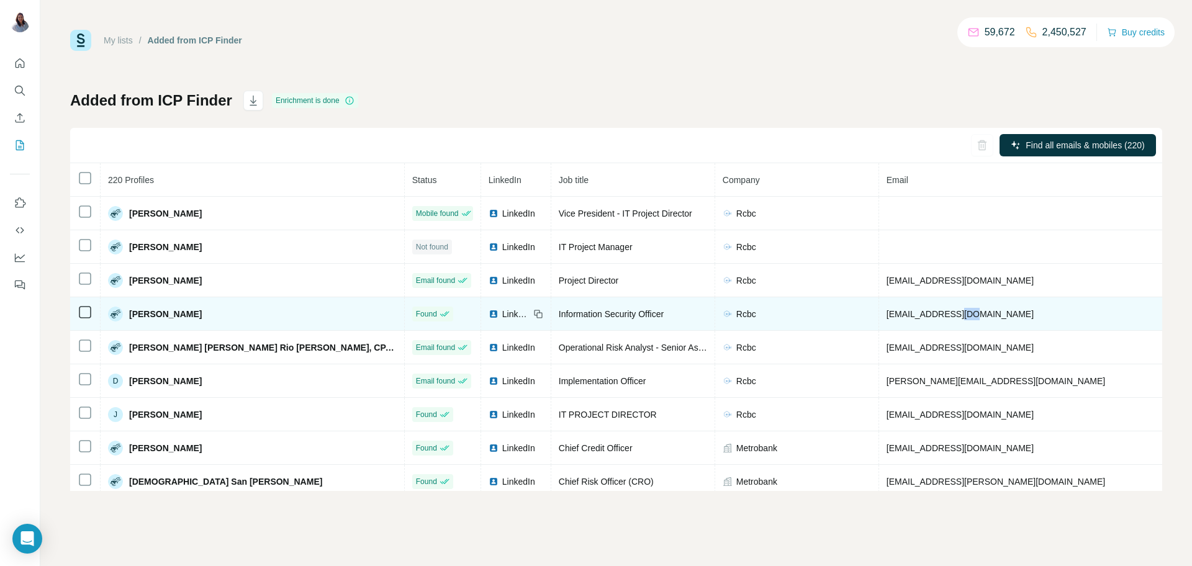
click at [887, 313] on span "ctengkiat@rcbc.com" at bounding box center [960, 314] width 147 height 10
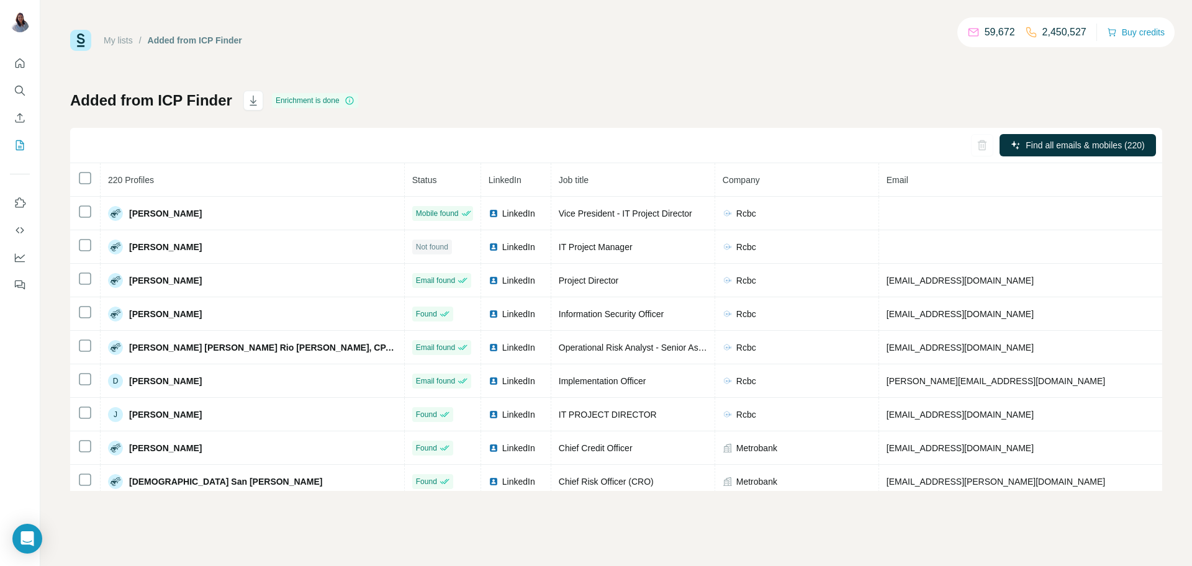
click at [623, 61] on div "My lists / Added from ICP Finder 59,672 2,450,527 Buy credits Added from ICP Fi…" at bounding box center [616, 260] width 1092 height 461
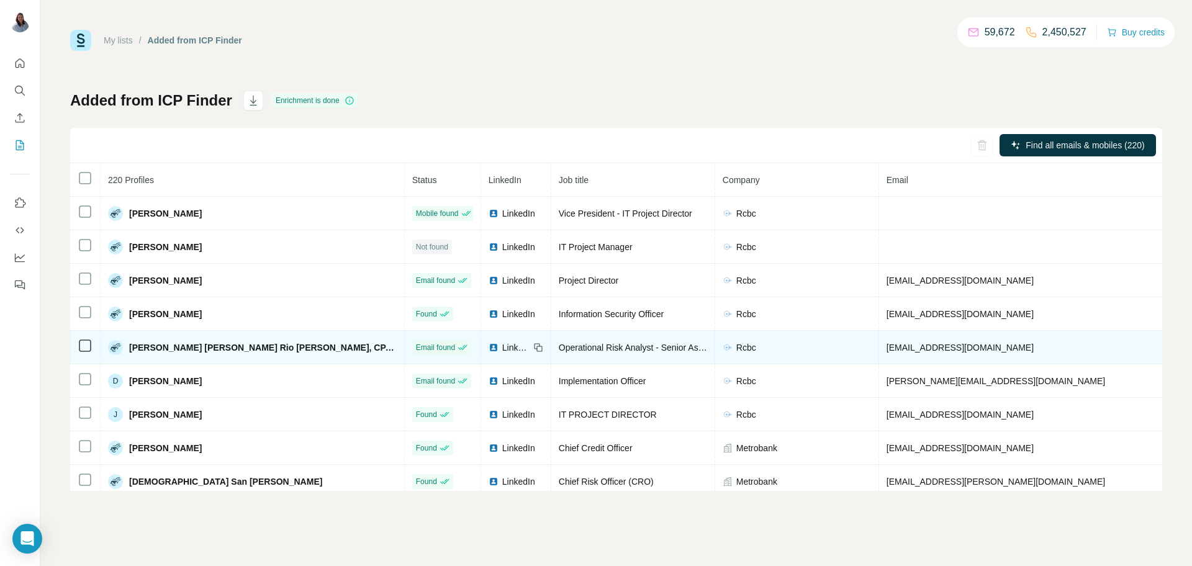
click at [212, 351] on span "Charlotte Diane Rio Mendoza, CPA, CIA" at bounding box center [263, 348] width 268 height 12
click at [204, 346] on span "Charlotte Diane Rio Mendoza, CPA, CIA" at bounding box center [263, 348] width 268 height 12
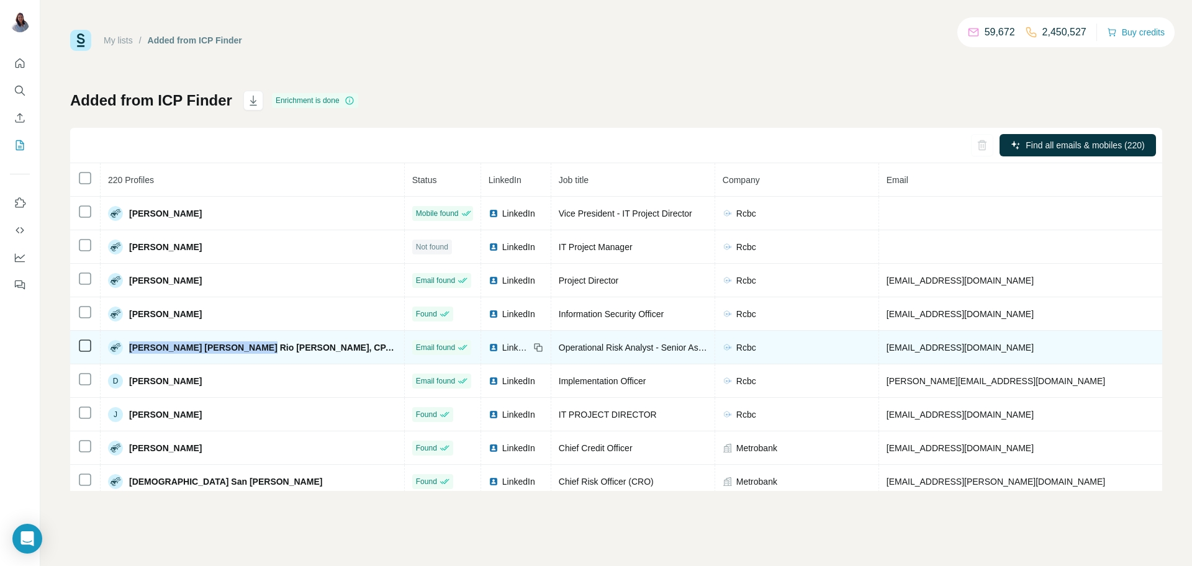
drag, startPoint x: 129, startPoint y: 351, endPoint x: 250, endPoint y: 342, distance: 121.4
click at [250, 342] on td "Charlotte Diane Rio Mendoza, CPA, CIA" at bounding box center [253, 348] width 304 height 34
click at [887, 347] on span "cmendoza@rcbc.com" at bounding box center [960, 348] width 147 height 10
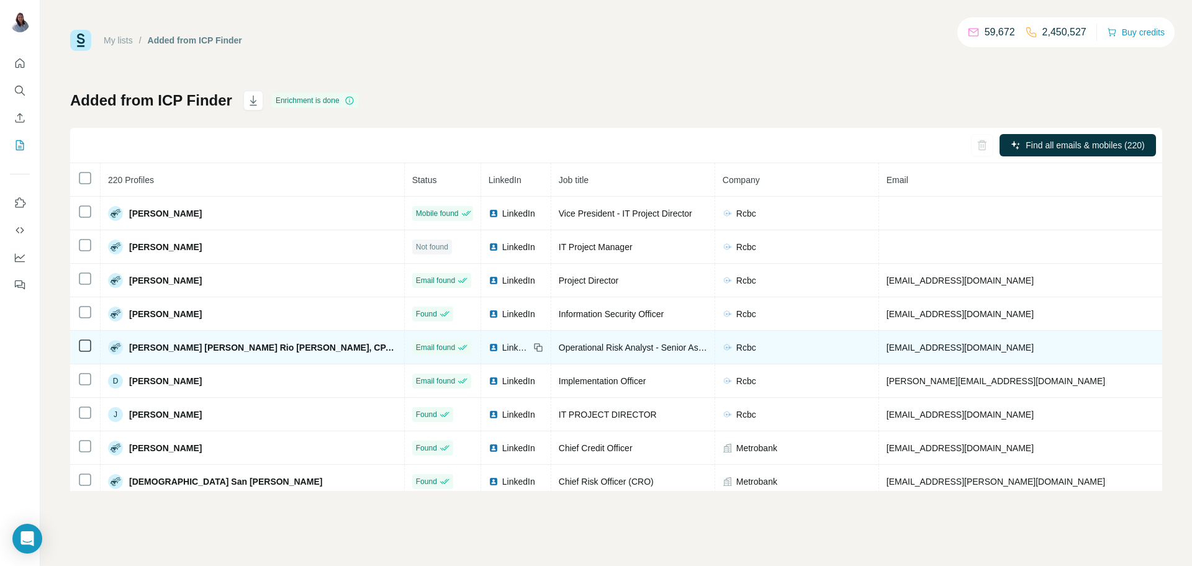
click at [551, 341] on td "Operational Risk Analyst - Senior Assistant Manager" at bounding box center [633, 348] width 164 height 34
click at [559, 354] on div "Operational Risk Analyst - Senior Assistant Manager" at bounding box center [633, 348] width 148 height 12
click at [559, 351] on span "Operational Risk Analyst - Senior Assistant Manager" at bounding box center [660, 348] width 202 height 10
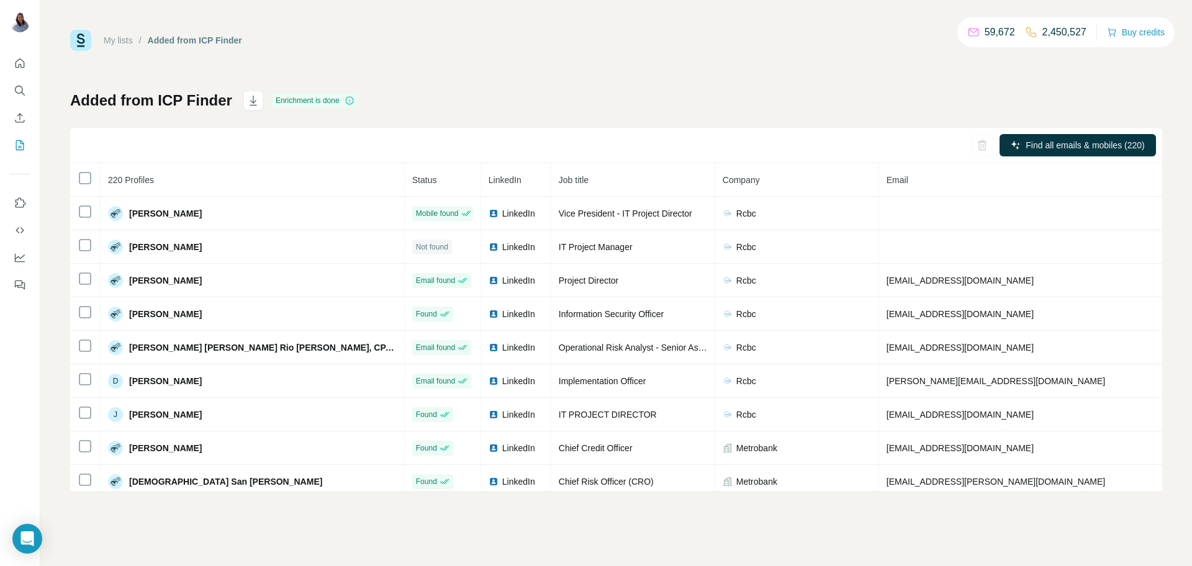
click at [684, 68] on div "My lists / Added from ICP Finder 59,672 2,450,527 Buy credits Added from ICP Fi…" at bounding box center [616, 260] width 1092 height 461
drag, startPoint x: 598, startPoint y: 34, endPoint x: 601, endPoint y: 14, distance: 20.1
click at [598, 25] on div "My lists / Added from ICP Finder 59,672 2,450,527 Buy credits Added from ICP Fi…" at bounding box center [616, 283] width 1152 height 566
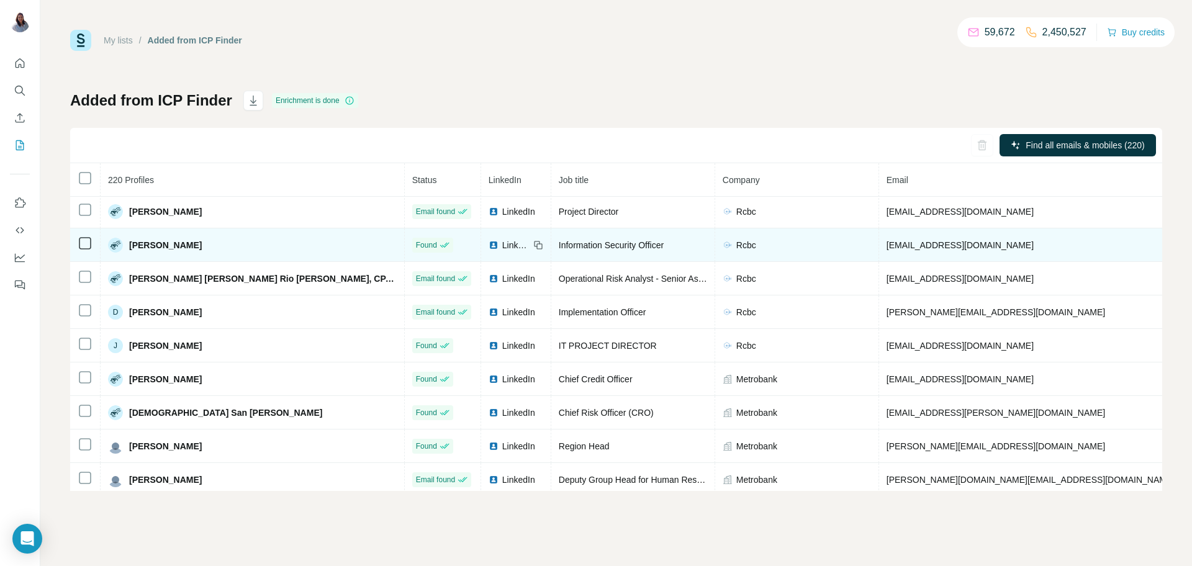
scroll to position [68, 0]
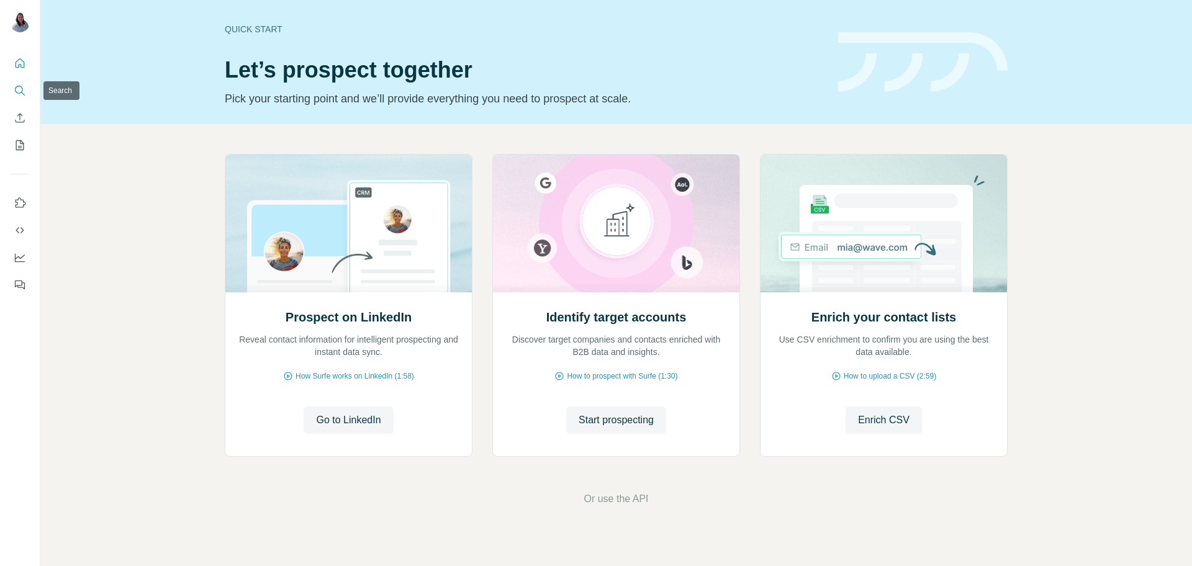
click at [24, 89] on icon "Search" at bounding box center [20, 90] width 12 height 12
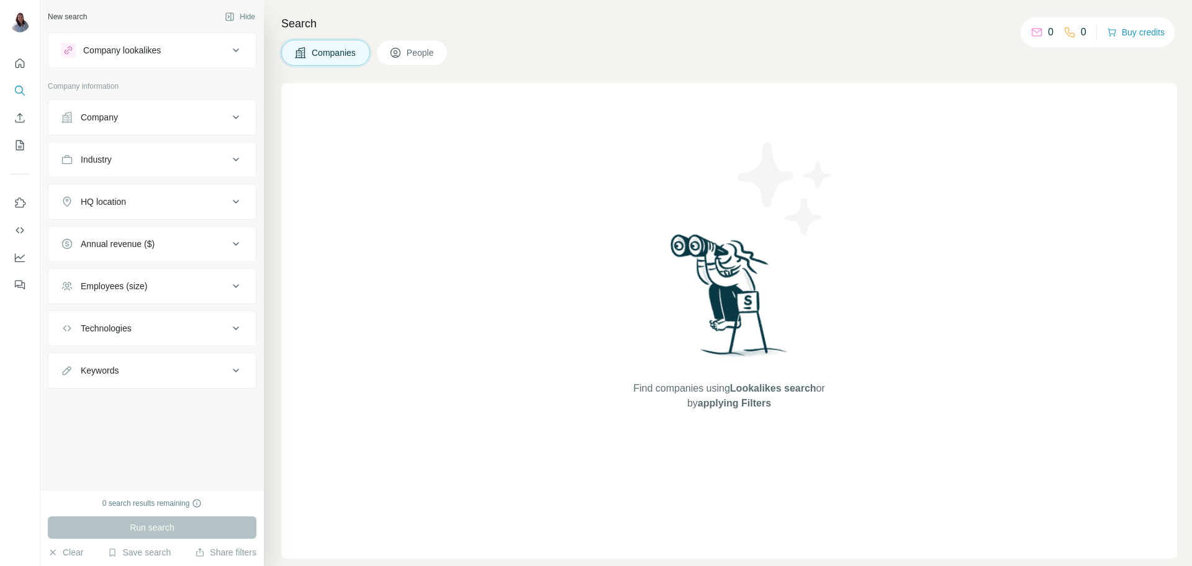
click at [148, 123] on div "Company" at bounding box center [145, 117] width 168 height 12
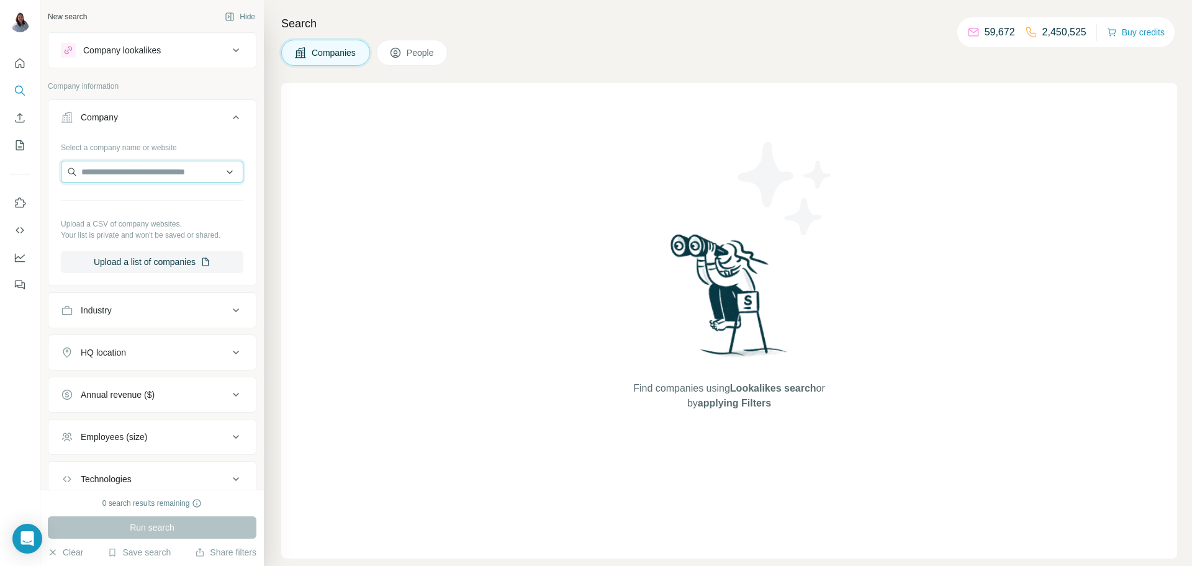
click at [137, 179] on input "text" at bounding box center [152, 172] width 183 height 22
paste input "**********"
drag, startPoint x: 189, startPoint y: 171, endPoint x: 0, endPoint y: 136, distance: 192.7
click at [0, 136] on div "**********" at bounding box center [596, 283] width 1192 height 566
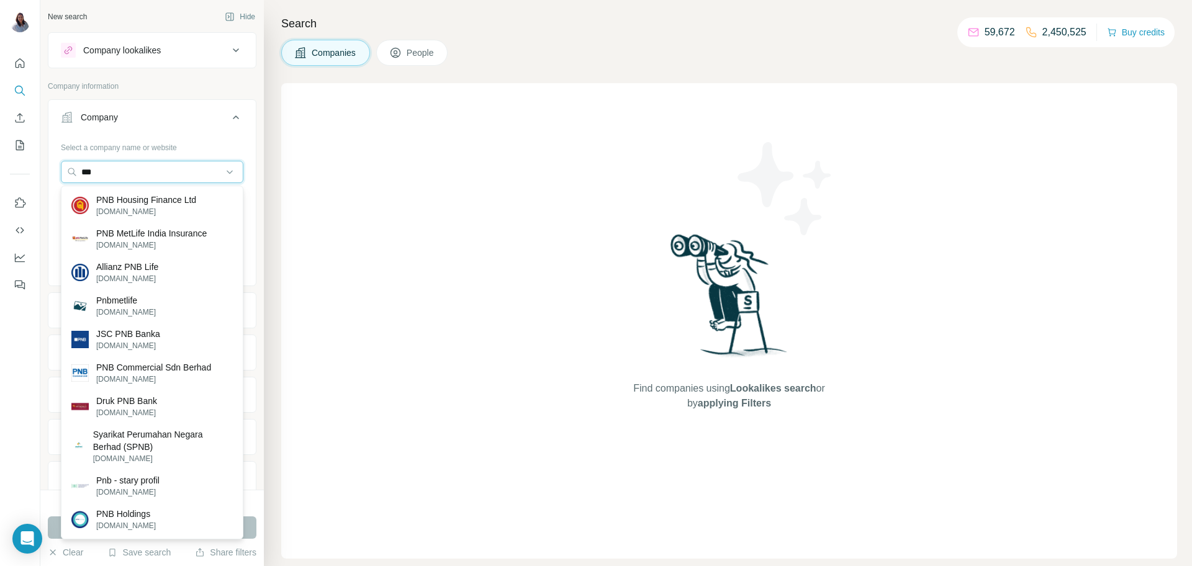
type input "***"
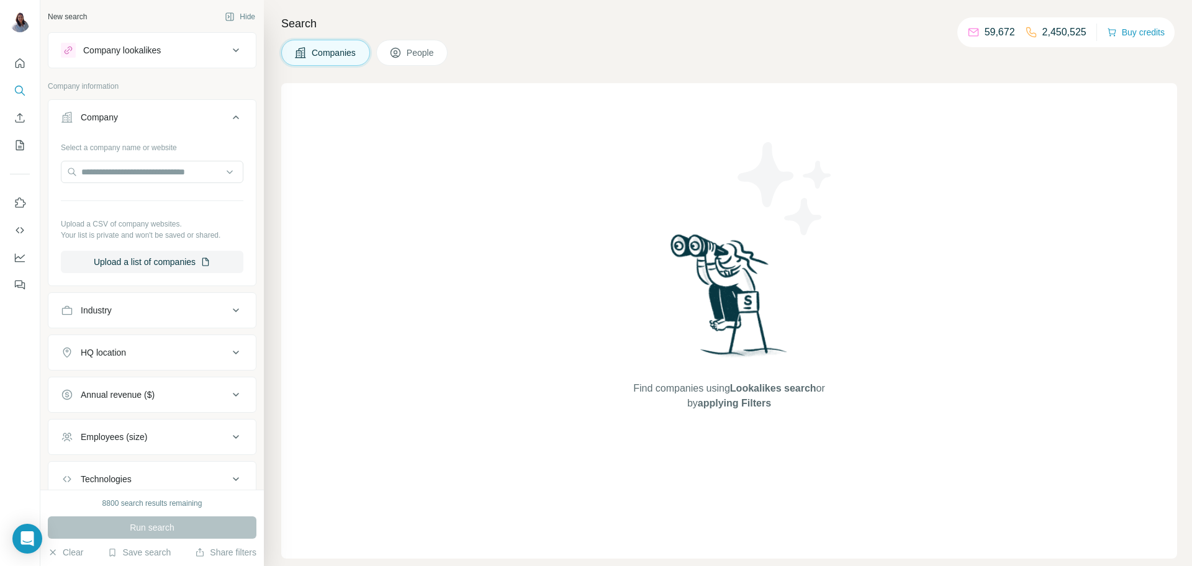
click at [434, 225] on div "Find companies using Lookalikes search or by applying Filters" at bounding box center [729, 321] width 896 height 476
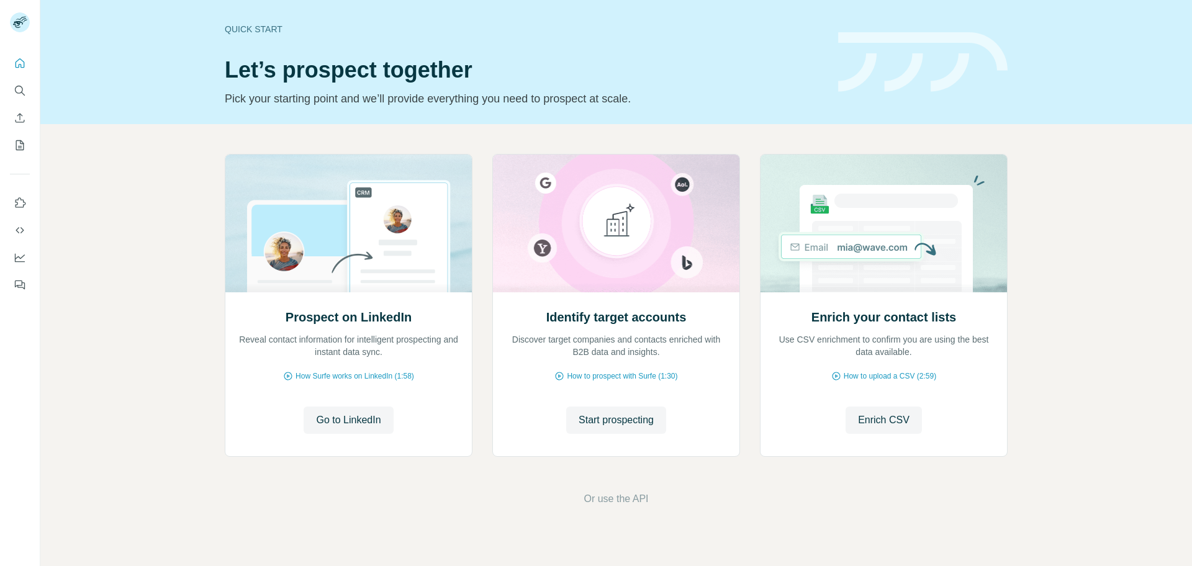
click at [16, 102] on nav at bounding box center [20, 104] width 20 height 104
click at [22, 93] on icon "Search" at bounding box center [23, 94] width 4 height 4
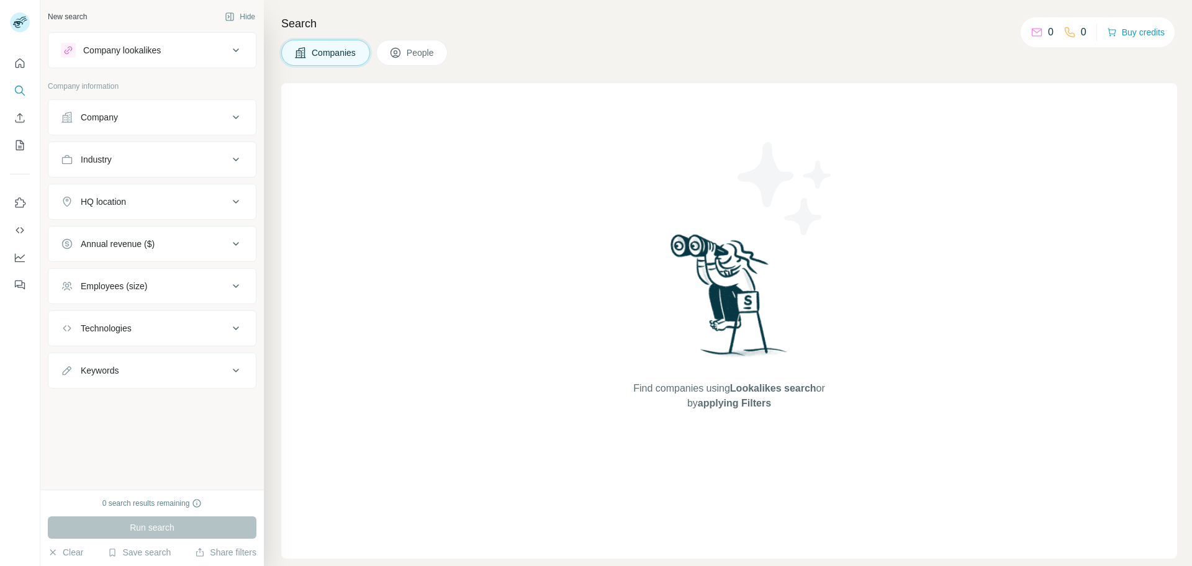
click at [138, 126] on button "Company" at bounding box center [151, 117] width 207 height 30
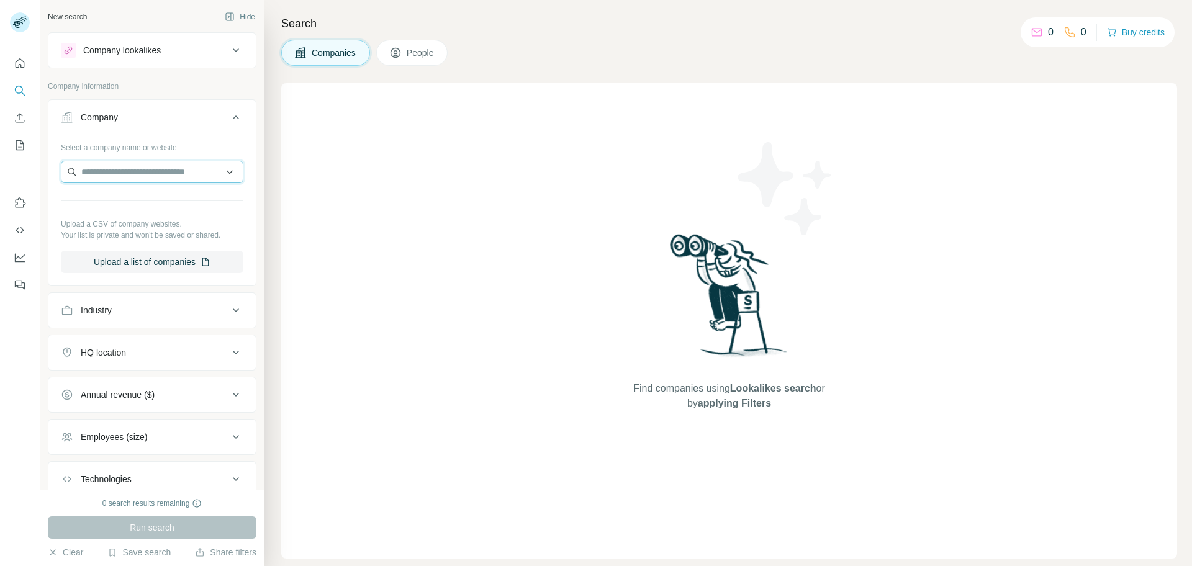
click at [167, 179] on input "text" at bounding box center [152, 172] width 183 height 22
paste input "**********"
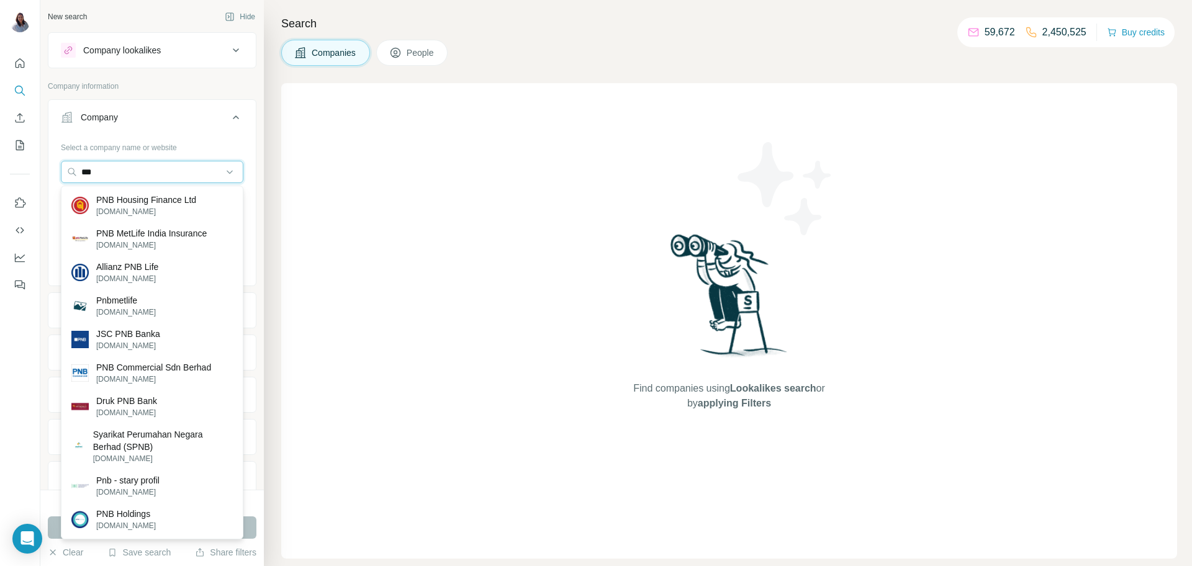
type input "***"
